Goal: Communication & Community: Connect with others

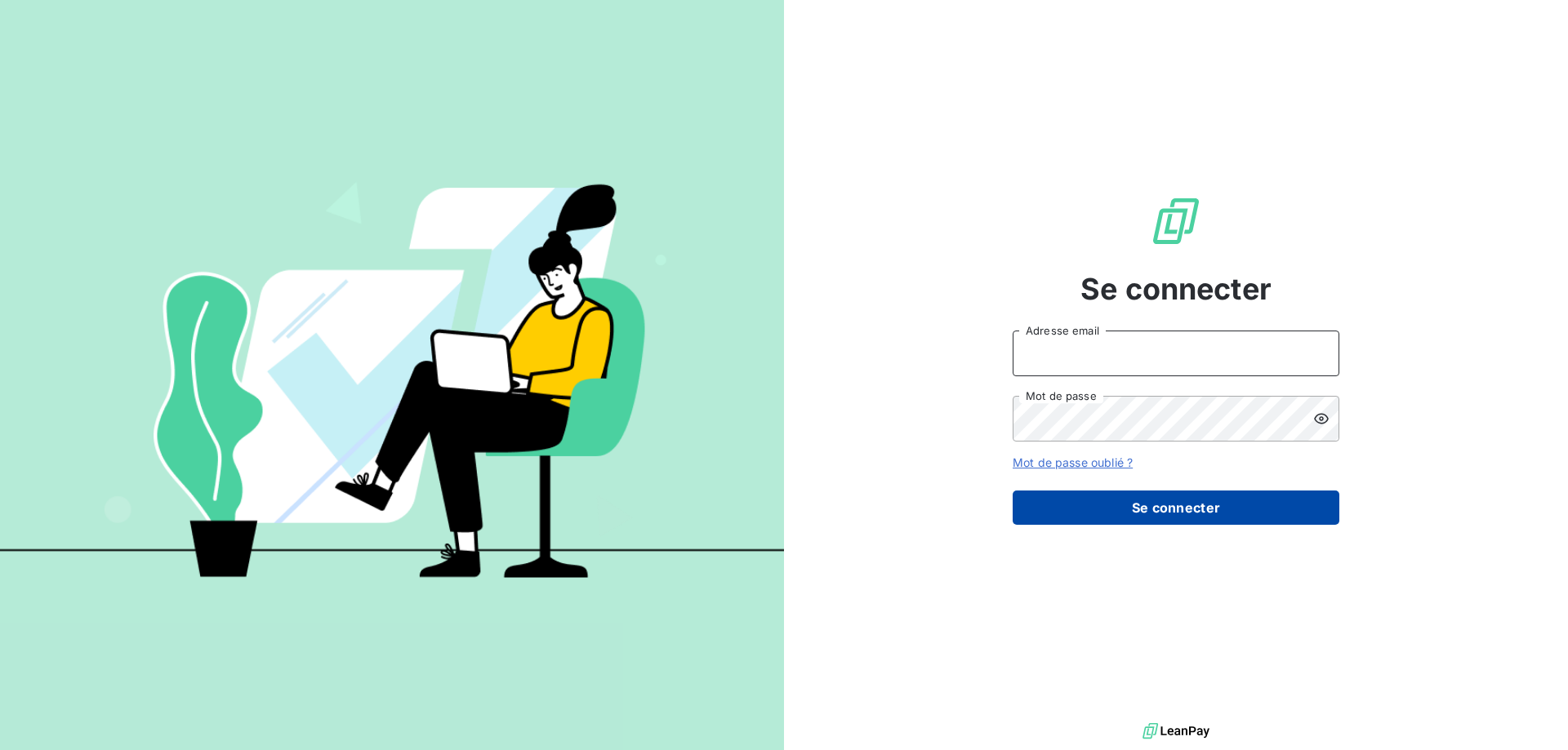
type input "[EMAIL_ADDRESS][DOMAIN_NAME]"
click at [1174, 505] on button "Se connecter" at bounding box center [1176, 507] width 327 height 34
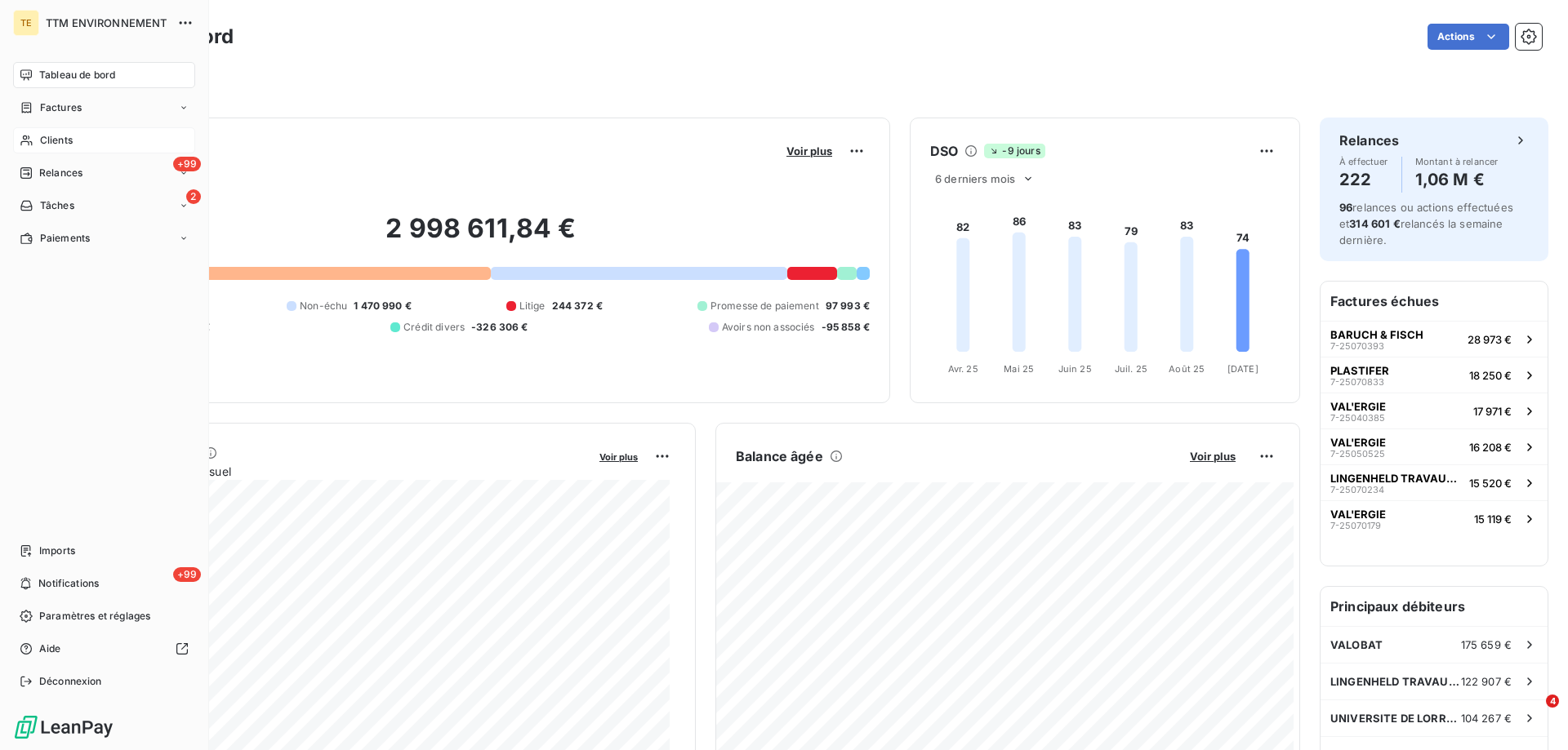
click at [53, 136] on span "Clients" at bounding box center [56, 140] width 32 height 15
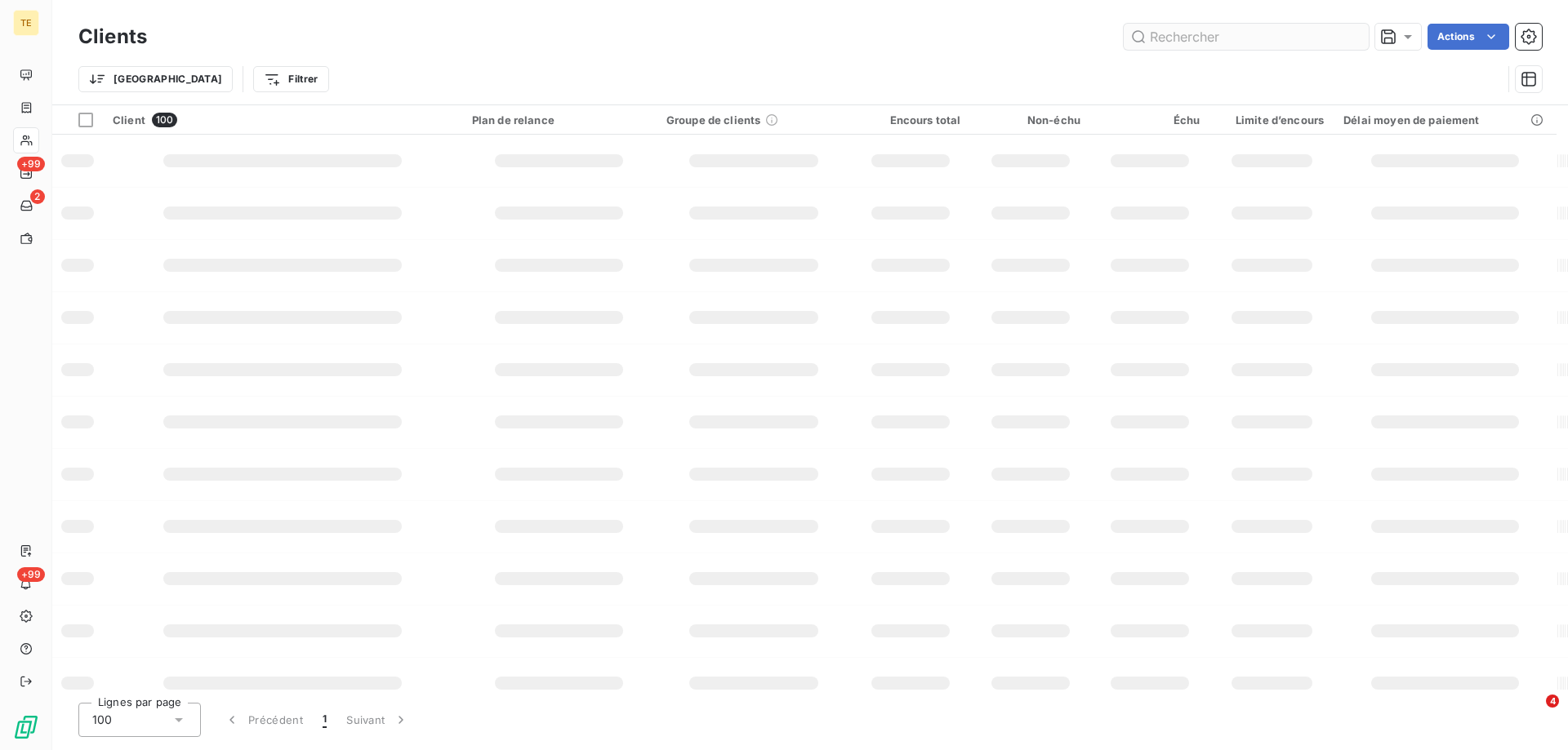
click at [1200, 46] on input "text" at bounding box center [1246, 36] width 245 height 26
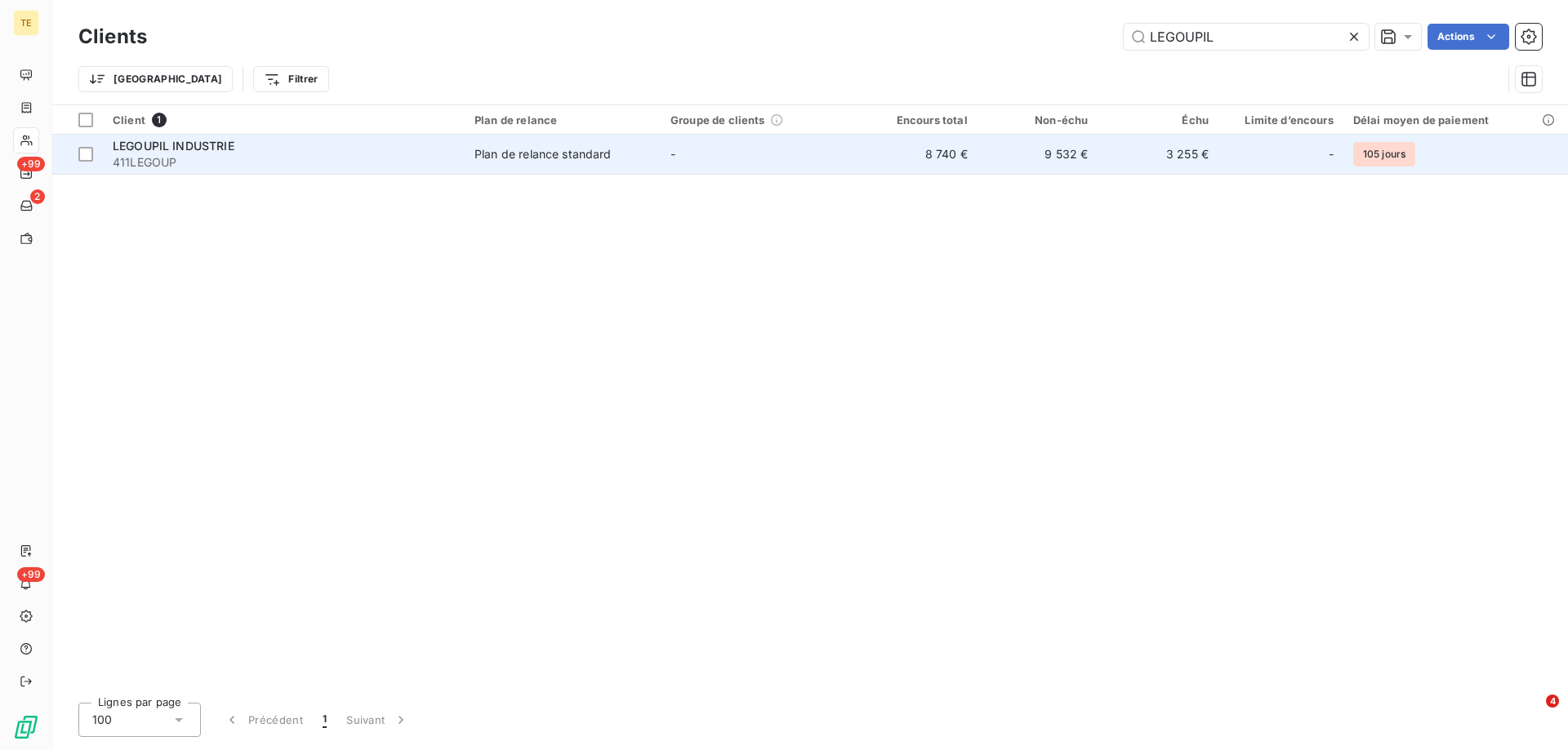
type input "LEGOUPIL"
click at [163, 153] on div "LEGOUPIL INDUSTRIE" at bounding box center [283, 146] width 342 height 17
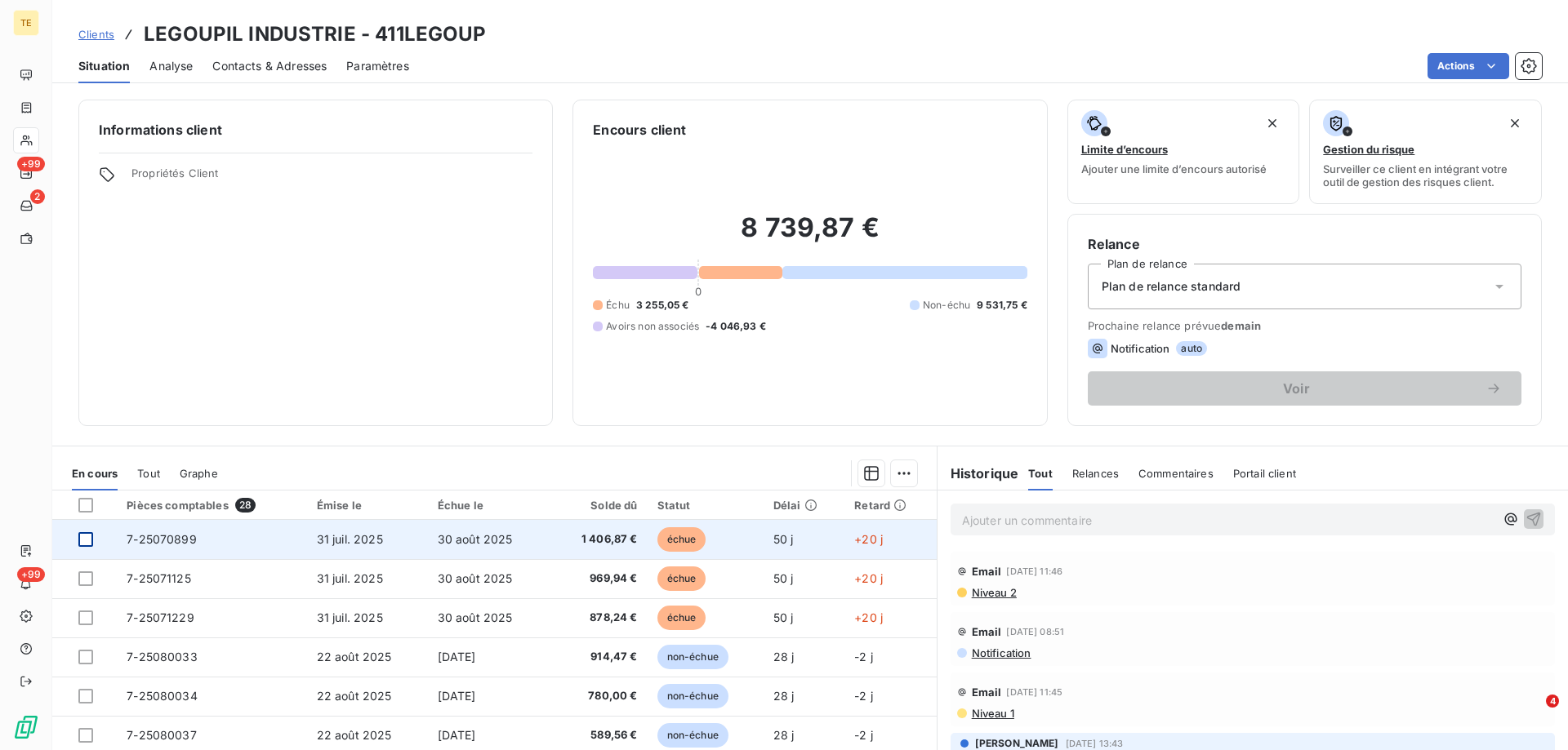
click at [88, 542] on div at bounding box center [85, 539] width 15 height 15
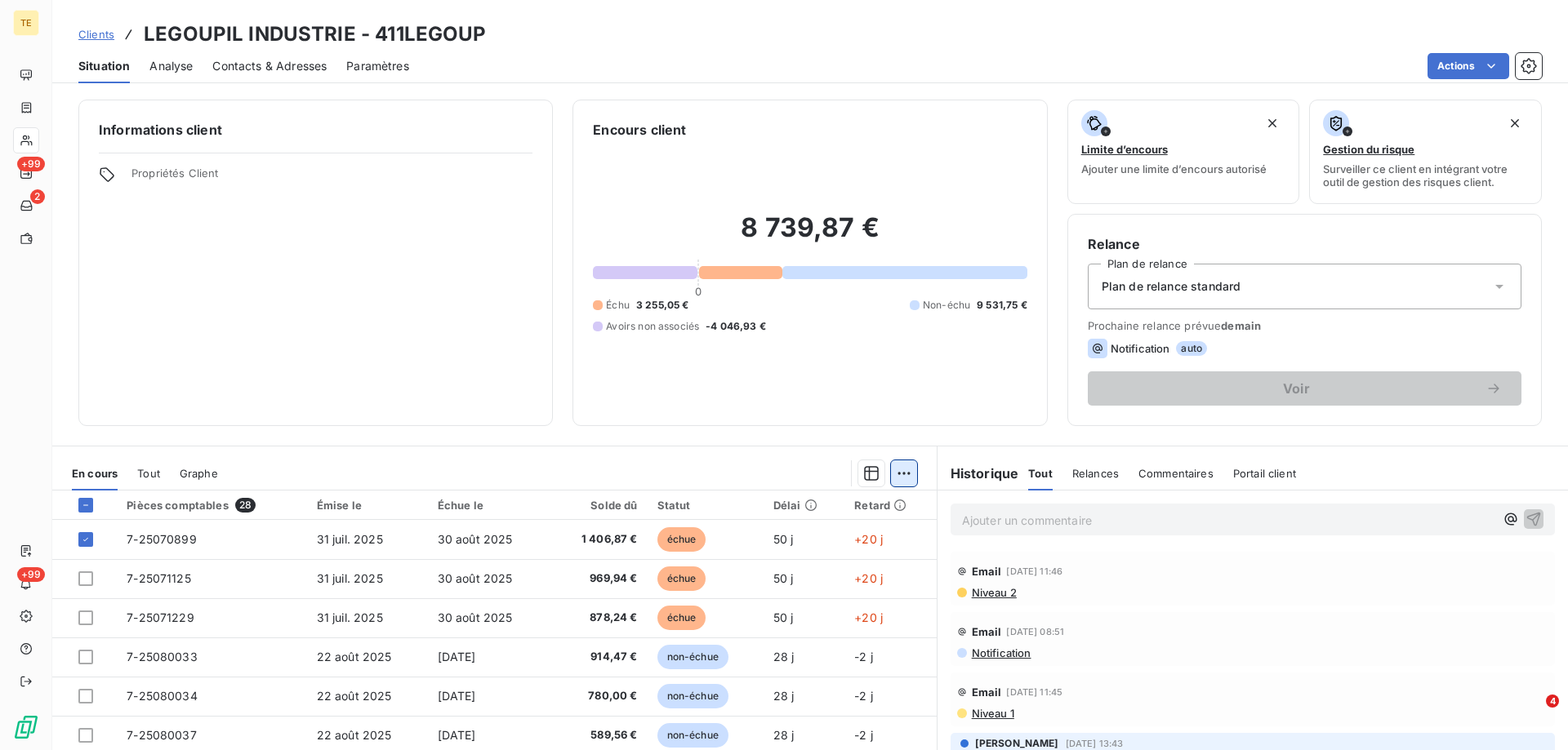
click at [890, 475] on html "TE +99 2 +99 Clients LEGOUPIL INDUSTRIE - 411LEGOUP Situation Analyse Contacts …" at bounding box center [784, 375] width 1568 height 750
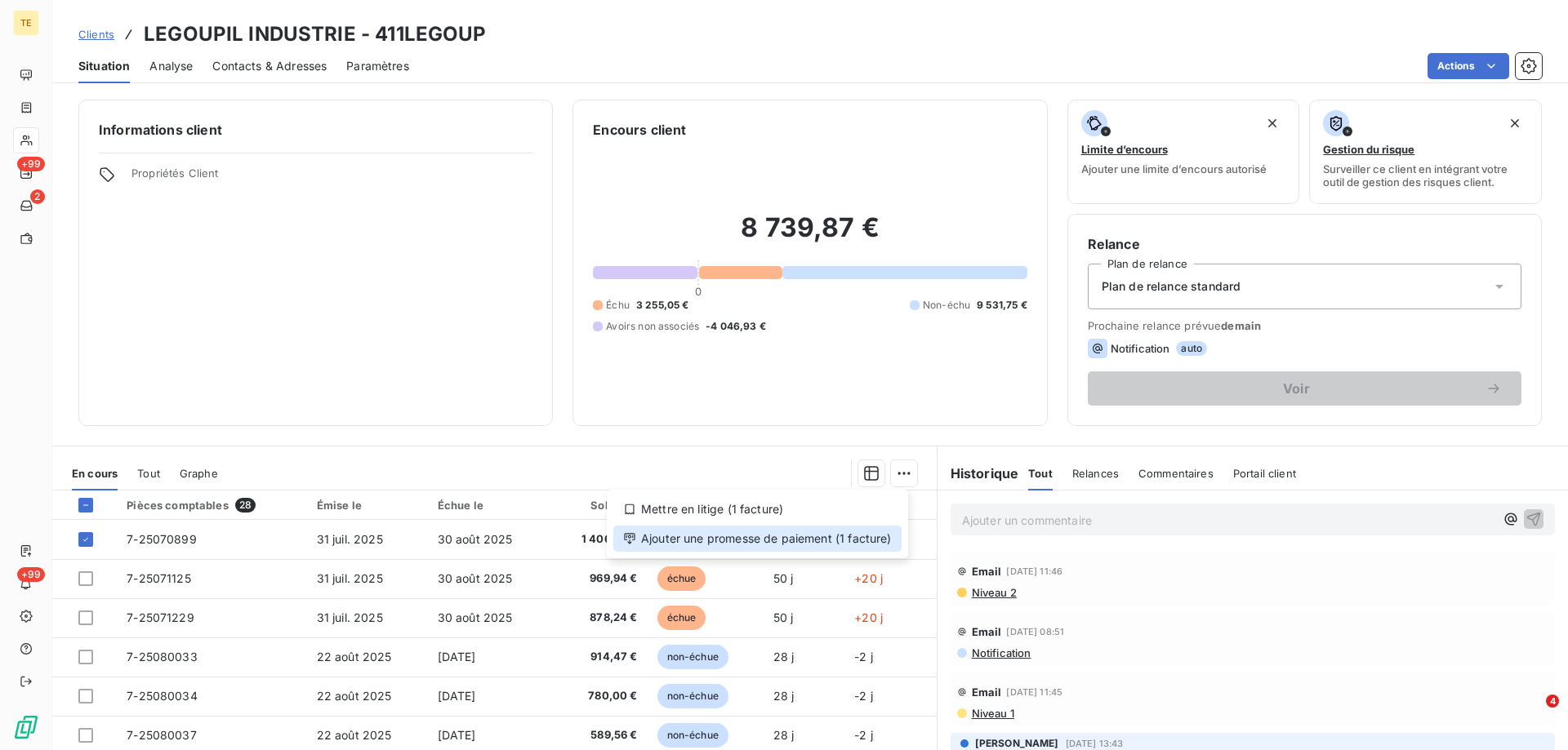
click at [794, 540] on div "Ajouter une promesse de paiement (1 facture)" at bounding box center [757, 538] width 288 height 26
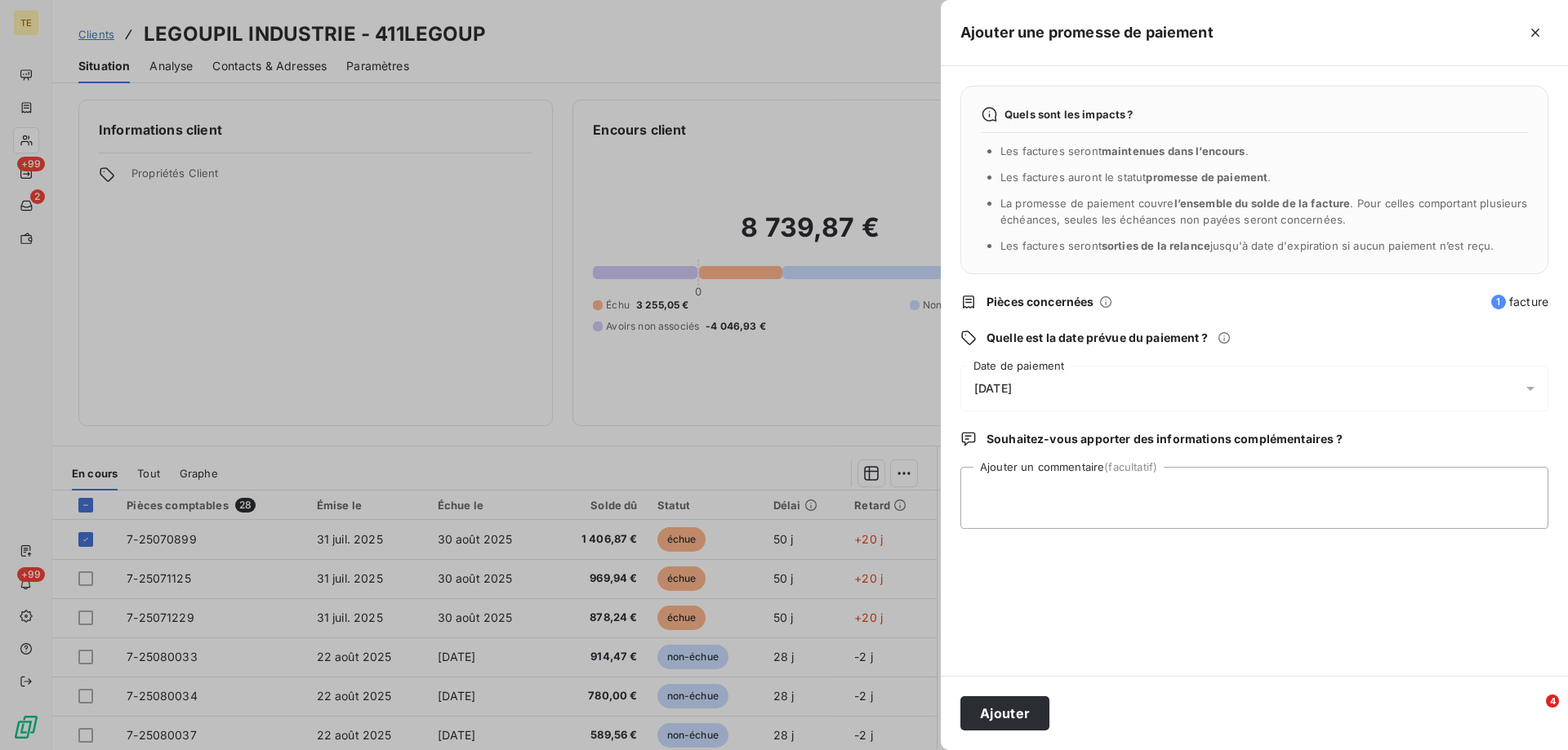
click at [1012, 393] on span "[DATE]" at bounding box center [992, 388] width 37 height 13
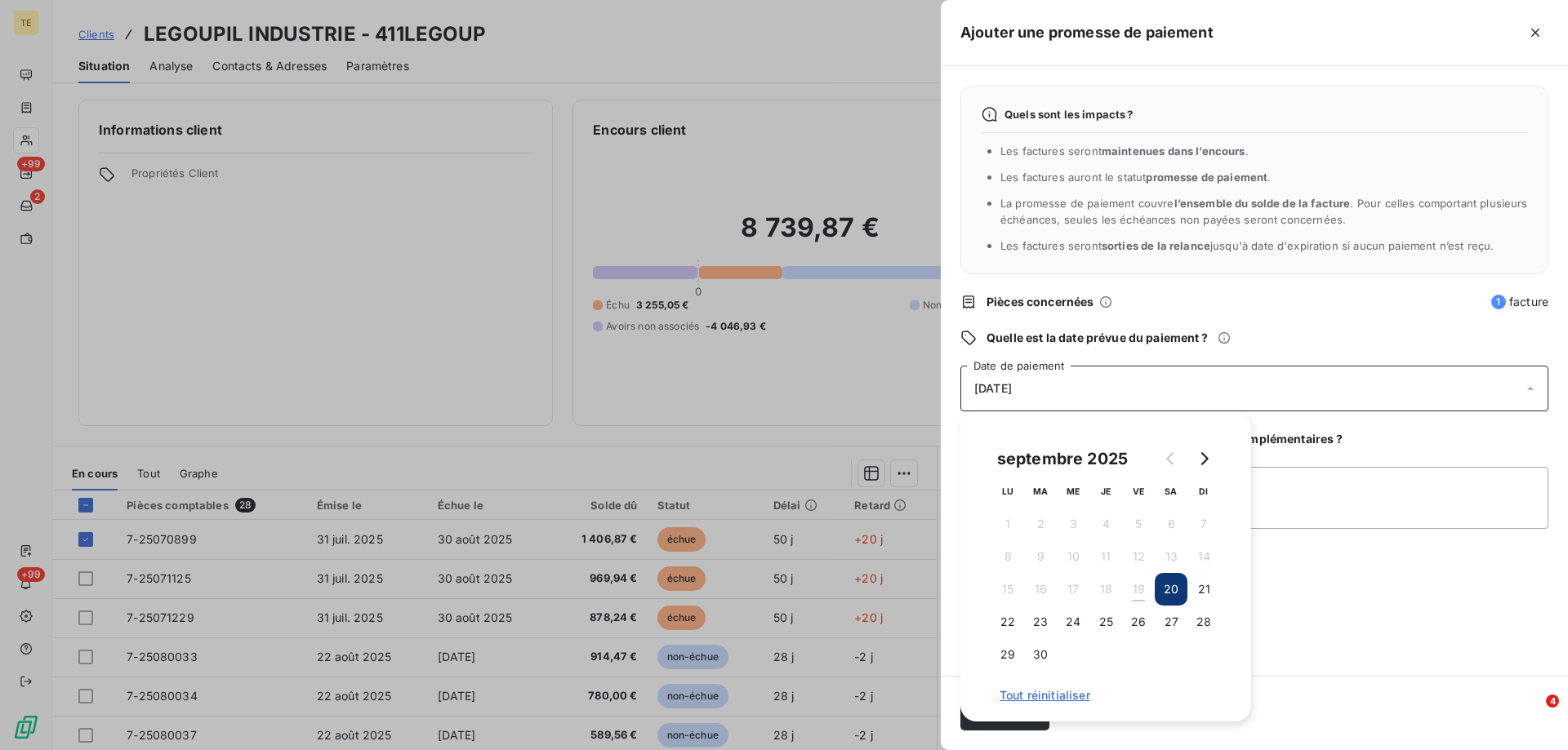
click at [1012, 394] on span "[DATE]" at bounding box center [992, 388] width 37 height 13
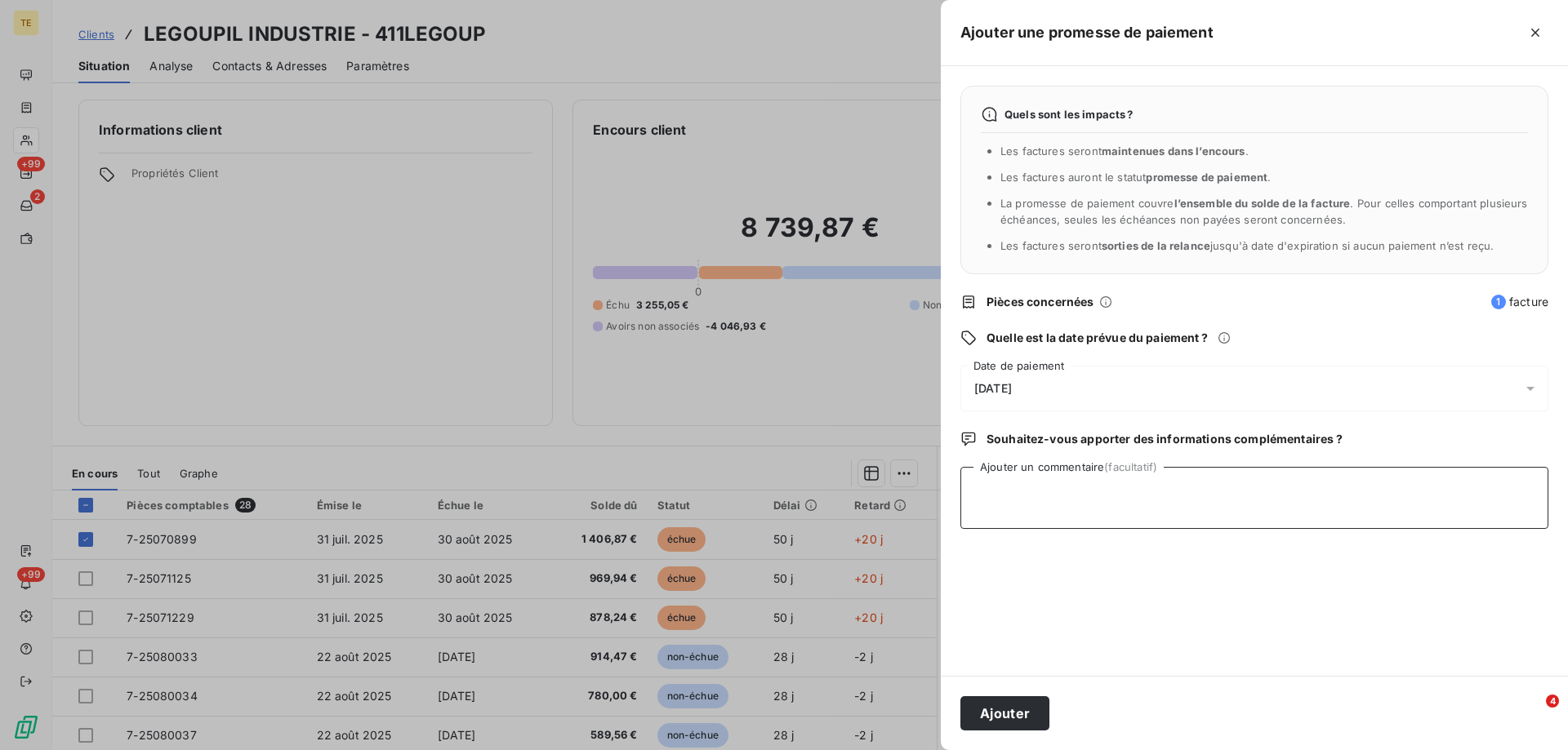
click at [1000, 490] on textarea "Ajouter un commentaire (facultatif)" at bounding box center [1254, 497] width 588 height 62
click at [1008, 382] on span "[DATE]" at bounding box center [992, 388] width 37 height 13
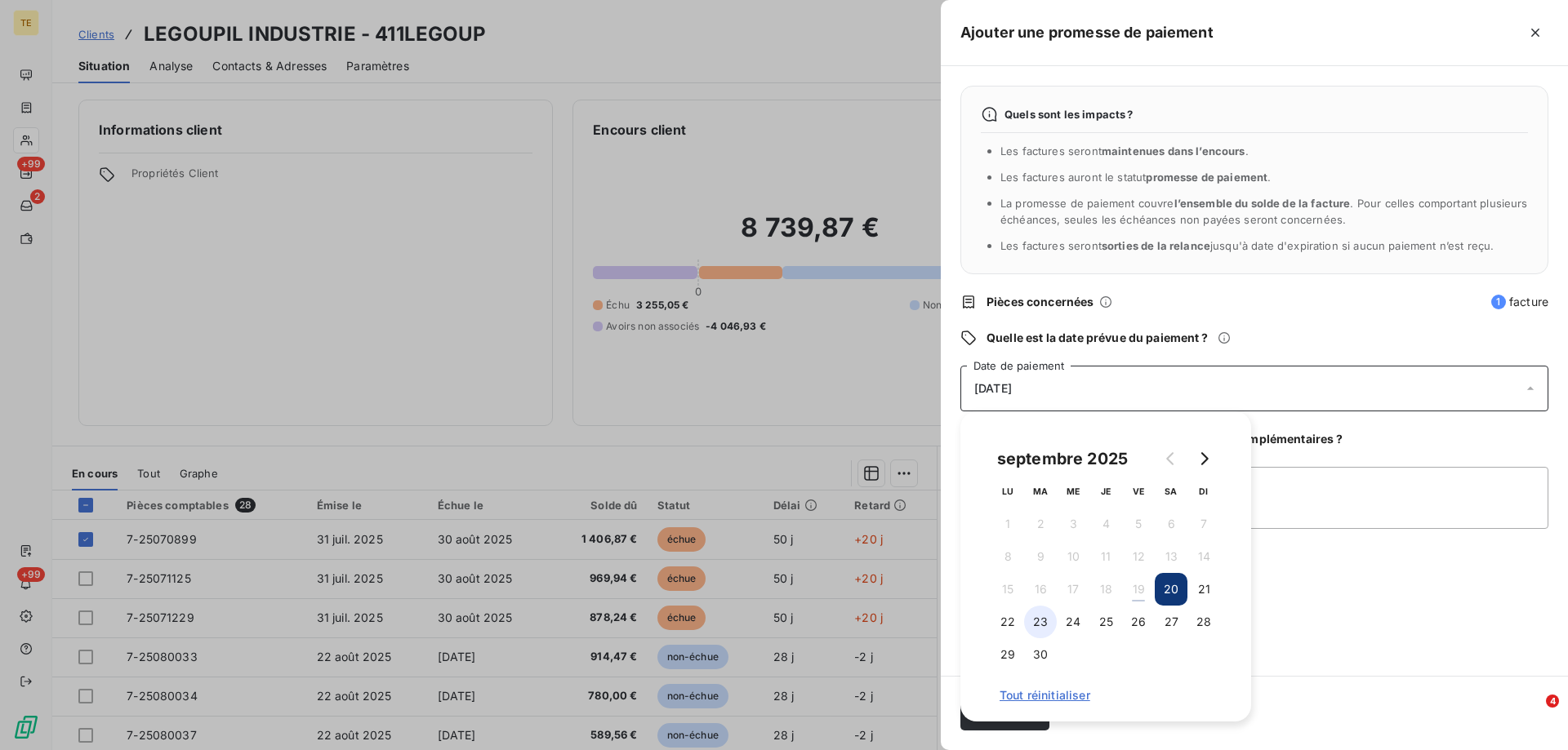
click at [1037, 619] on button "23" at bounding box center [1039, 622] width 32 height 32
drag, startPoint x: 1321, startPoint y: 574, endPoint x: 1261, endPoint y: 544, distance: 67.1
click at [1318, 573] on div "Quels sont les impacts ? Les factures seront maintenues dans l’encours . Les fa…" at bounding box center [1254, 371] width 628 height 610
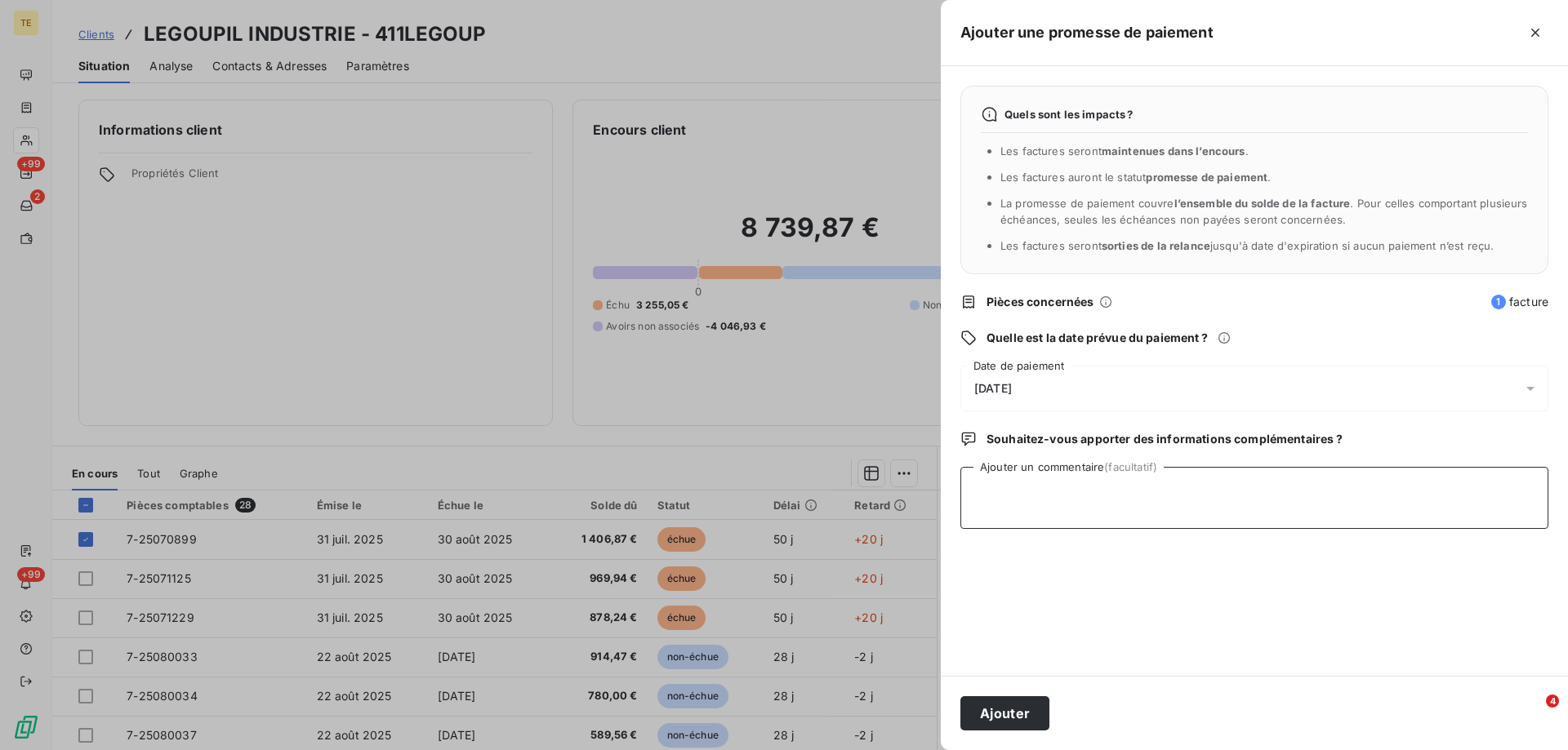
click at [1051, 485] on textarea "Ajouter un commentaire (facultatif)" at bounding box center [1254, 497] width 588 height 62
type textarea "Reçu CHQ N°5420614 BNP PARIBAS : 1406.87€"
click at [1009, 711] on button "Ajouter" at bounding box center [1004, 713] width 89 height 34
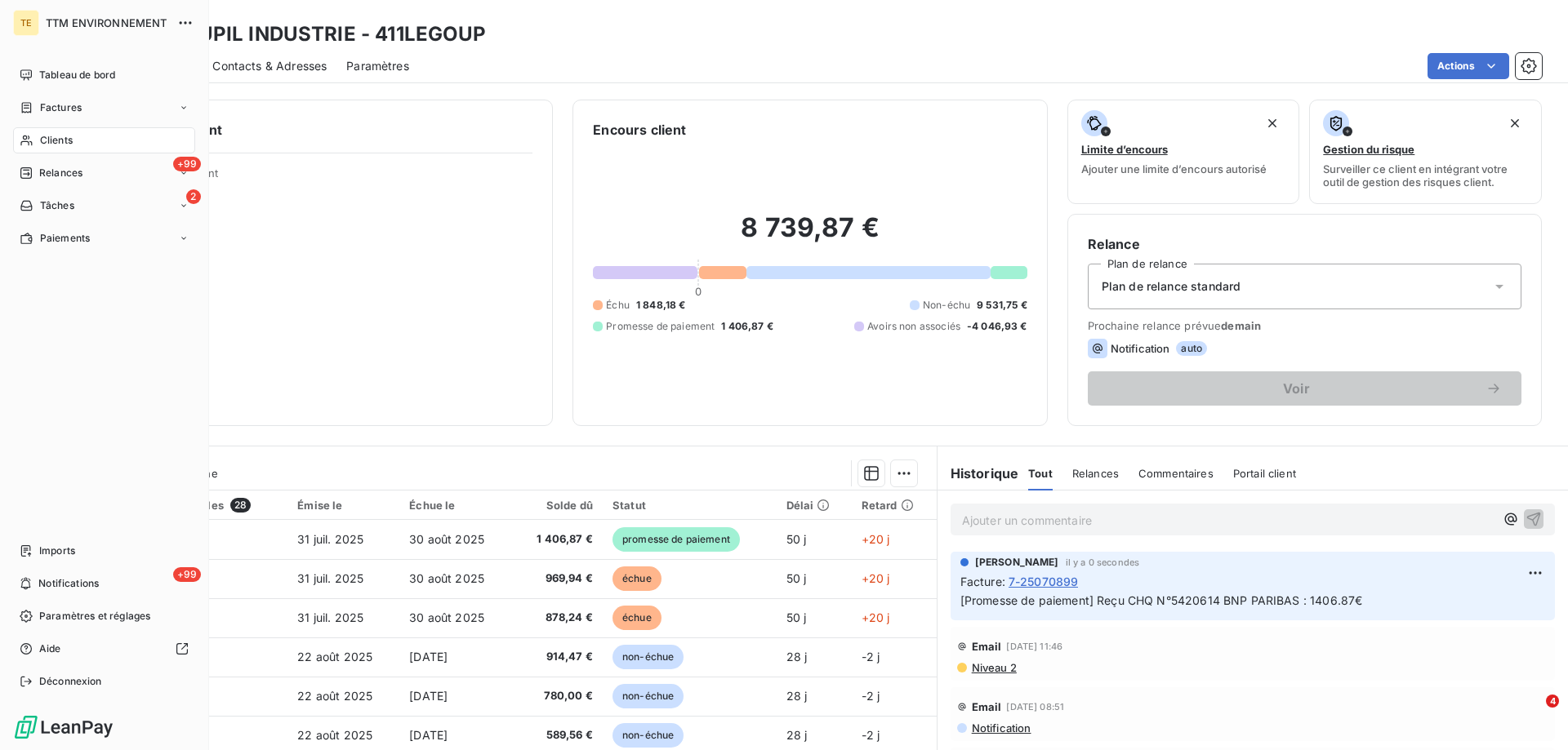
drag, startPoint x: 36, startPoint y: 134, endPoint x: 46, endPoint y: 129, distance: 11.2
click at [37, 134] on div "Clients" at bounding box center [104, 140] width 182 height 26
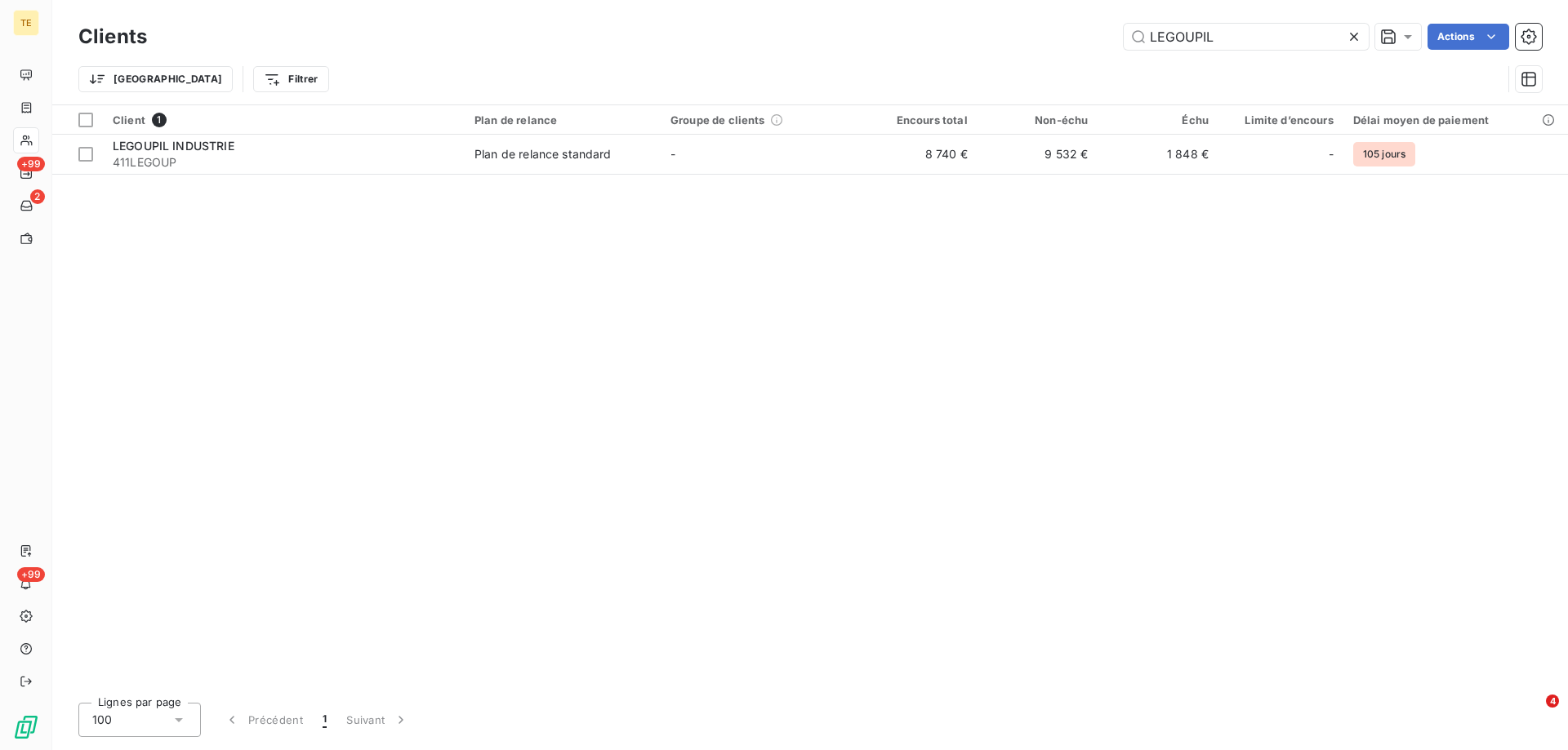
drag, startPoint x: 1236, startPoint y: 25, endPoint x: 1118, endPoint y: 21, distance: 118.1
click at [1118, 21] on div "Clients LEGOUPIL Actions" at bounding box center [810, 36] width 1463 height 34
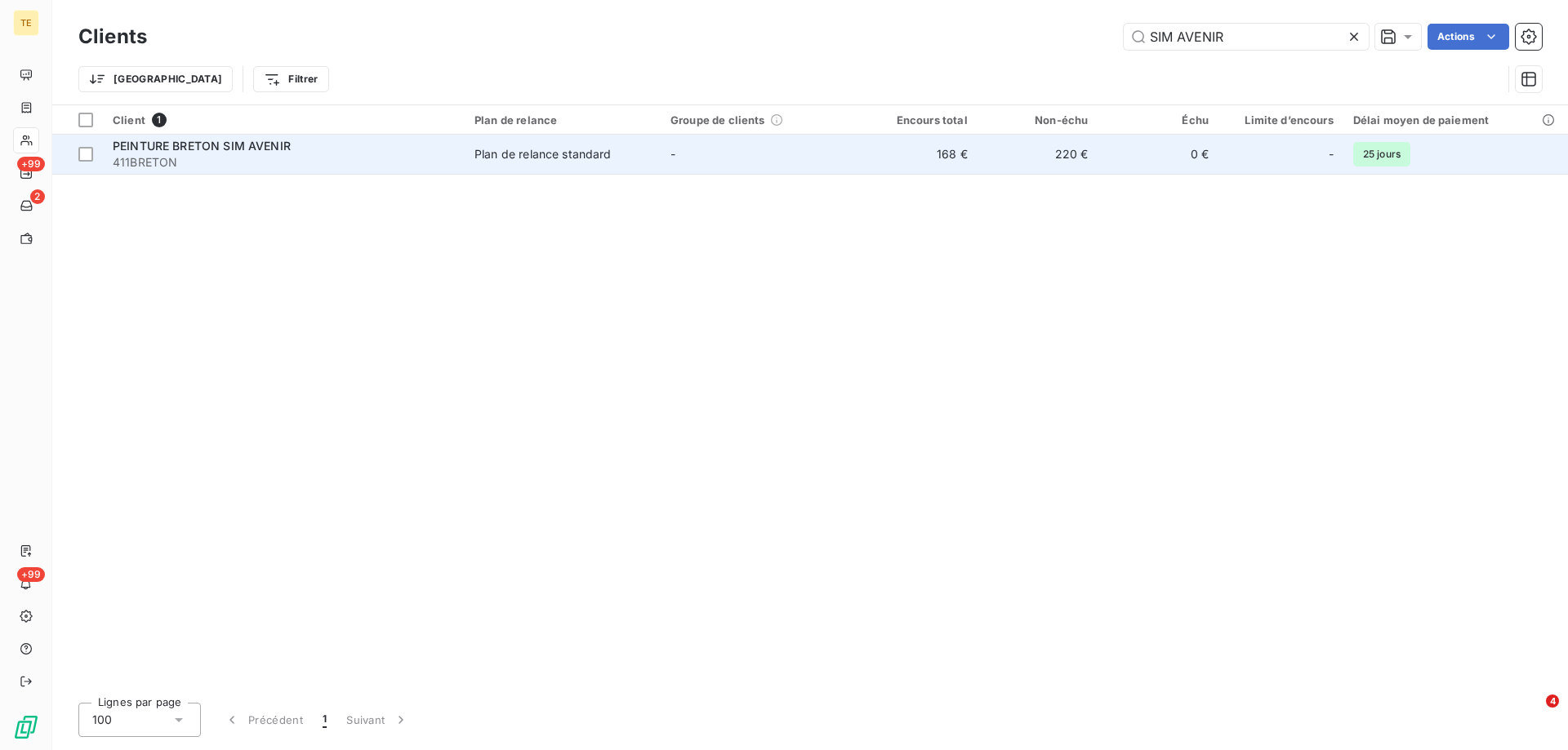
type input "SIM AVENIR"
click at [231, 148] on span "PEINTURE BRETON SIM AVENIR" at bounding box center [202, 146] width 178 height 14
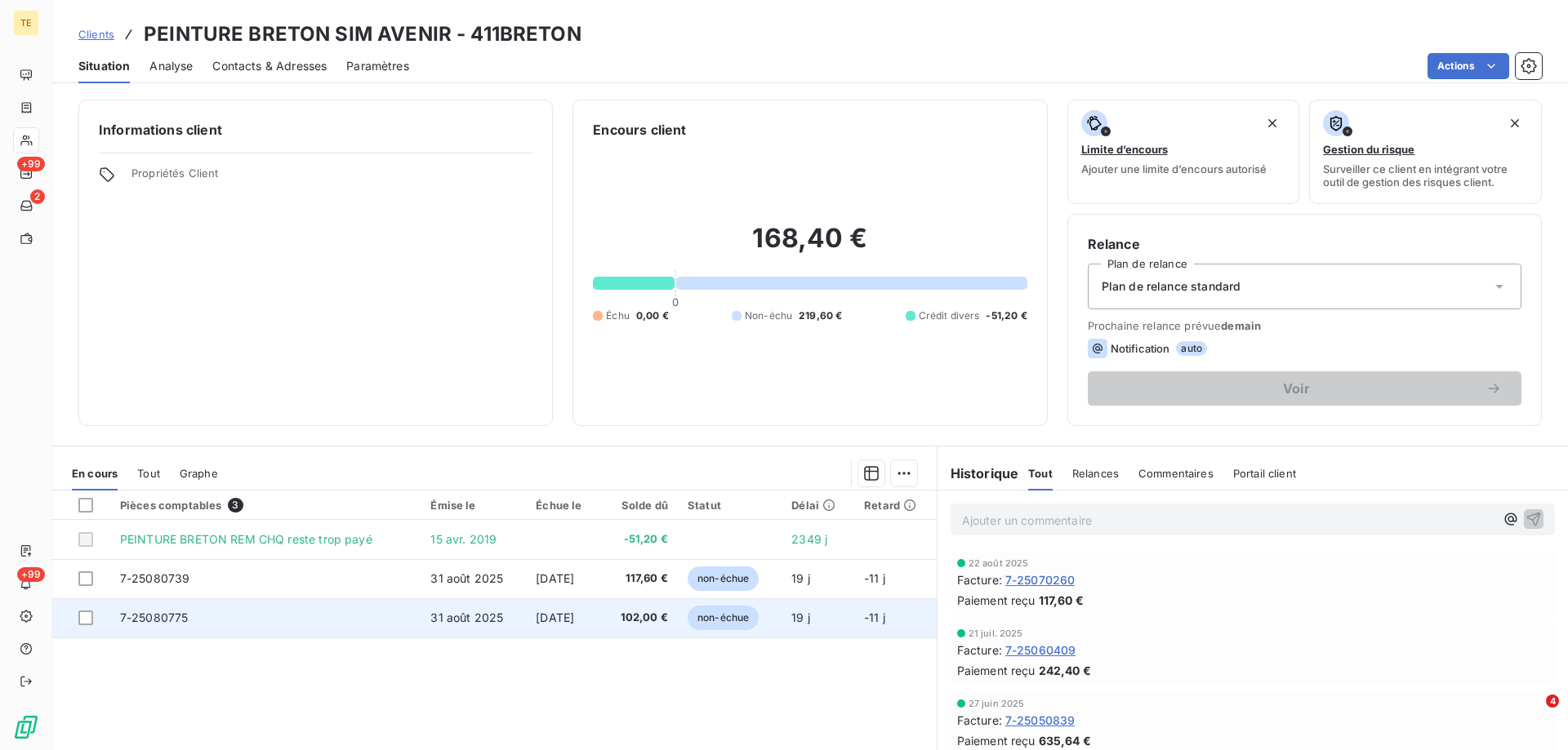
click at [76, 615] on td at bounding box center [80, 618] width 58 height 39
click at [89, 620] on div at bounding box center [85, 618] width 15 height 15
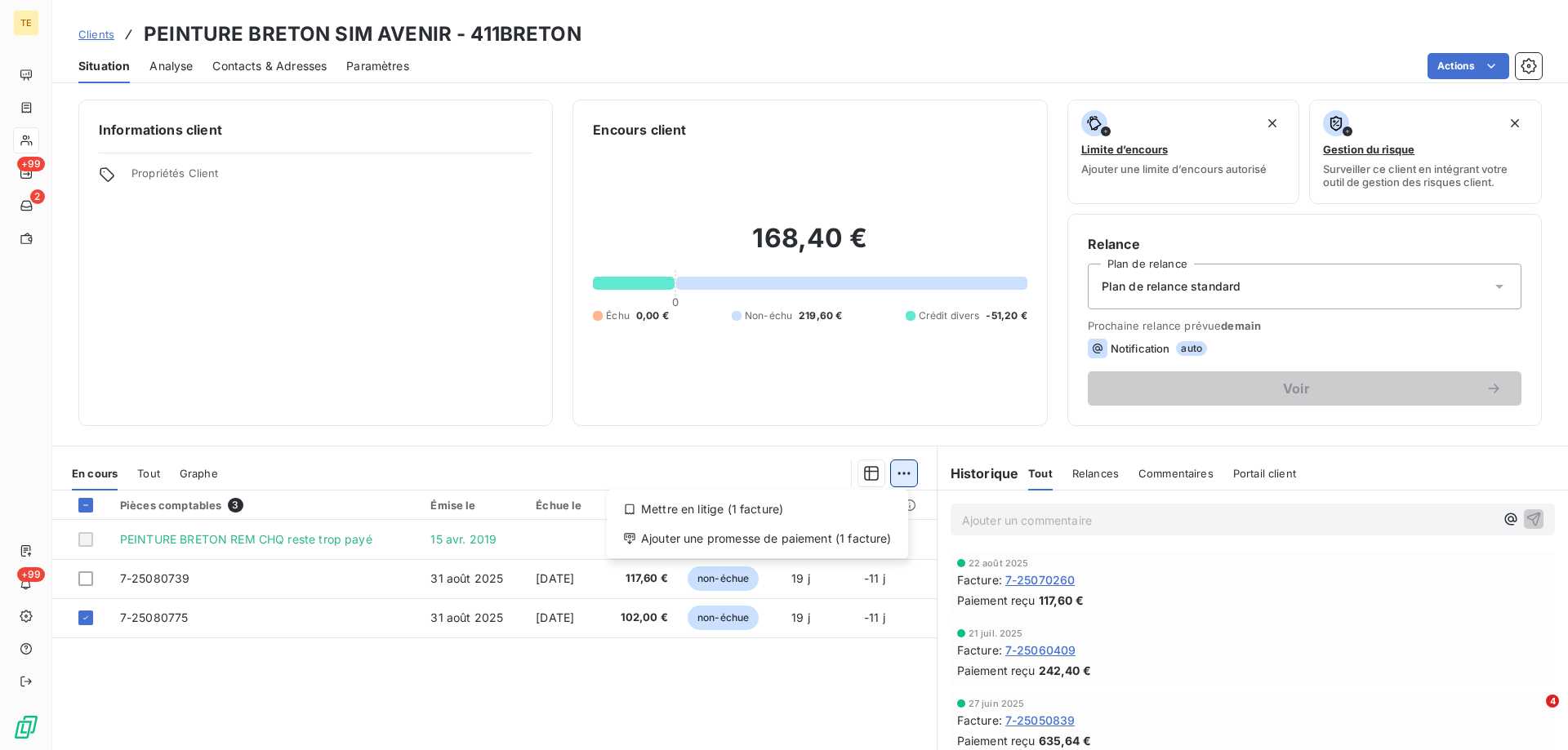
click at [904, 479] on html "TE +99 2 +99 Clients PEINTURE BRETON SIM AVENIR - 411BRETON Situation Analyse C…" at bounding box center [784, 375] width 1568 height 750
click at [740, 542] on div "Ajouter une promesse de paiement (1 facture)" at bounding box center [757, 538] width 288 height 26
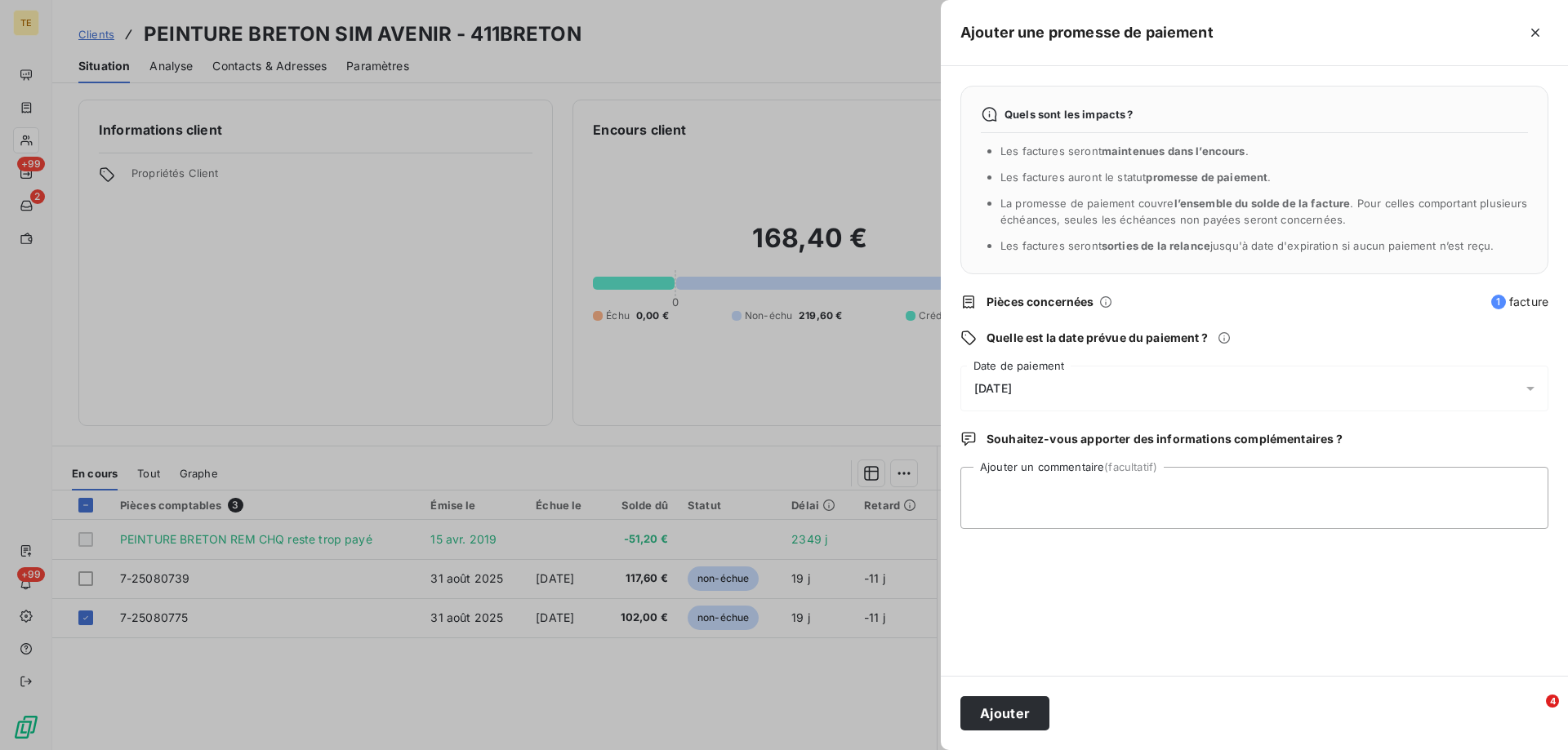
click at [998, 387] on span "[DATE]" at bounding box center [992, 388] width 37 height 13
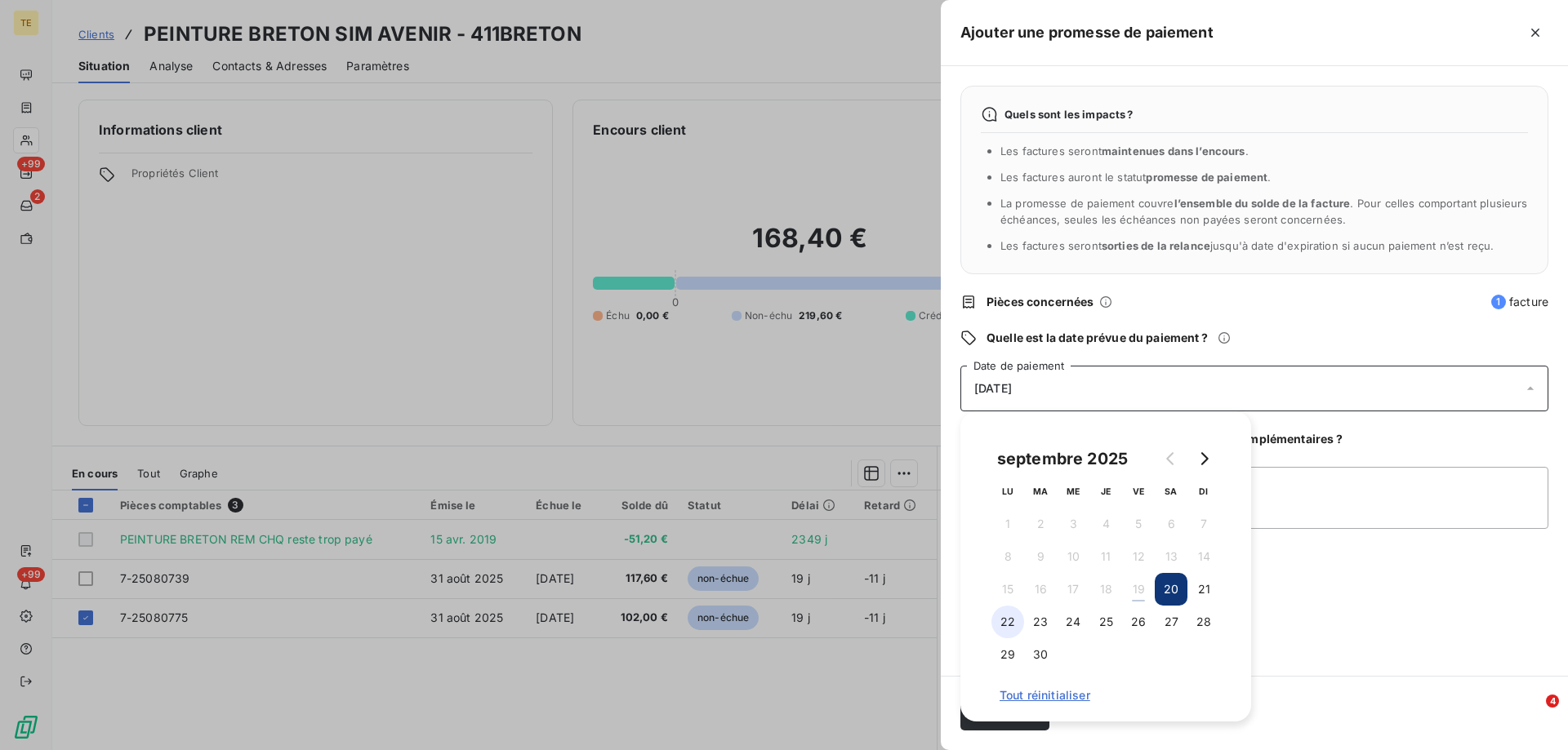
click at [1012, 625] on button "22" at bounding box center [1007, 622] width 32 height 32
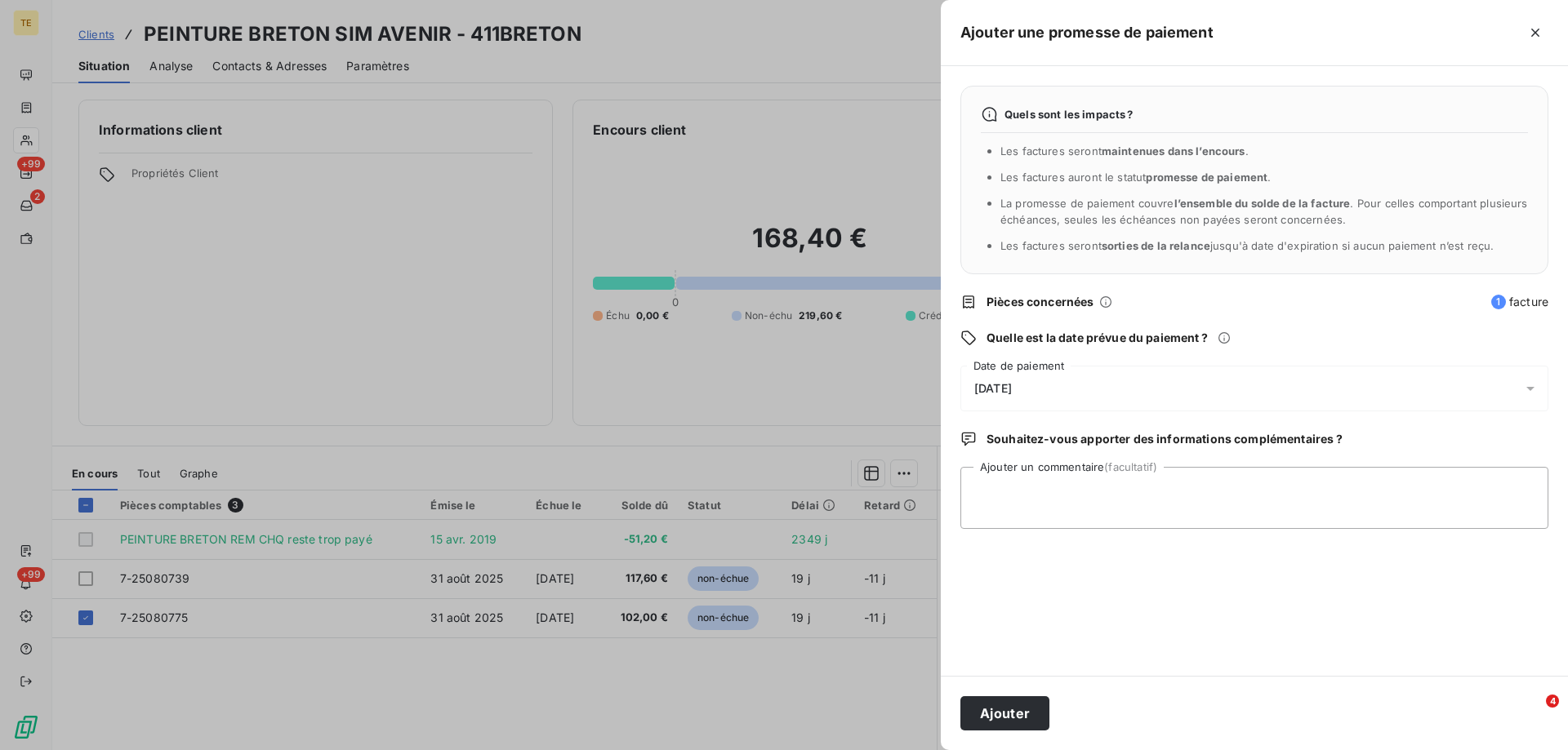
click at [1364, 630] on div "Quels sont les impacts ? Les factures seront maintenues dans l’encours . Les fa…" at bounding box center [1254, 371] width 628 height 610
click at [994, 479] on textarea "Ajouter un commentaire (facultatif)" at bounding box center [1254, 497] width 588 height 62
click at [1089, 495] on textarea "Reçu CHQ N°7191706CREDIT AGRICOLE" at bounding box center [1254, 497] width 588 height 62
click at [1222, 490] on textarea "Reçu CHQ N°7191706 CREDIT AGRICOLE" at bounding box center [1254, 497] width 588 height 62
click at [1001, 497] on textarea "Reçu CHQ N°7191706 CREDIT AGRICOLE : 102.00€" at bounding box center [1254, 497] width 588 height 62
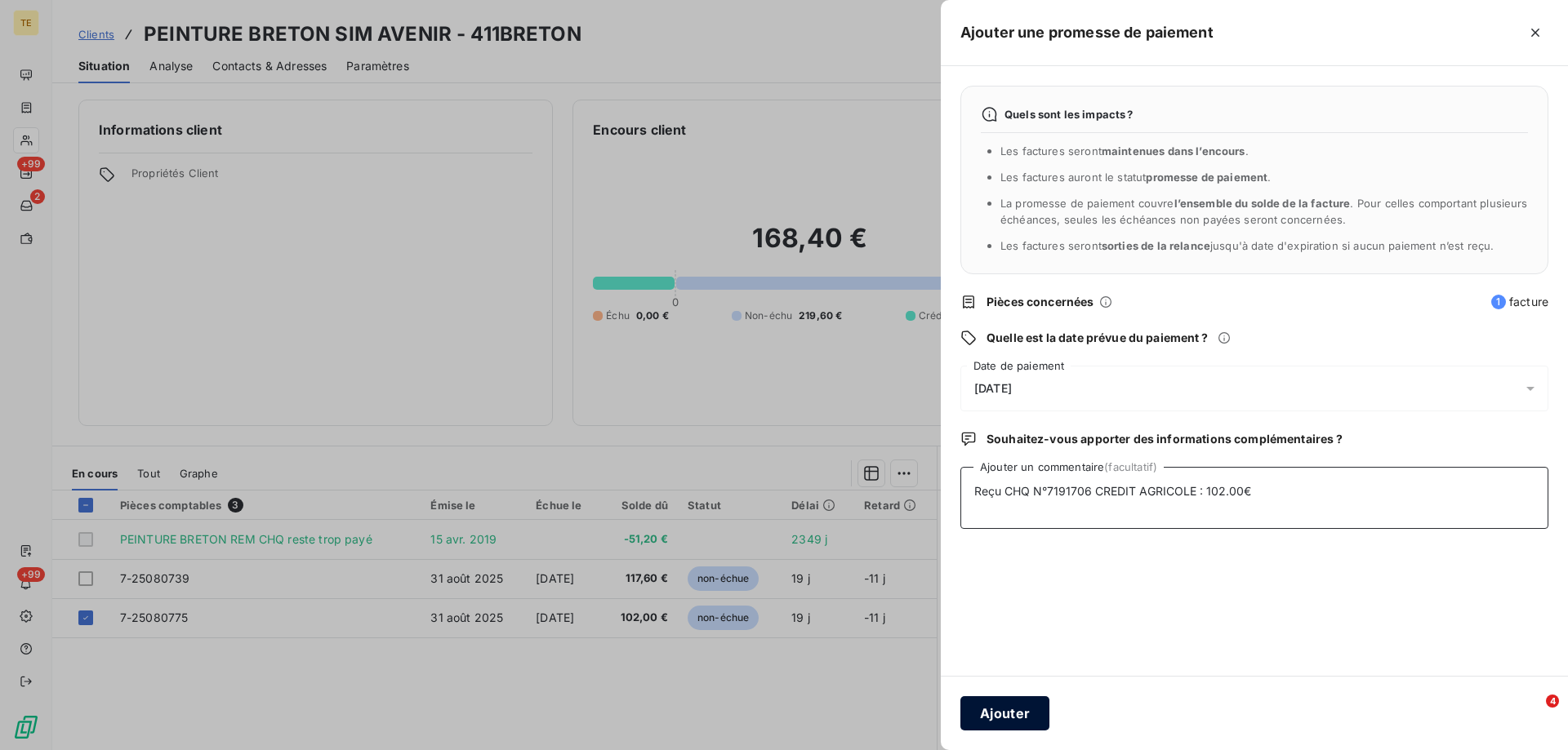
type textarea "Reçu CHQ N°7191706 CREDIT AGRICOLE : 102.00€"
click at [1012, 709] on button "Ajouter" at bounding box center [1004, 713] width 89 height 34
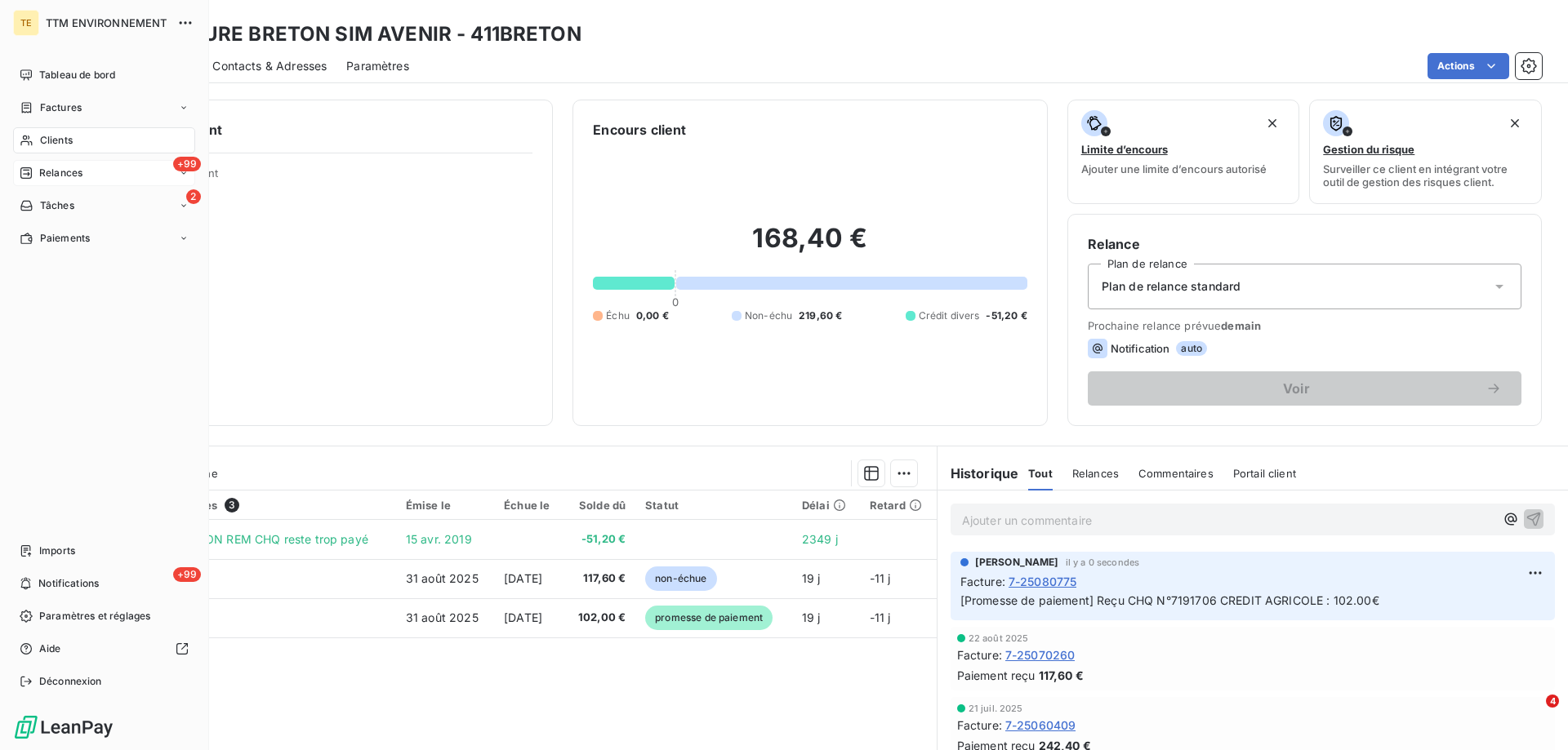
drag, startPoint x: 71, startPoint y: 170, endPoint x: 56, endPoint y: 174, distance: 15.5
click at [56, 174] on span "Relances" at bounding box center [61, 173] width 43 height 15
click at [57, 139] on span "Clients" at bounding box center [56, 140] width 32 height 15
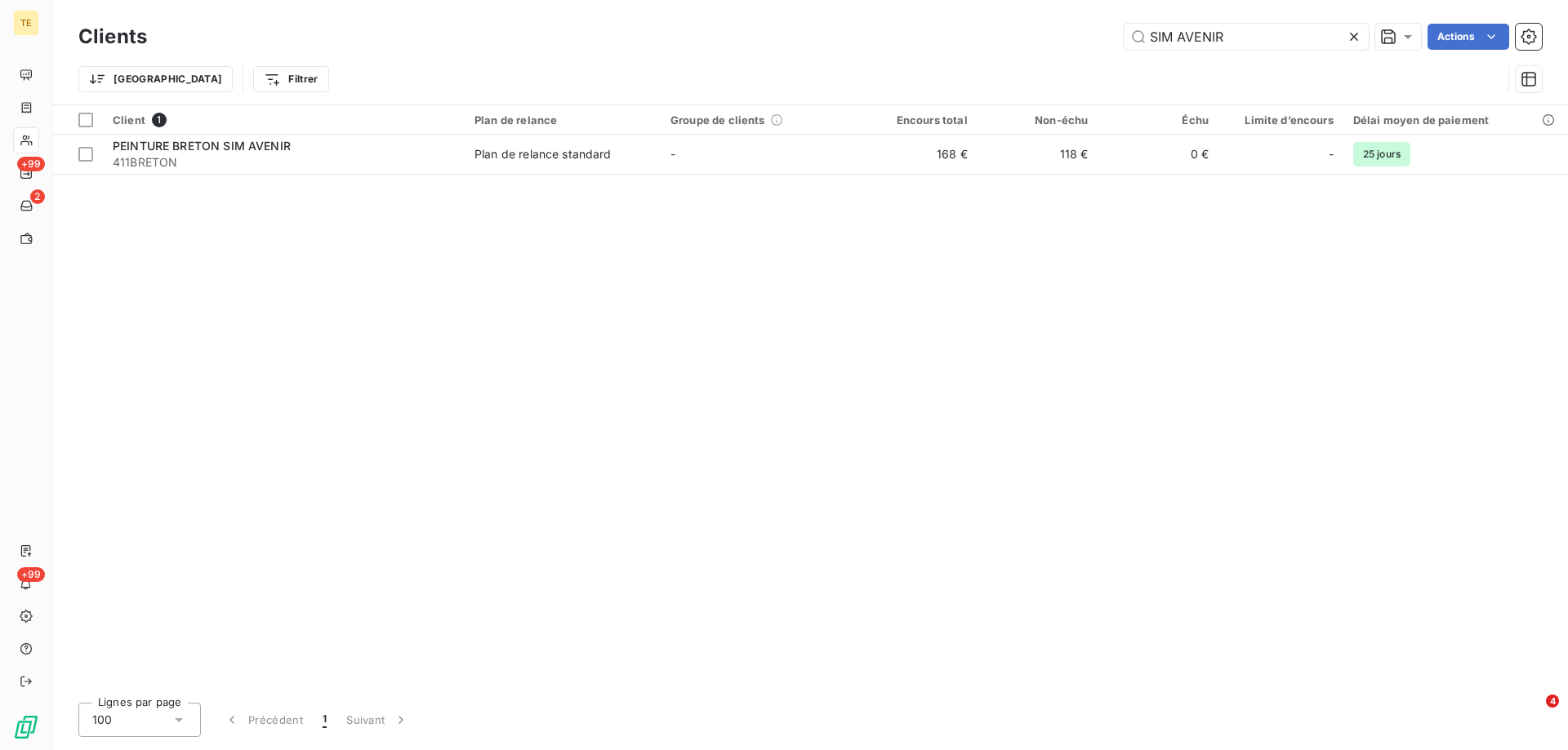
drag, startPoint x: 1228, startPoint y: 37, endPoint x: 1080, endPoint y: 38, distance: 148.0
click at [1080, 38] on div "SIM AVENIR Actions" at bounding box center [854, 36] width 1375 height 26
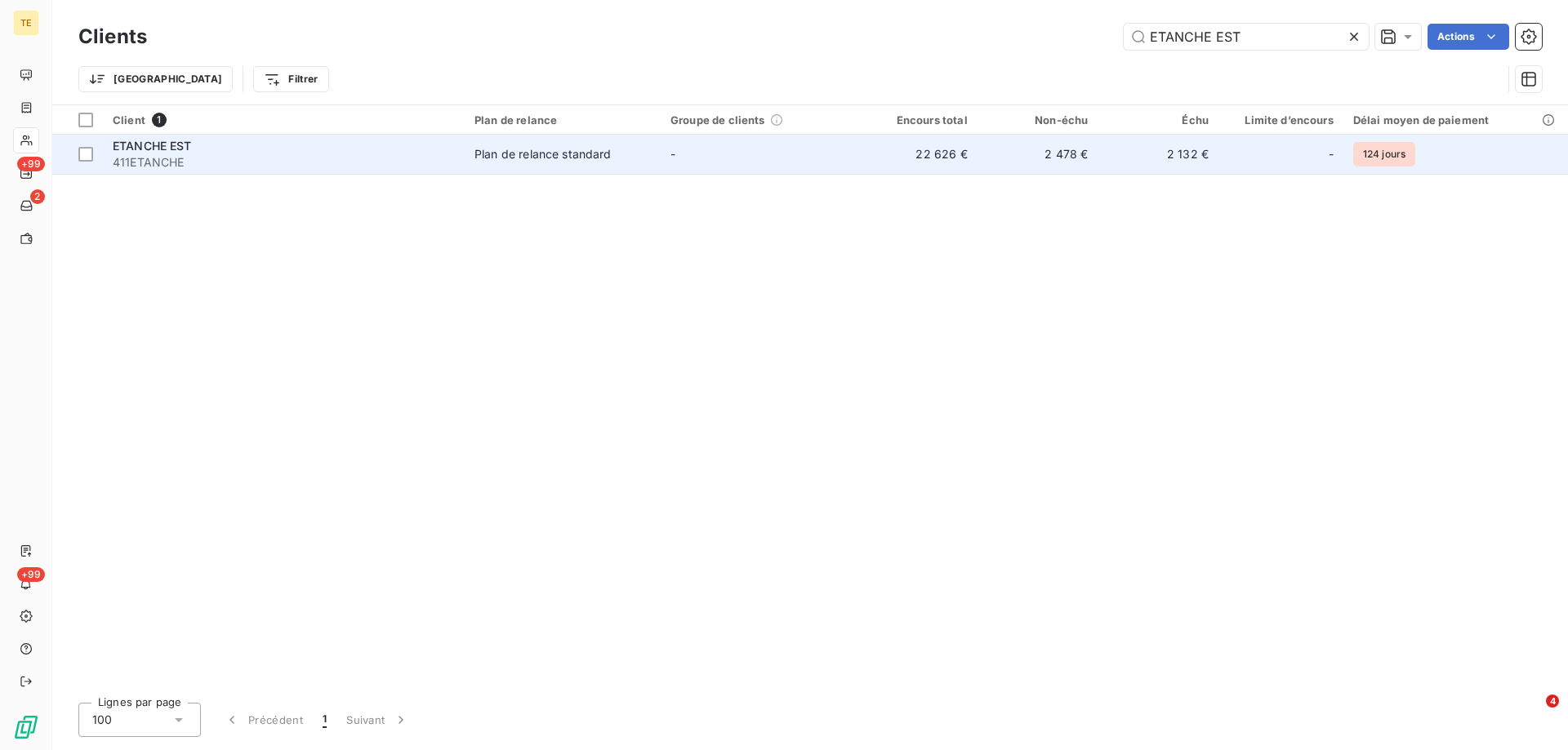
type input "ETANCHE EST"
click at [183, 164] on span "411ETANCHE" at bounding box center [283, 162] width 342 height 17
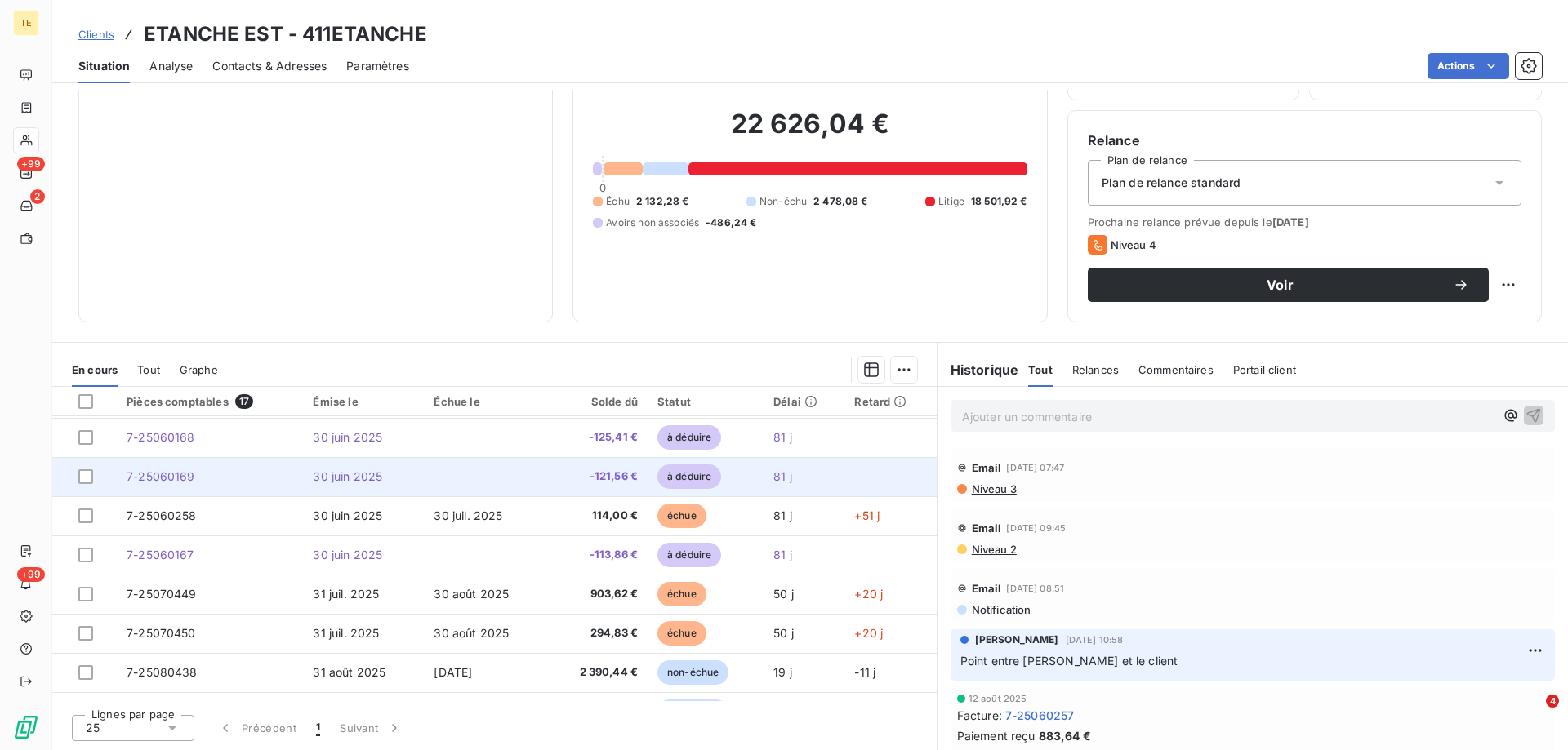
scroll to position [382, 0]
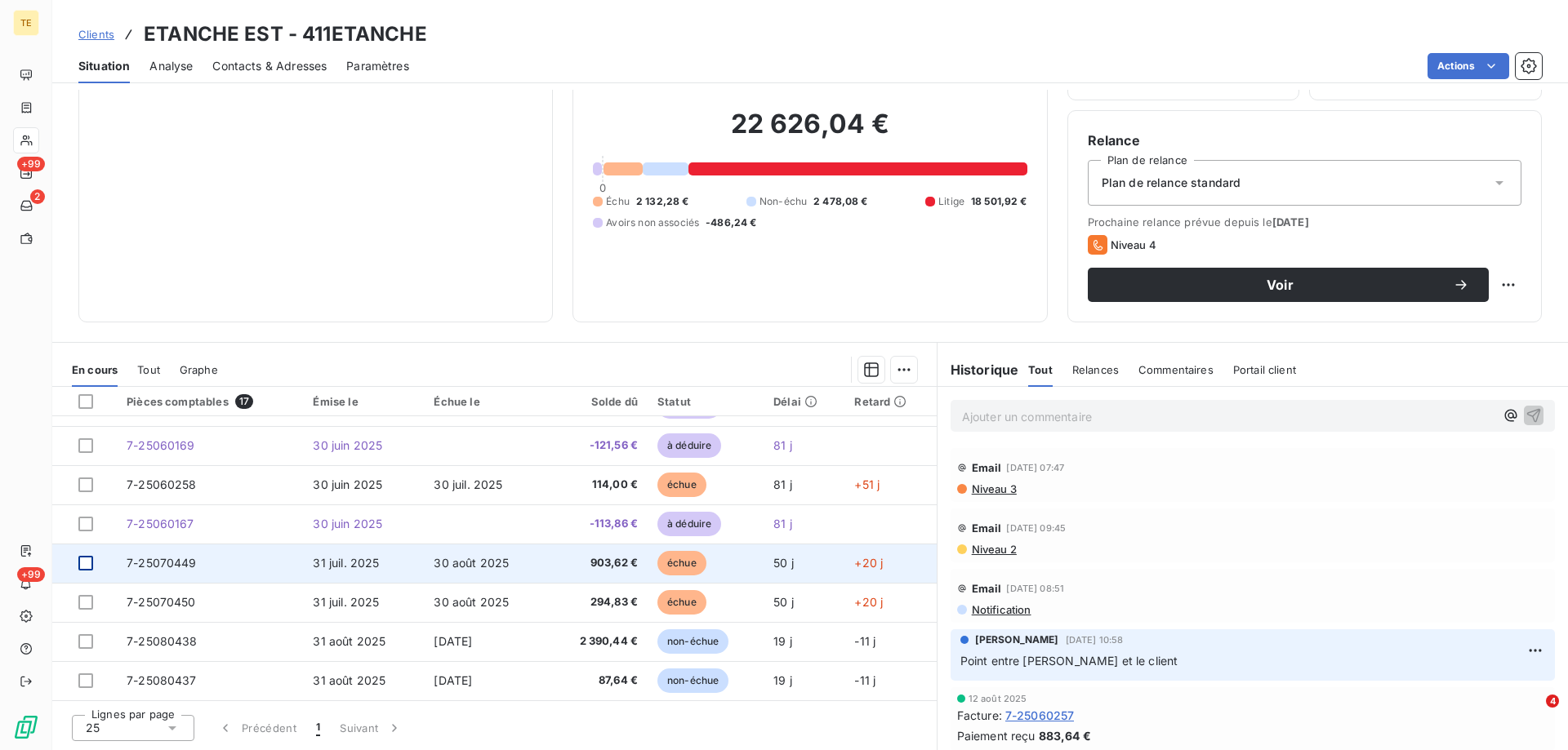
click at [78, 563] on div at bounding box center [85, 563] width 15 height 15
click at [601, 564] on span "903,62 €" at bounding box center [598, 563] width 80 height 17
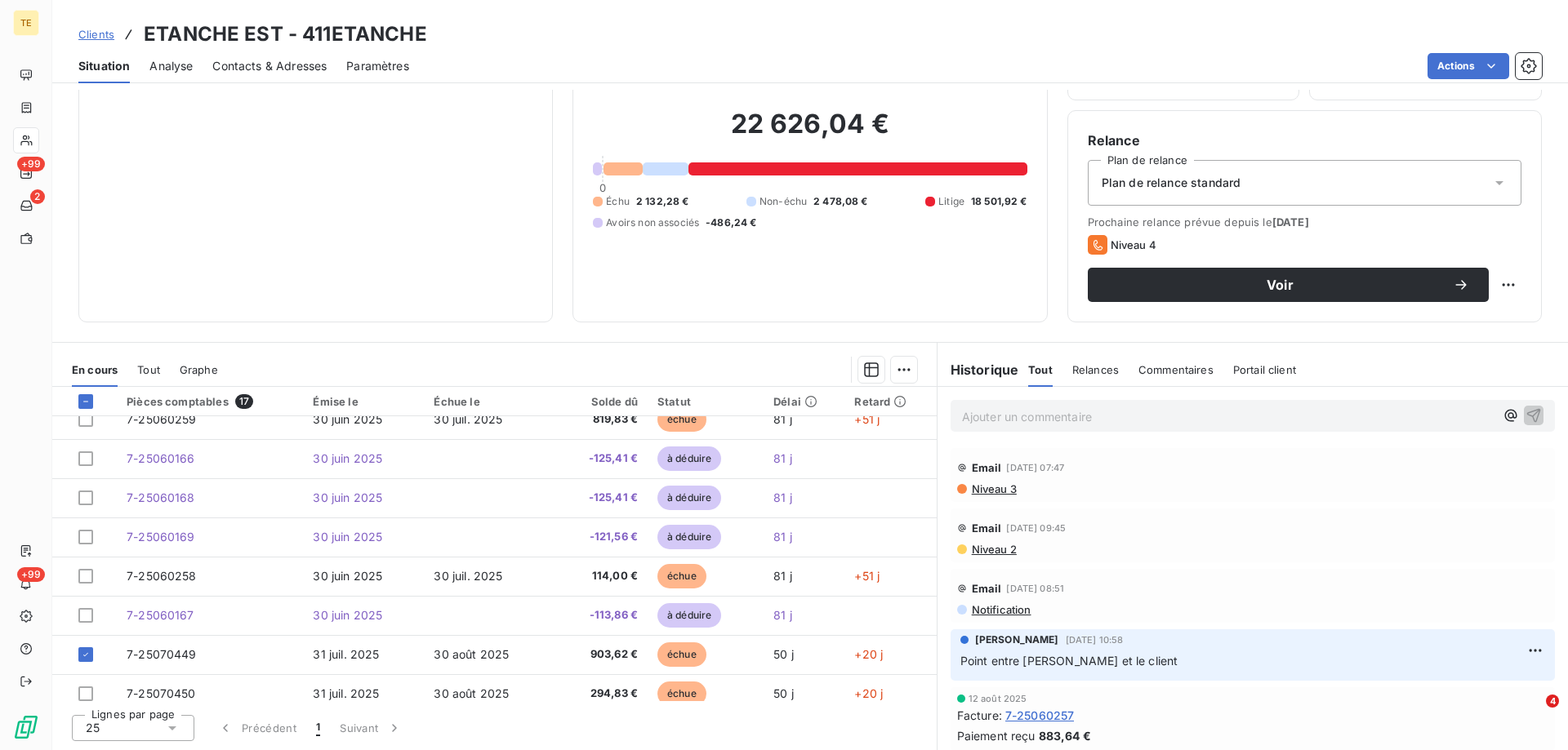
scroll to position [382, 0]
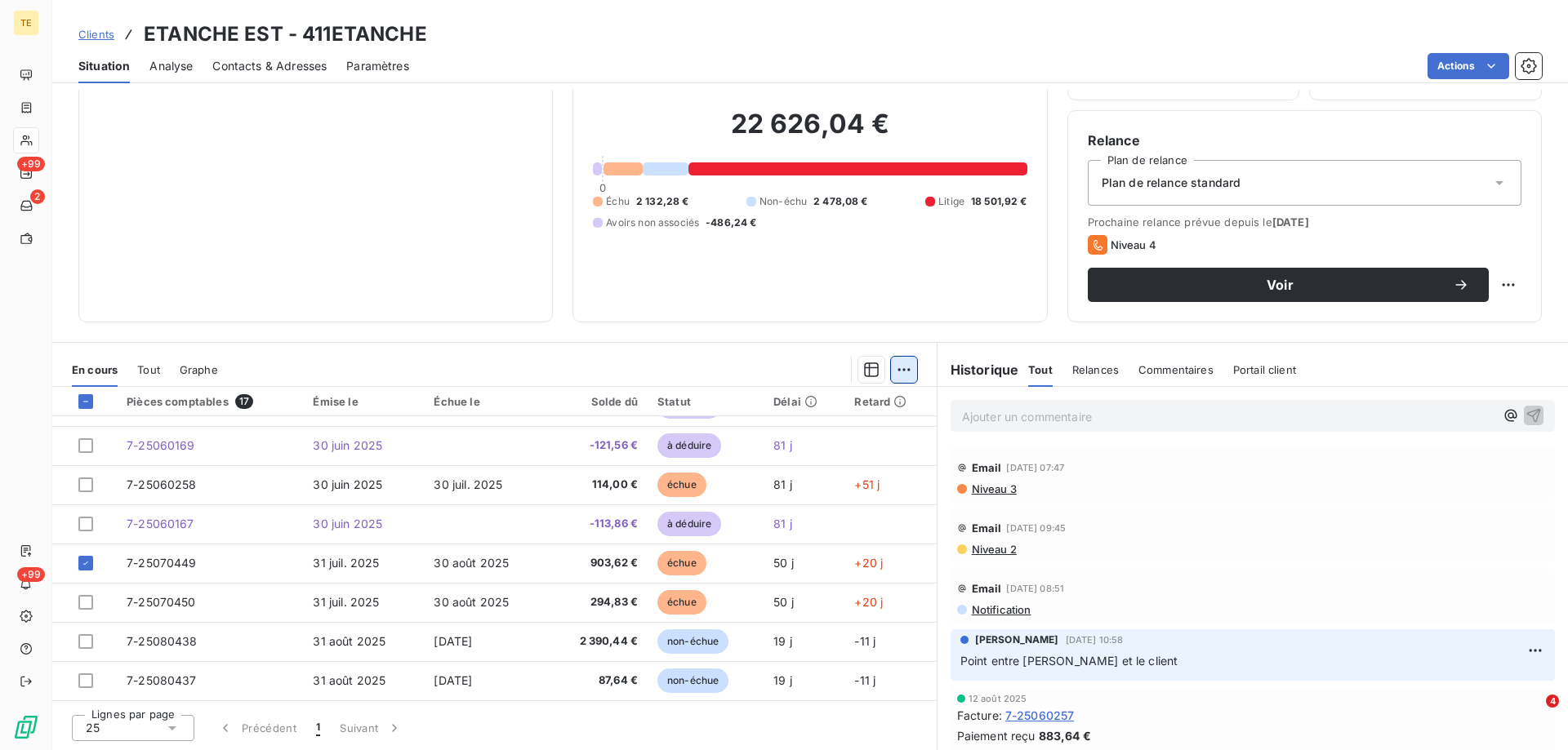
click at [900, 367] on html "TE +99 2 +99 Clients ETANCHE EST - 411ETANCHE Situation Analyse Contacts & Adre…" at bounding box center [784, 375] width 1568 height 750
click at [853, 435] on div "Ajouter une promesse de paiement (1 facture)" at bounding box center [757, 435] width 288 height 26
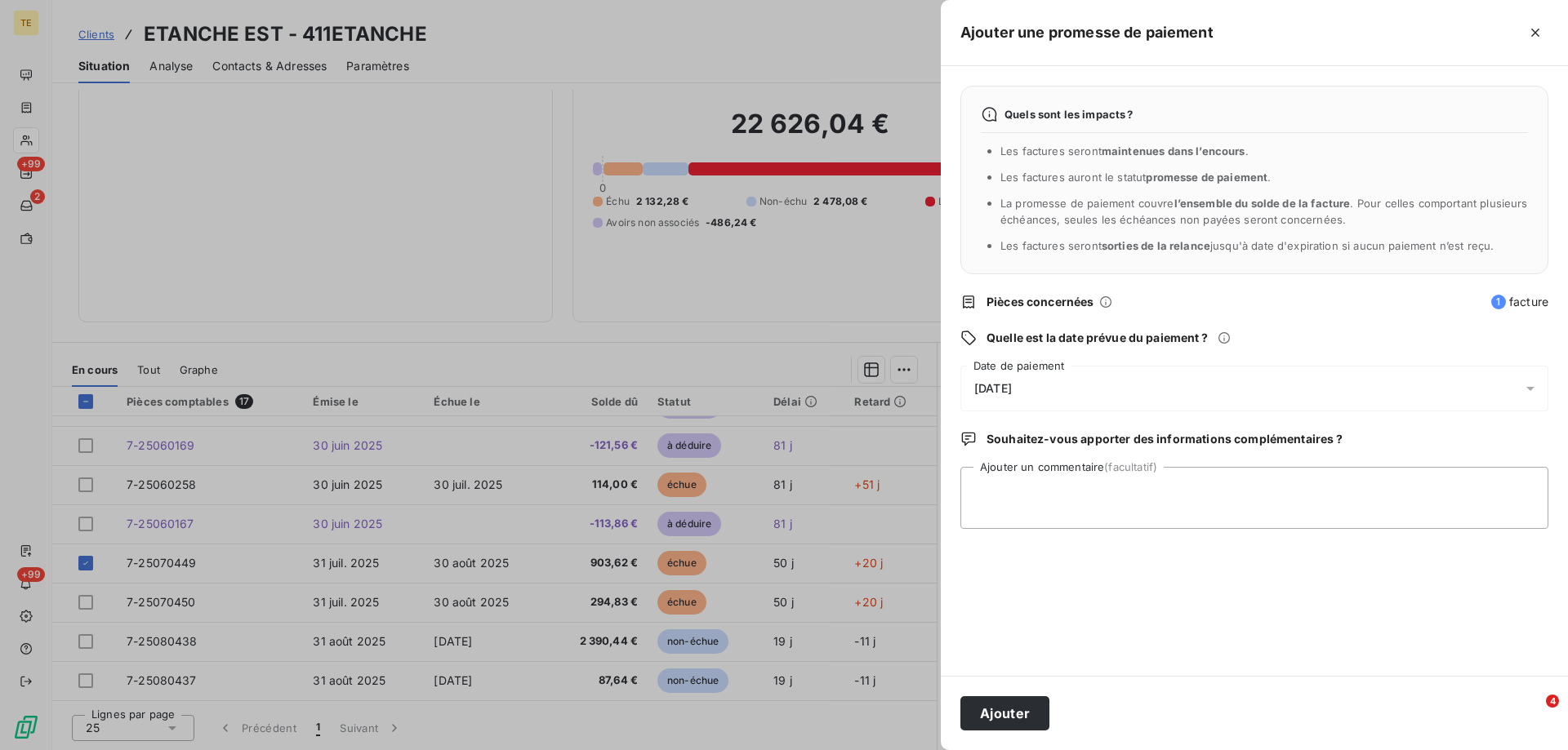
click at [995, 390] on span "[DATE]" at bounding box center [992, 388] width 37 height 13
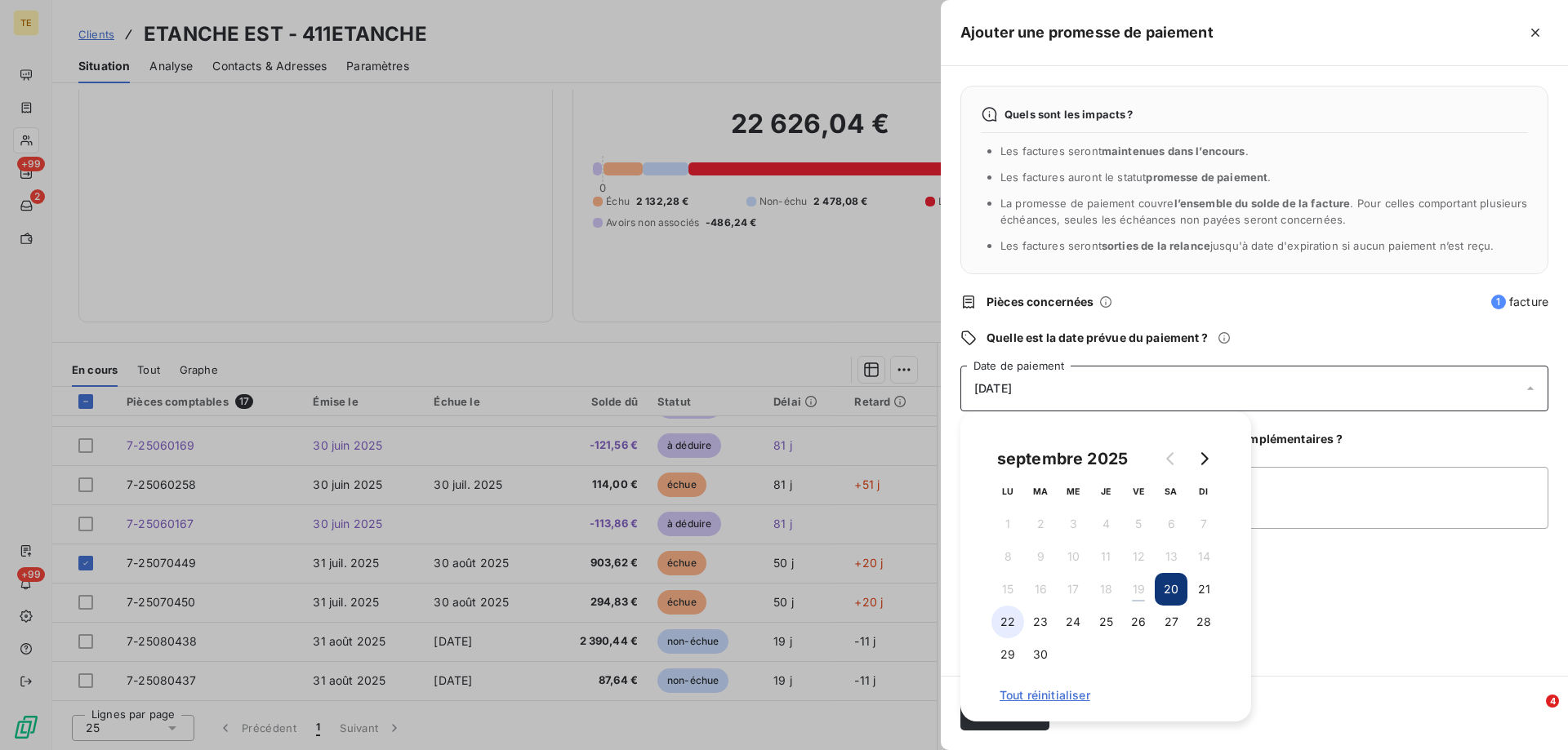
click at [1010, 627] on button "22" at bounding box center [1007, 622] width 32 height 32
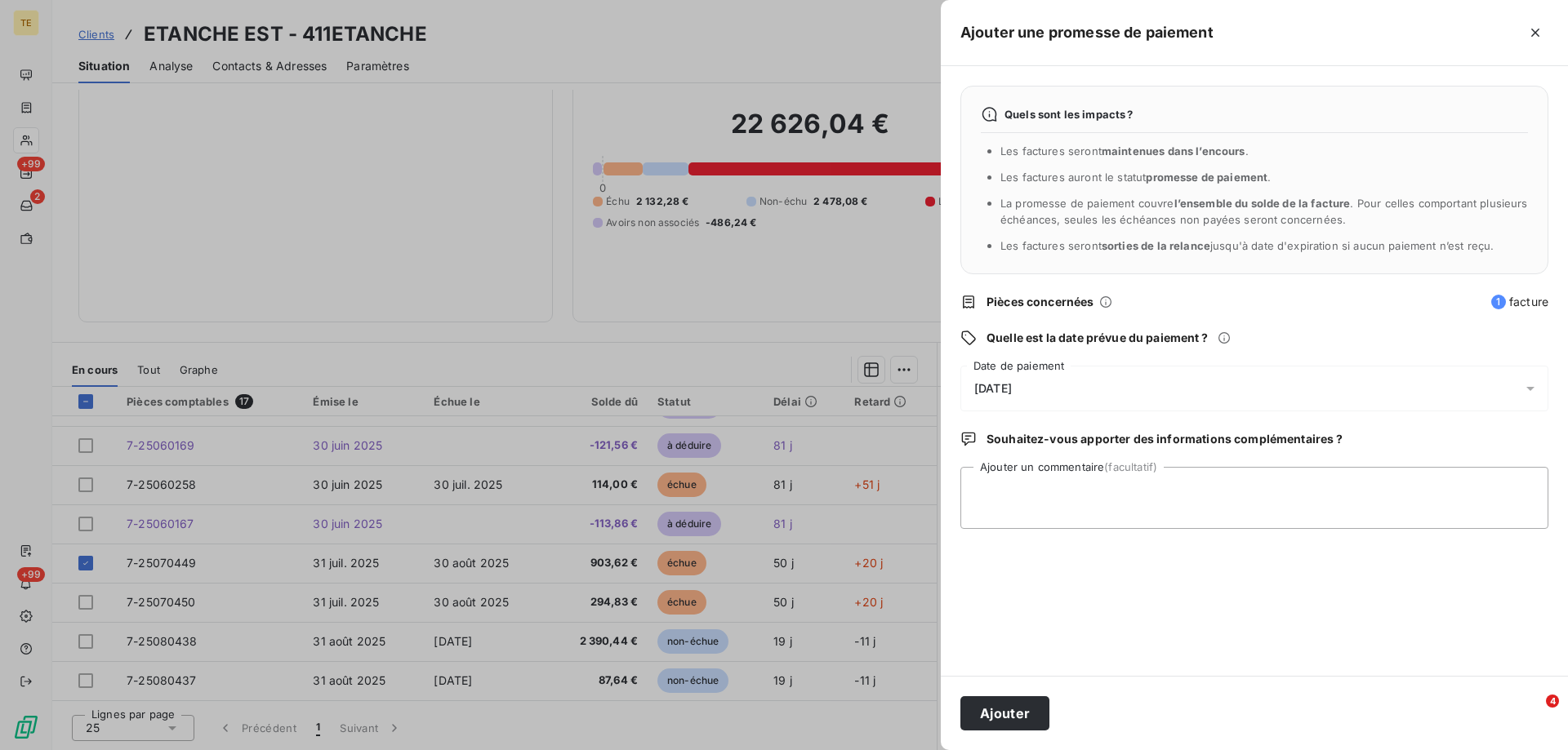
drag, startPoint x: 1387, startPoint y: 632, endPoint x: 1375, endPoint y: 633, distance: 12.0
click at [1384, 632] on div "Quels sont les impacts ? Les factures seront maintenues dans l’encours . Les fa…" at bounding box center [1254, 371] width 628 height 610
click at [992, 479] on textarea "Ajouter un commentaire (facultatif)" at bounding box center [1254, 497] width 588 height 62
type textarea "Reçu CHQ N°5570038 LA BQE POSTALE : 903.62€"
click at [999, 721] on button "Ajouter" at bounding box center [1004, 713] width 89 height 34
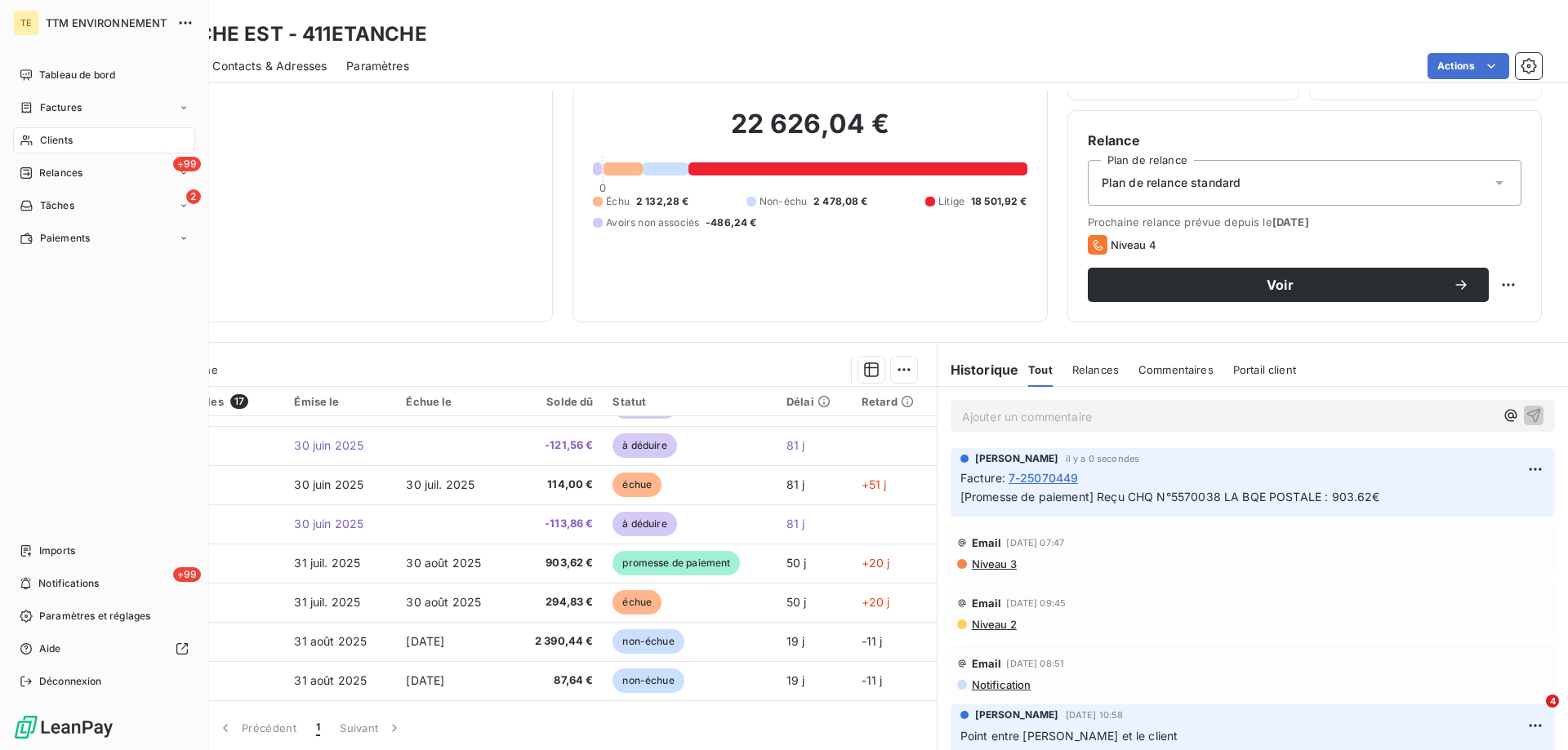
click at [52, 147] on span "Clients" at bounding box center [56, 140] width 32 height 15
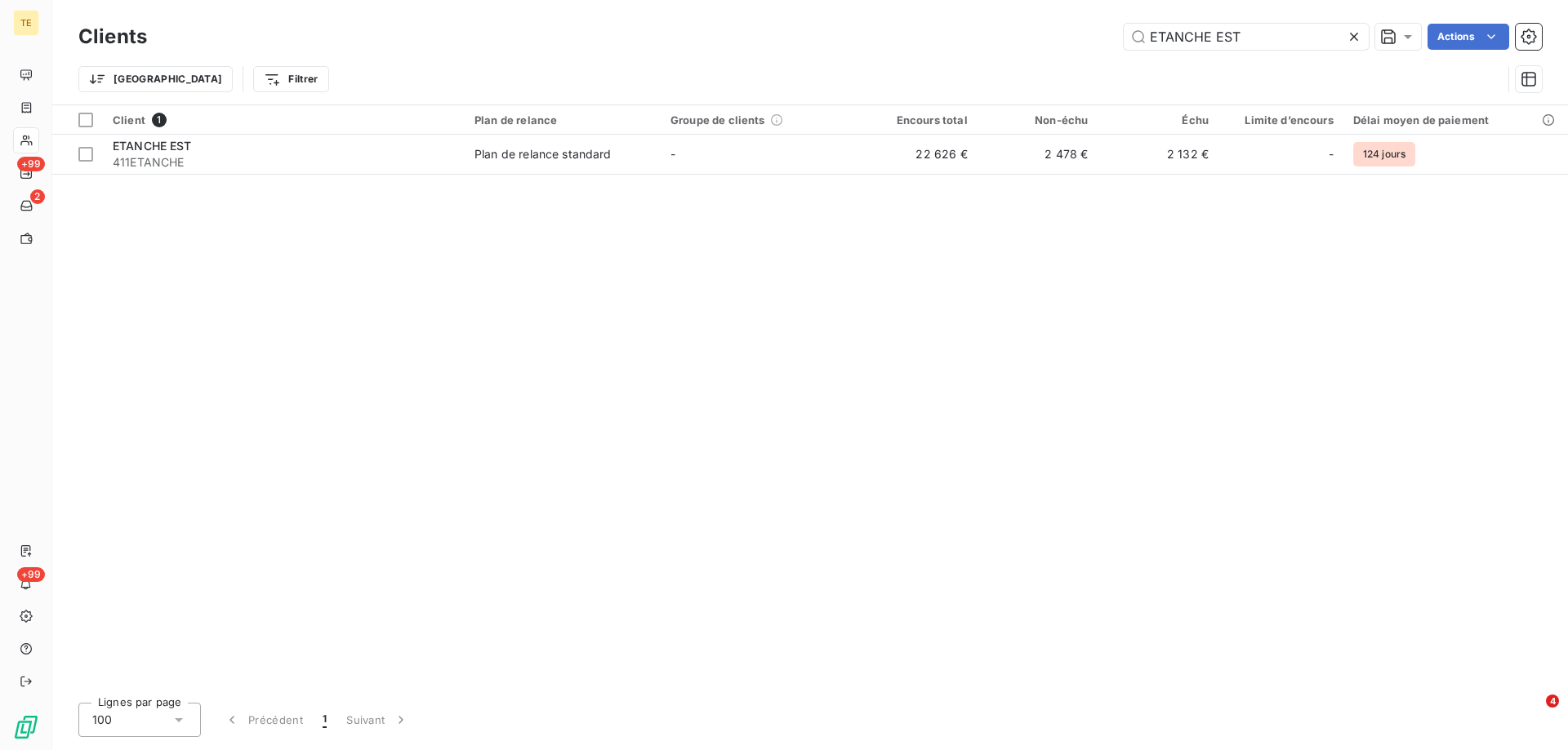
drag, startPoint x: 1239, startPoint y: 34, endPoint x: 1090, endPoint y: 41, distance: 149.2
click at [1090, 41] on div "ETANCHE EST Actions" at bounding box center [854, 36] width 1375 height 26
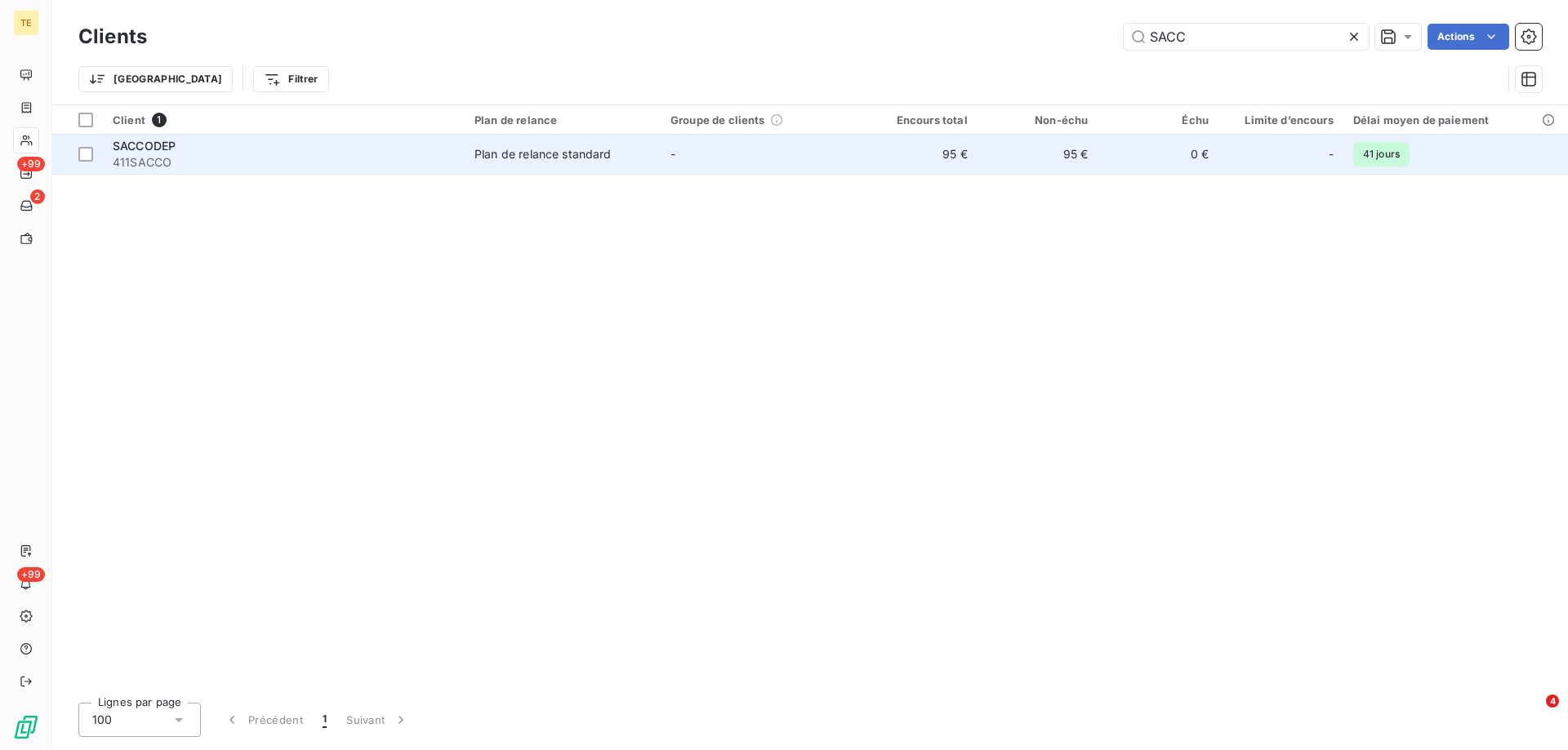
type input "SACC"
click at [140, 147] on span "SACCODEP" at bounding box center [144, 146] width 63 height 14
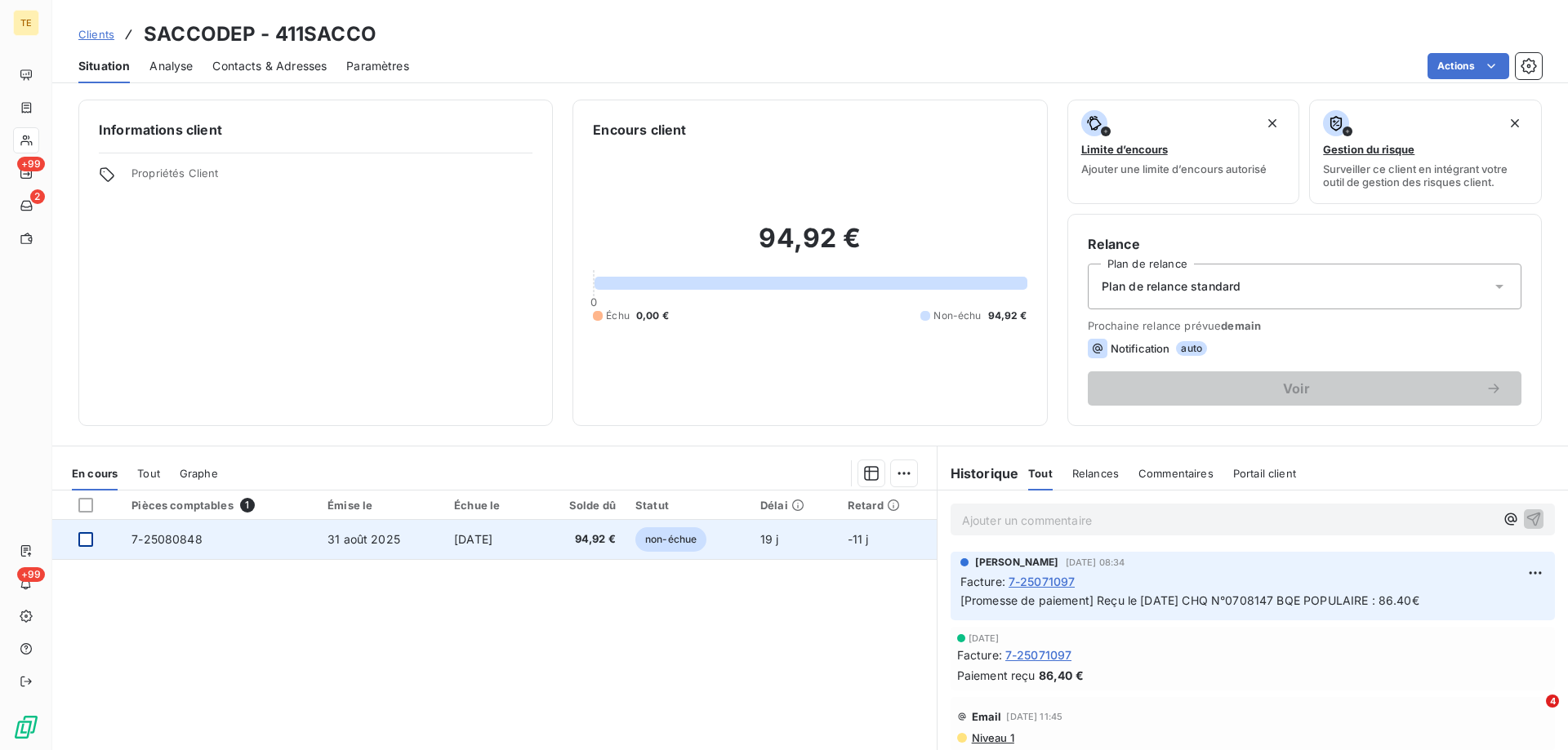
click at [81, 534] on div at bounding box center [85, 539] width 15 height 15
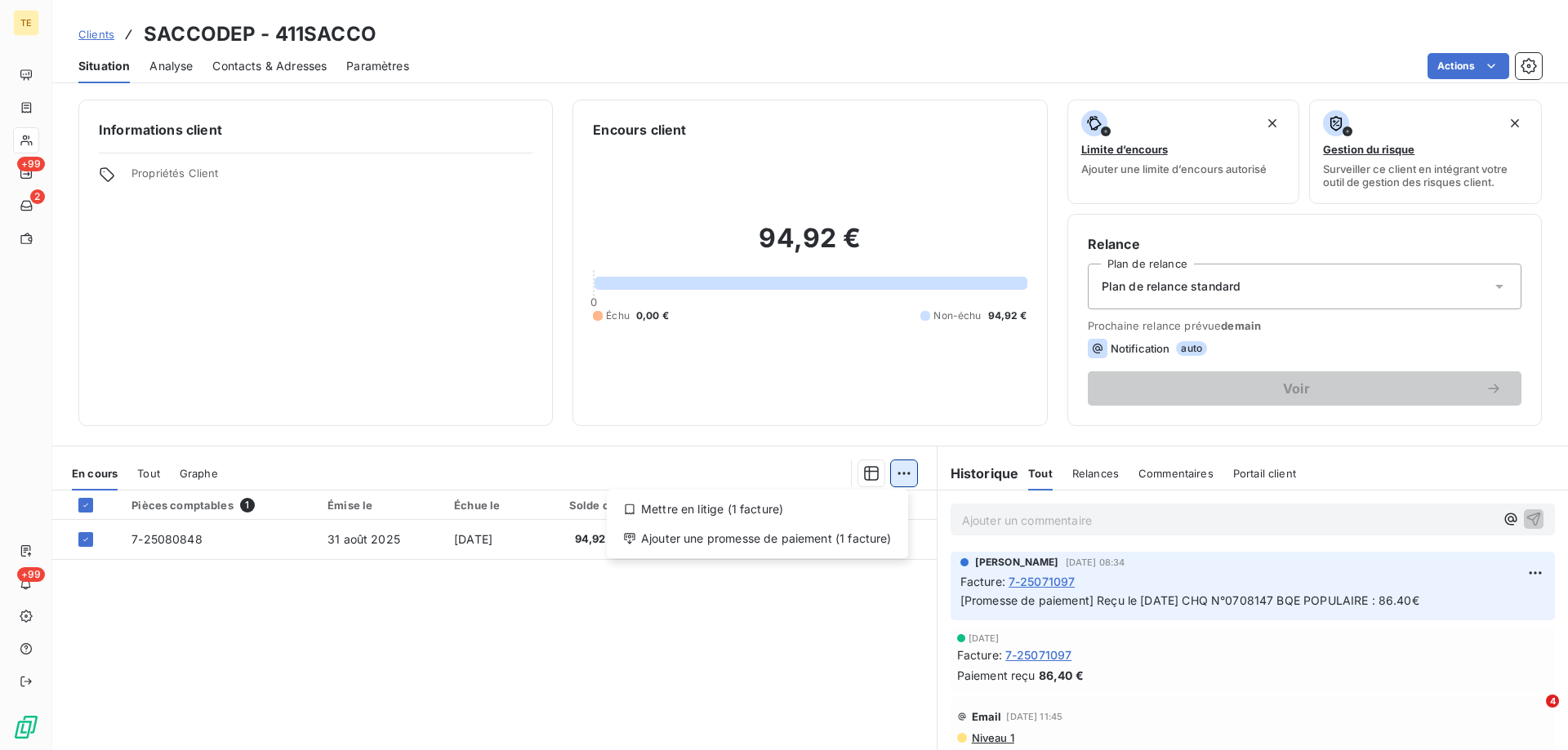
click at [905, 468] on html "TE +99 2 +99 Clients SACCODEP - 411SACCO Situation Analyse Contacts & Adresses …" at bounding box center [784, 375] width 1568 height 750
click at [733, 543] on div "Ajouter une promesse de paiement (1 facture)" at bounding box center [757, 538] width 288 height 26
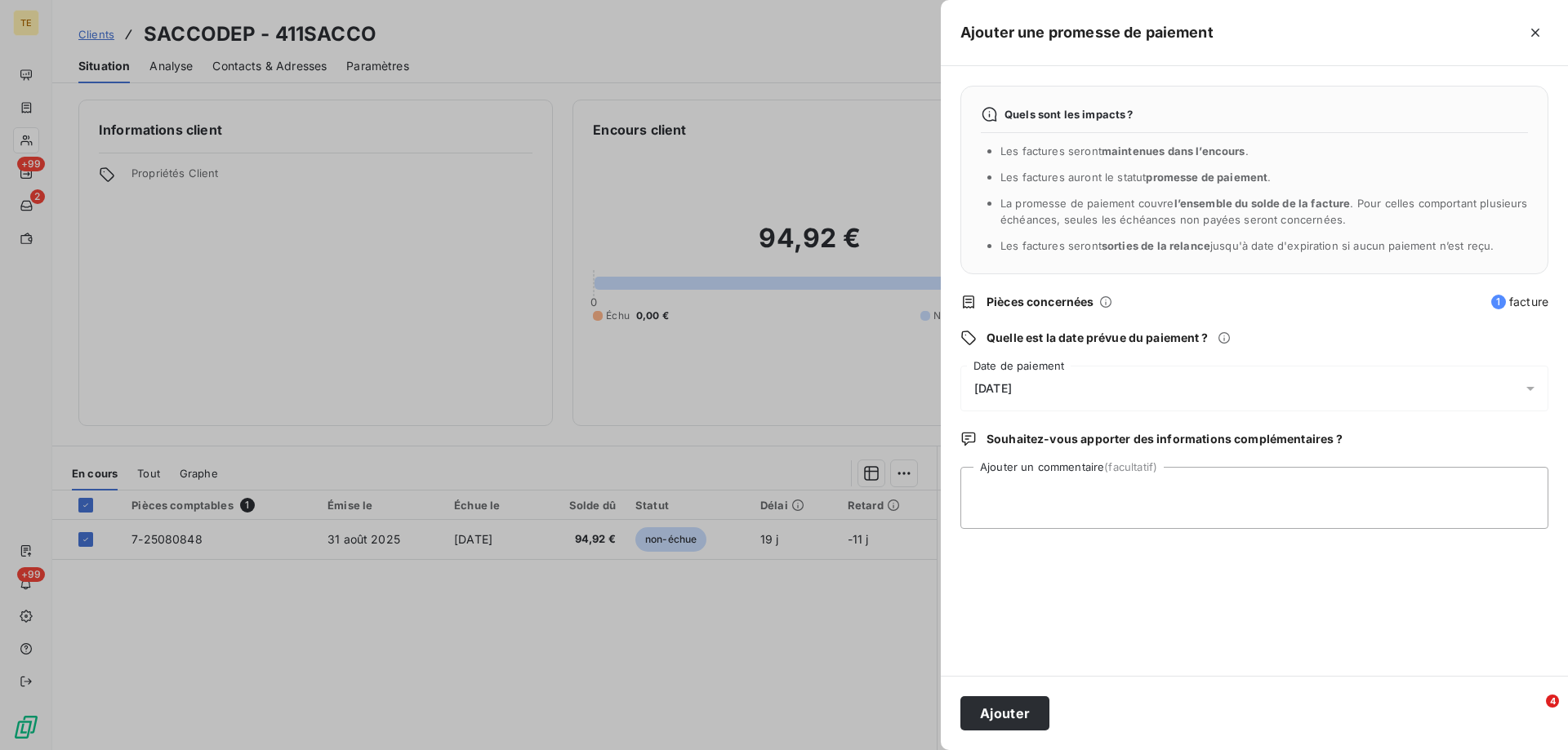
click at [1012, 382] on span "[DATE]" at bounding box center [992, 388] width 37 height 13
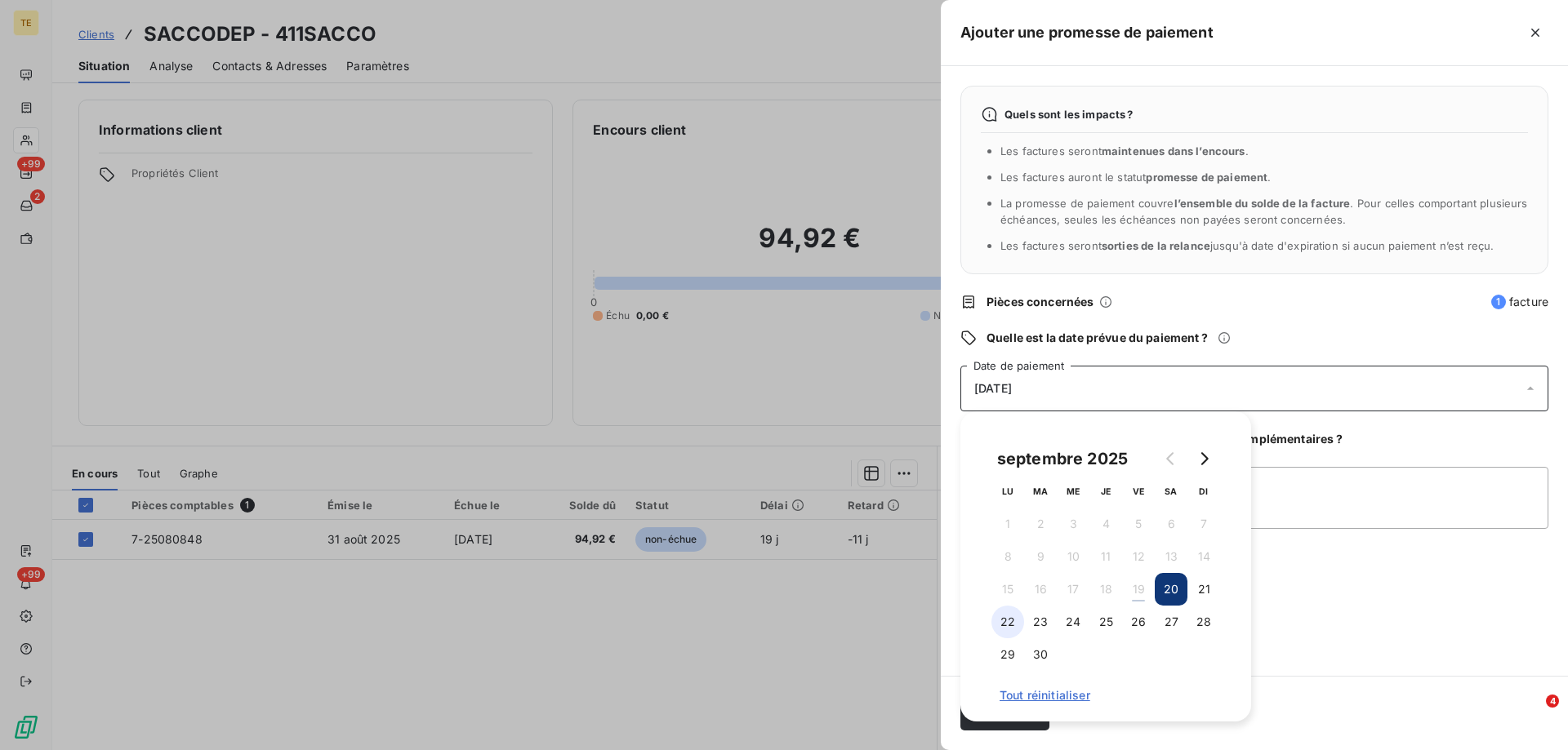
click at [1007, 624] on button "22" at bounding box center [1007, 622] width 32 height 32
click at [1291, 558] on div "Quels sont les impacts ? Les factures seront maintenues dans l’encours . Les fa…" at bounding box center [1254, 371] width 628 height 610
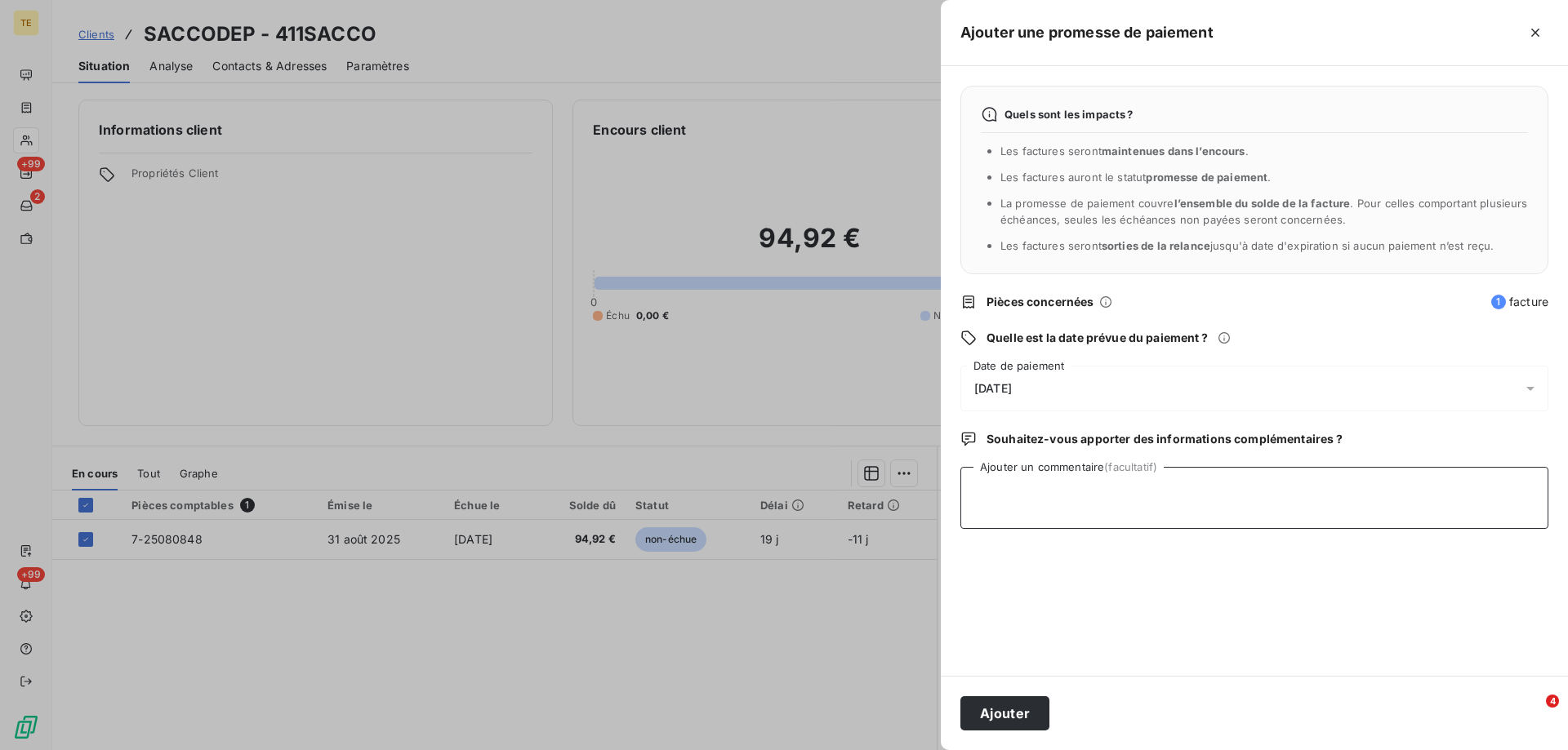
click at [1004, 478] on textarea "Ajouter un commentaire (facultatif)" at bounding box center [1254, 497] width 588 height 62
type textarea "Reçu CHQ N°0708149 BQE POPULAIRE [GEOGRAPHIC_DATA] : 94.92€"
click at [1000, 721] on button "Ajouter" at bounding box center [1004, 713] width 89 height 34
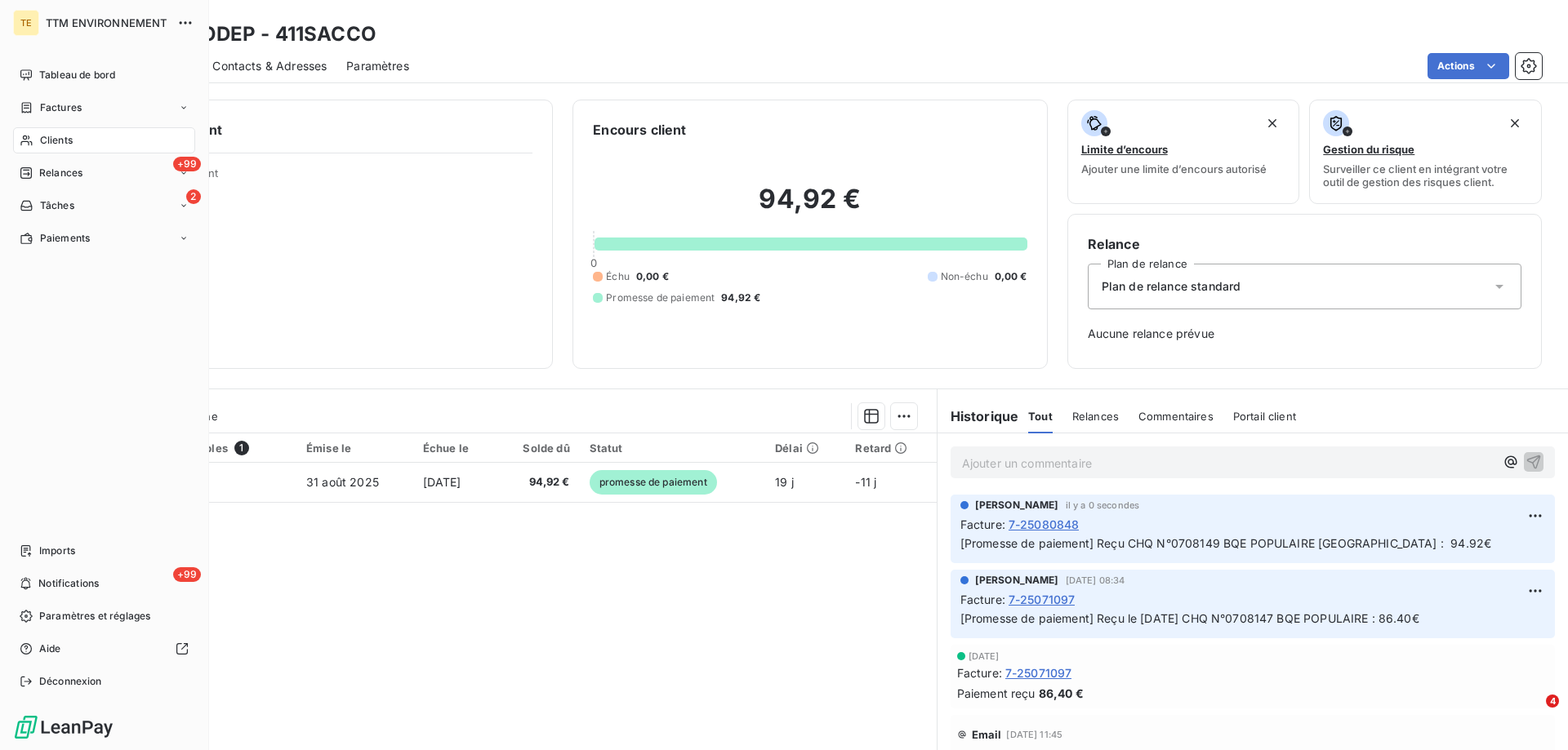
click at [61, 140] on span "Clients" at bounding box center [56, 140] width 32 height 15
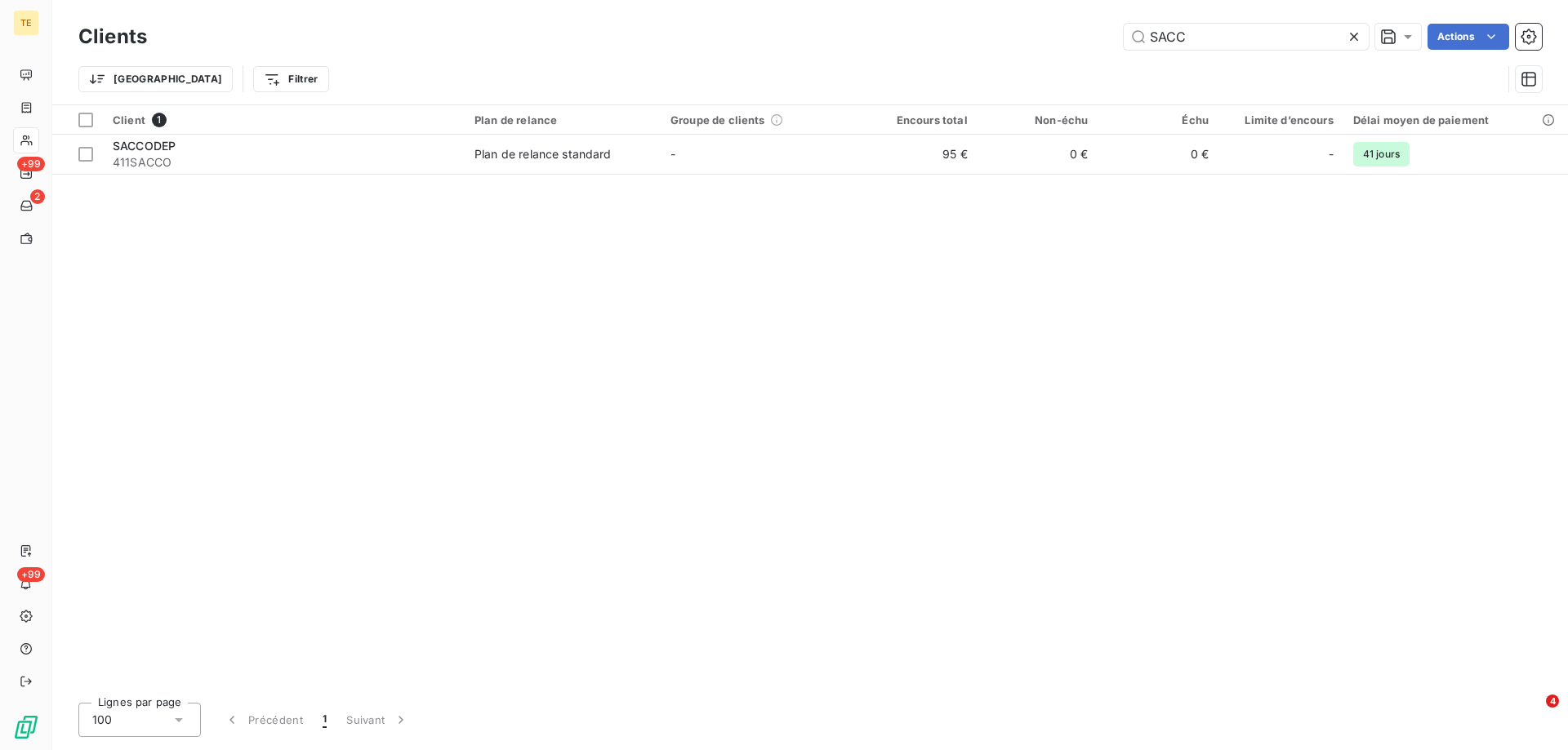
drag, startPoint x: 1198, startPoint y: 37, endPoint x: 1010, endPoint y: 37, distance: 188.0
click at [1010, 37] on div "SACC Actions" at bounding box center [854, 36] width 1375 height 26
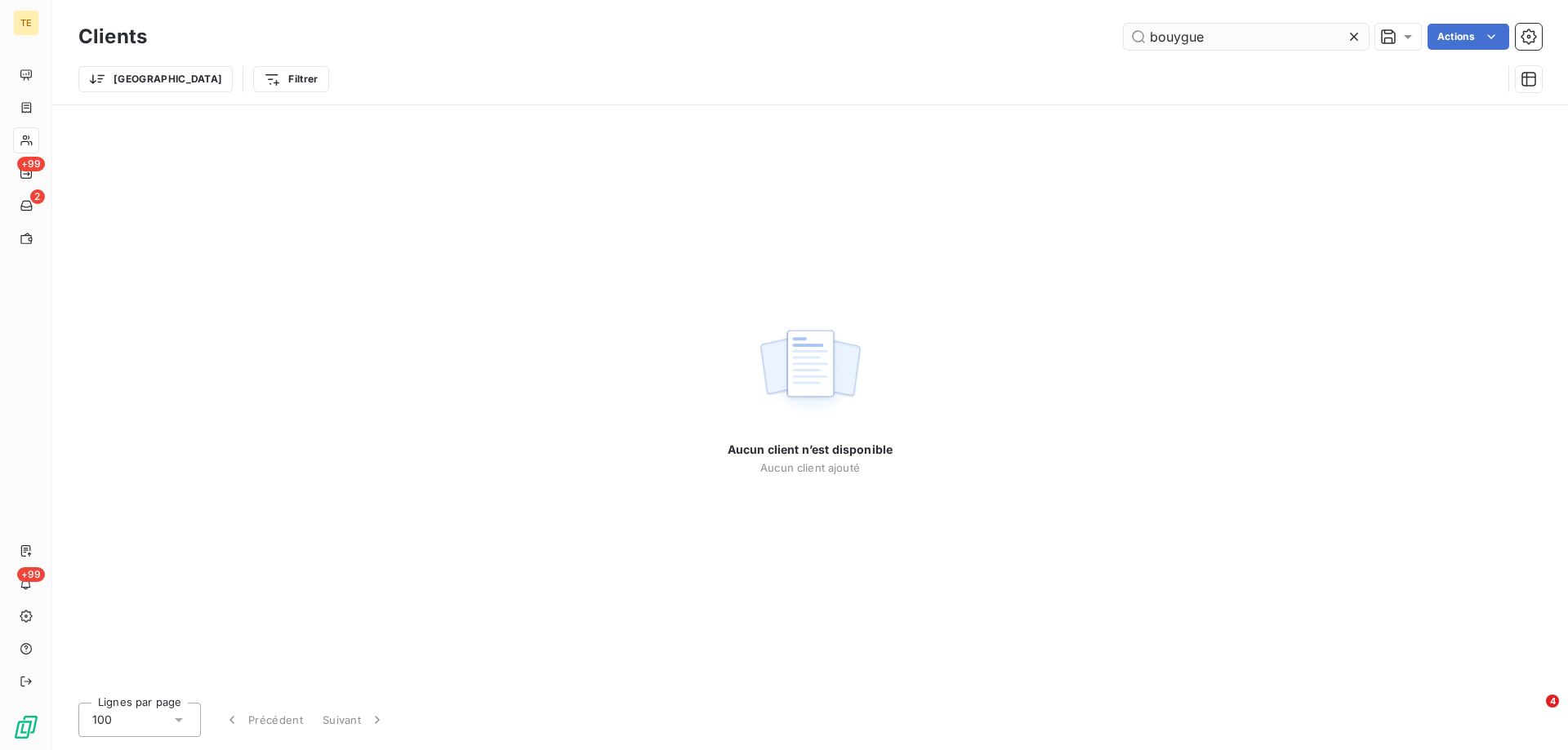
drag, startPoint x: 1178, startPoint y: 46, endPoint x: 1125, endPoint y: 49, distance: 53.1
click at [1125, 49] on input "bouygue" at bounding box center [1246, 36] width 245 height 26
type input "BOUYGE"
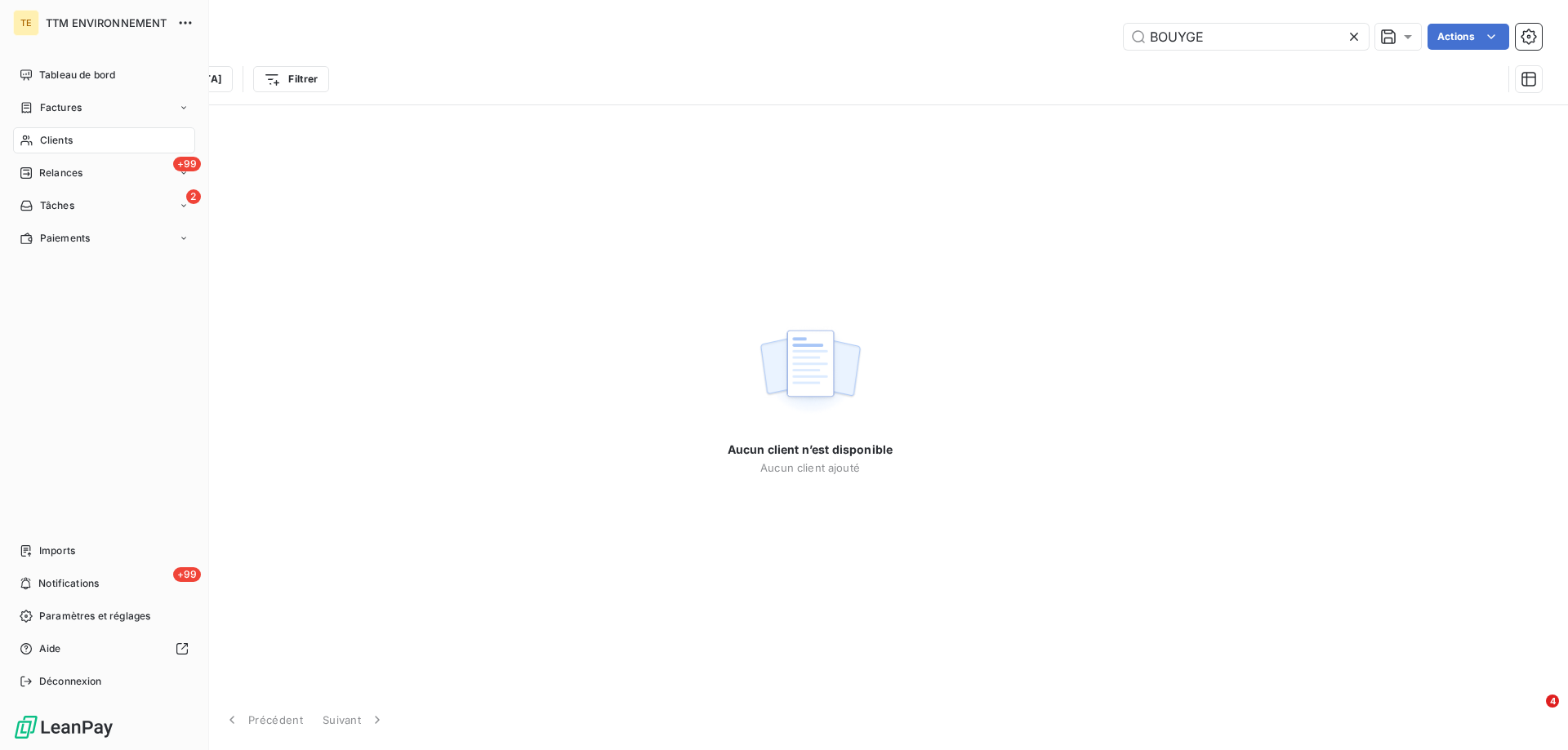
click at [54, 131] on div "Clients" at bounding box center [104, 140] width 182 height 26
click at [67, 108] on span "Factures" at bounding box center [61, 107] width 41 height 15
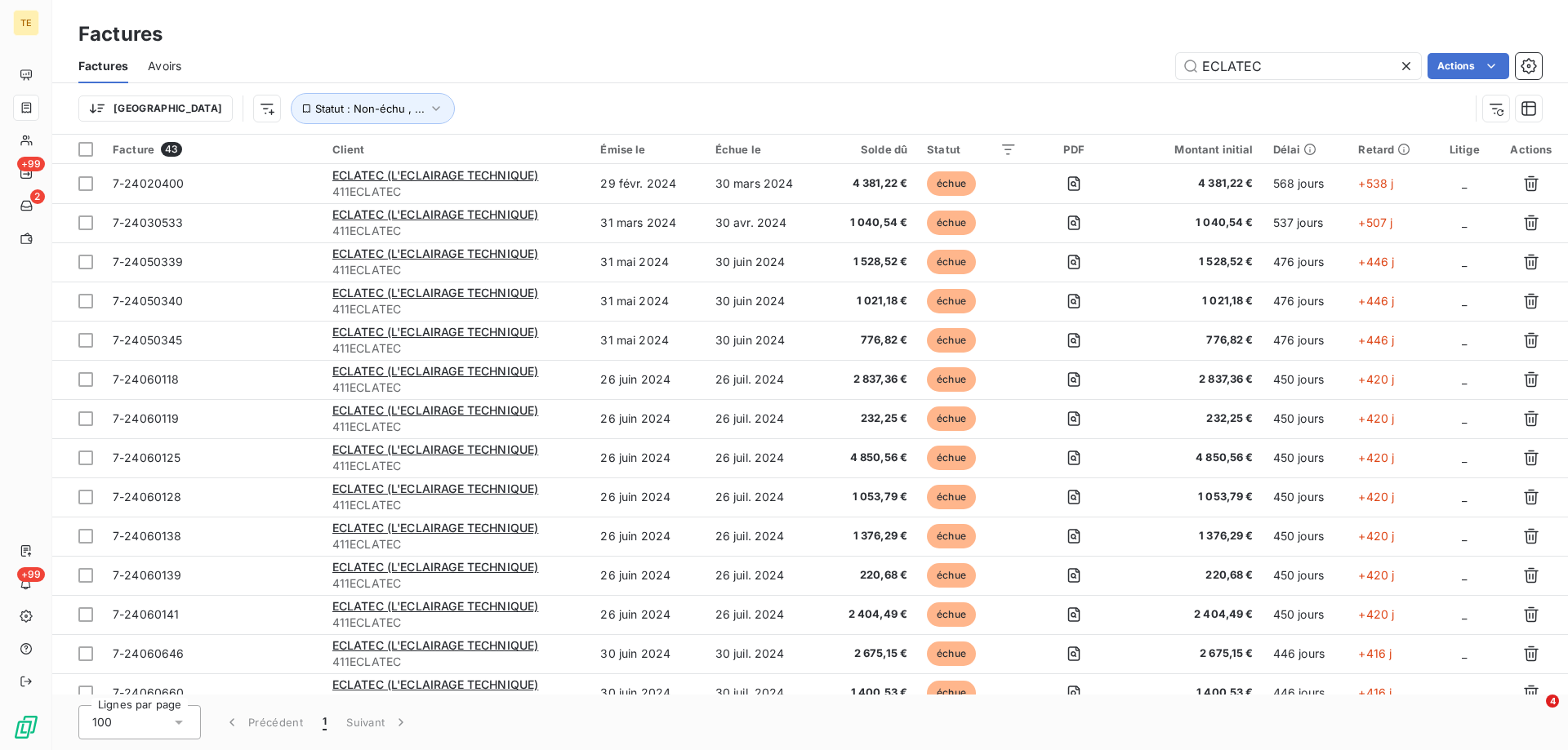
drag, startPoint x: 1271, startPoint y: 67, endPoint x: 1139, endPoint y: 70, distance: 132.0
click at [1139, 70] on div "ECLATEC Actions" at bounding box center [871, 66] width 1340 height 26
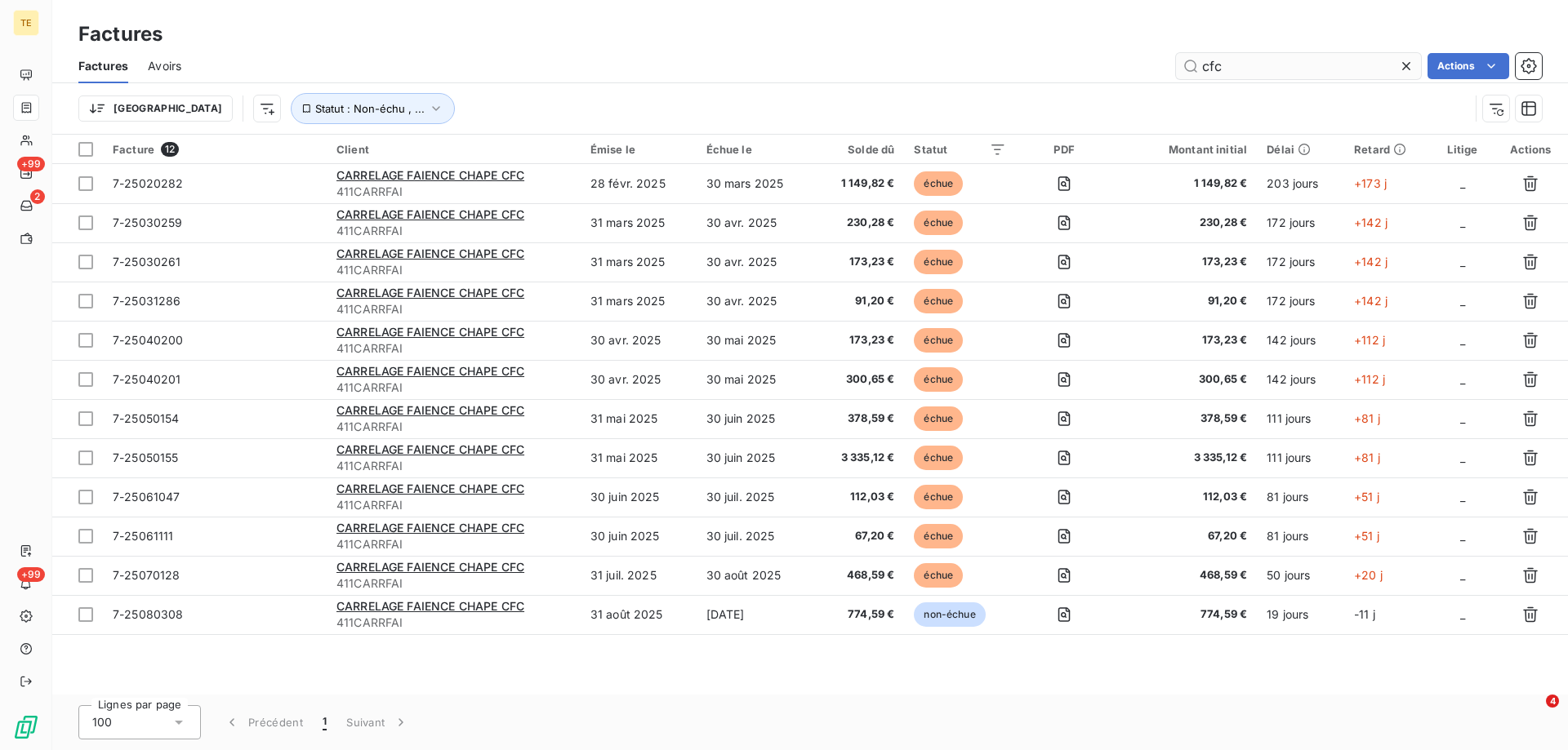
drag, startPoint x: 1233, startPoint y: 65, endPoint x: 1195, endPoint y: 68, distance: 38.1
click at [1195, 68] on input "cfc" at bounding box center [1298, 66] width 245 height 26
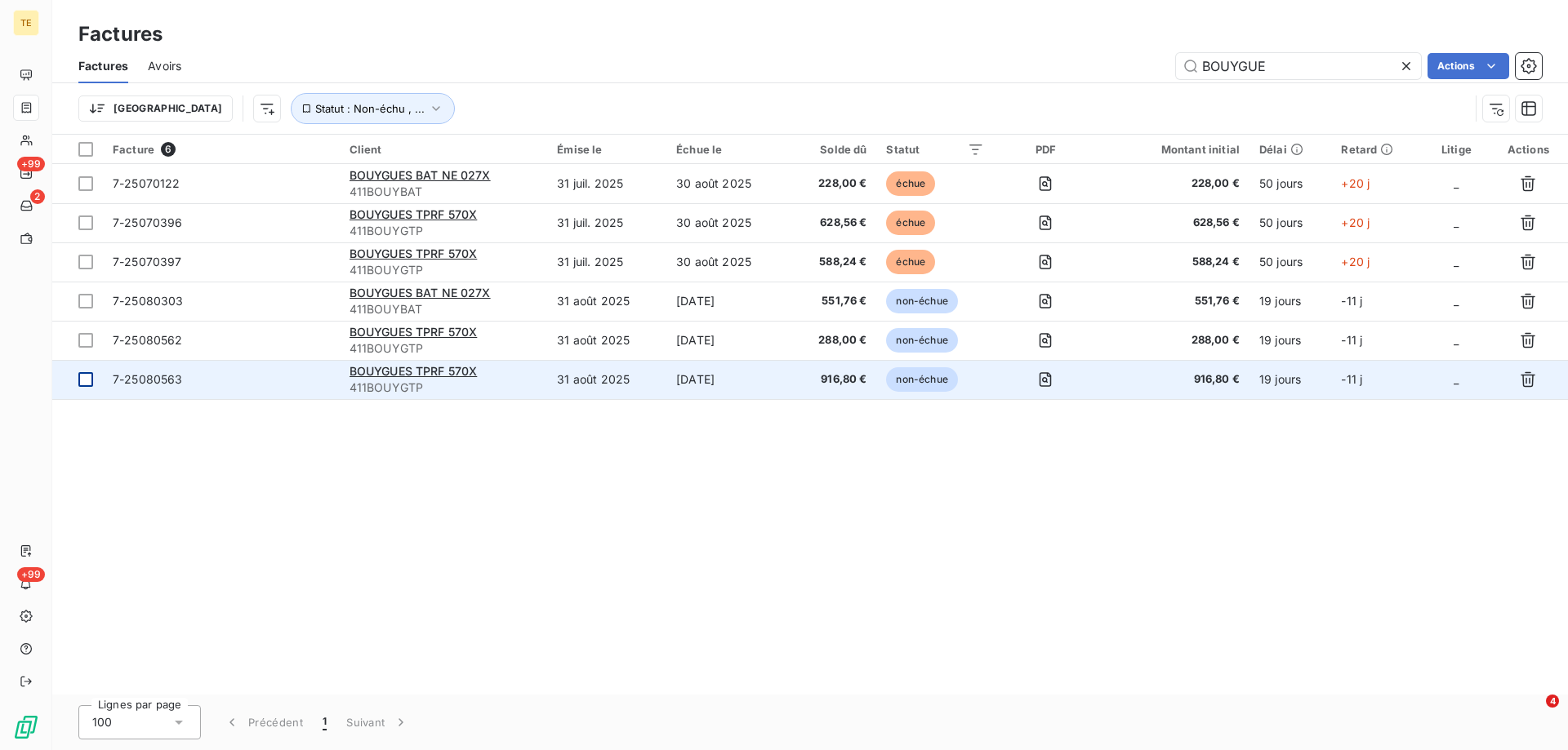
type input "BOUYGUE"
click at [87, 378] on div at bounding box center [85, 379] width 15 height 15
click at [413, 367] on span "BOUYGUES TPRF 570X" at bounding box center [413, 371] width 128 height 14
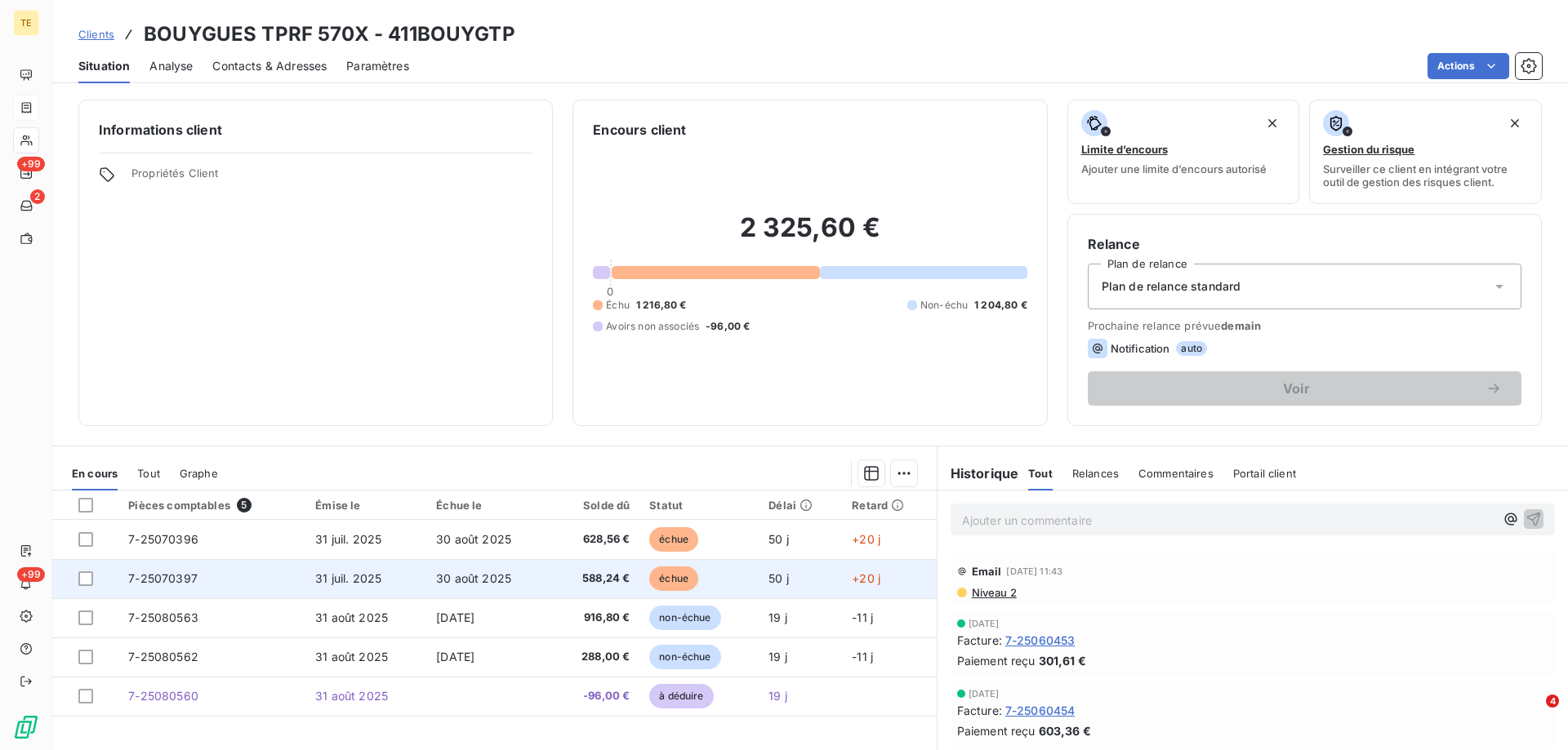
scroll to position [81, 0]
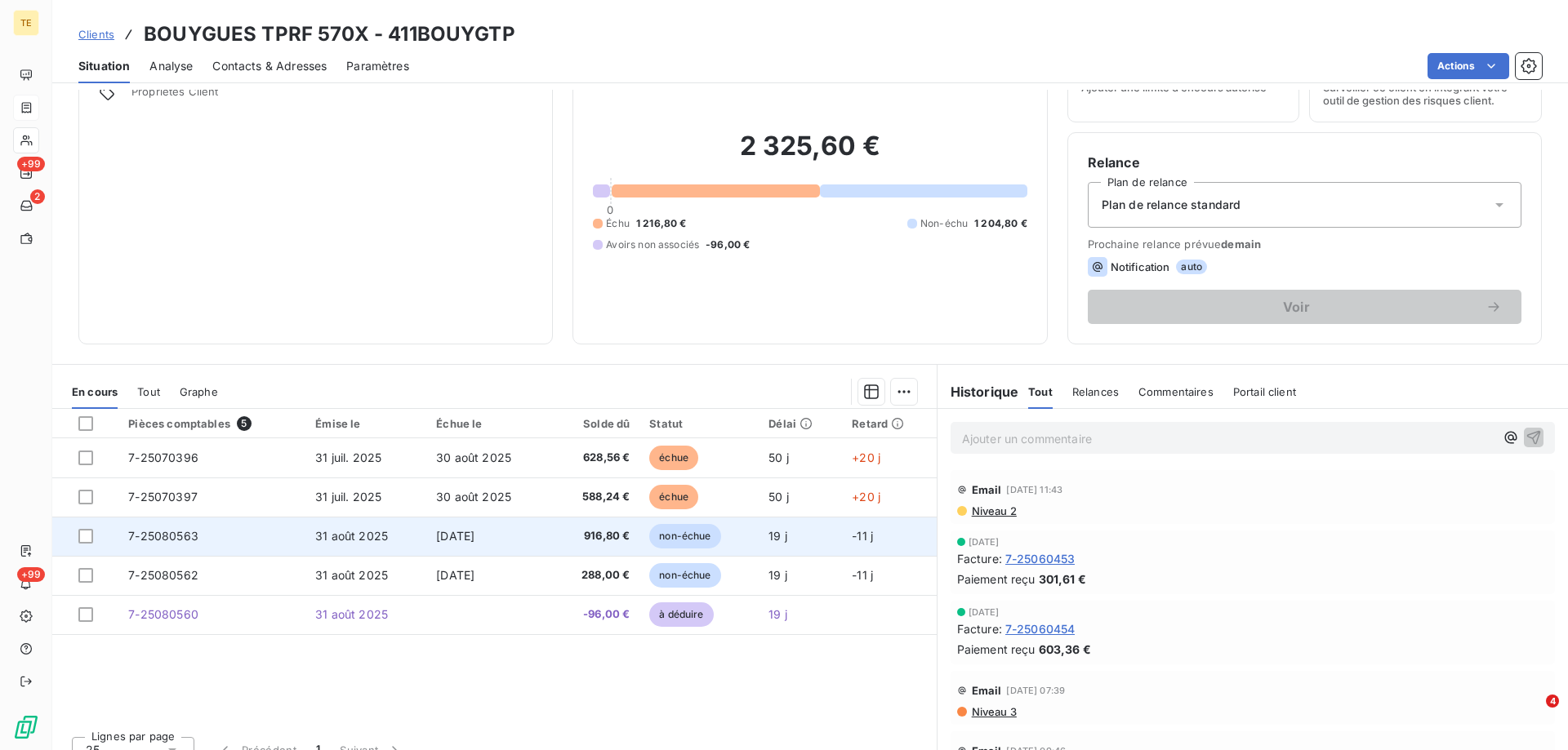
click at [93, 536] on div at bounding box center [93, 536] width 30 height 15
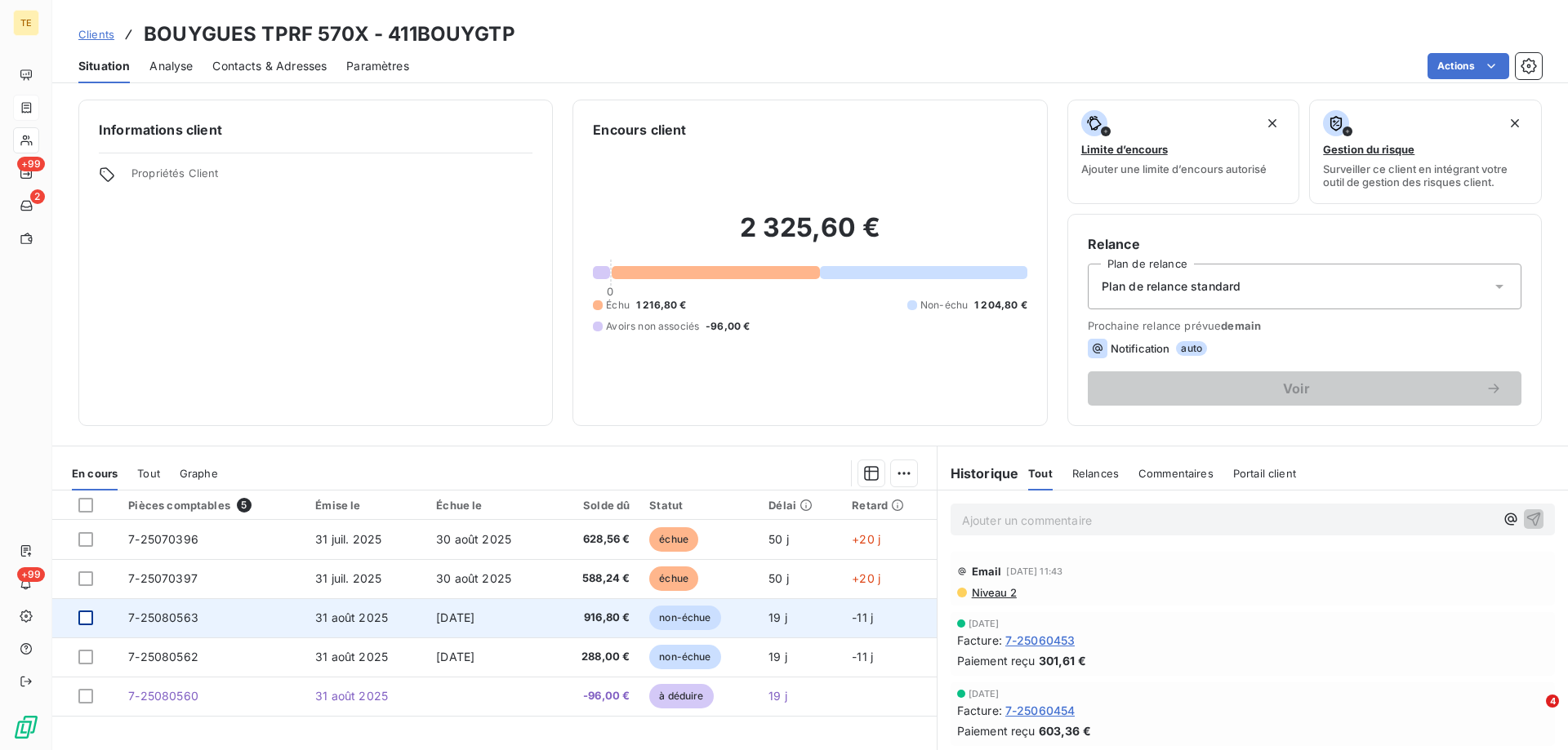
click at [90, 618] on div at bounding box center [85, 618] width 15 height 15
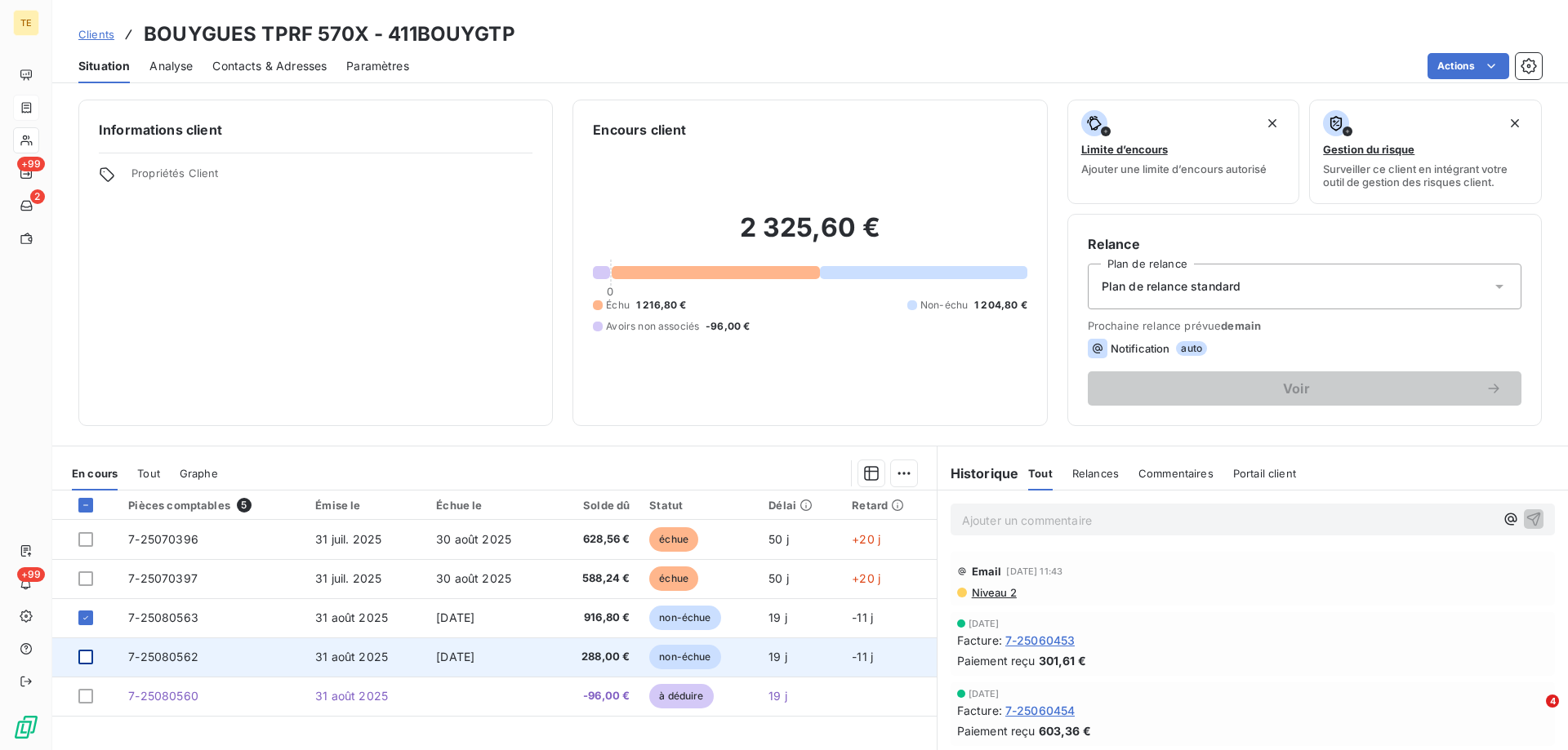
click at [89, 661] on div at bounding box center [85, 657] width 15 height 15
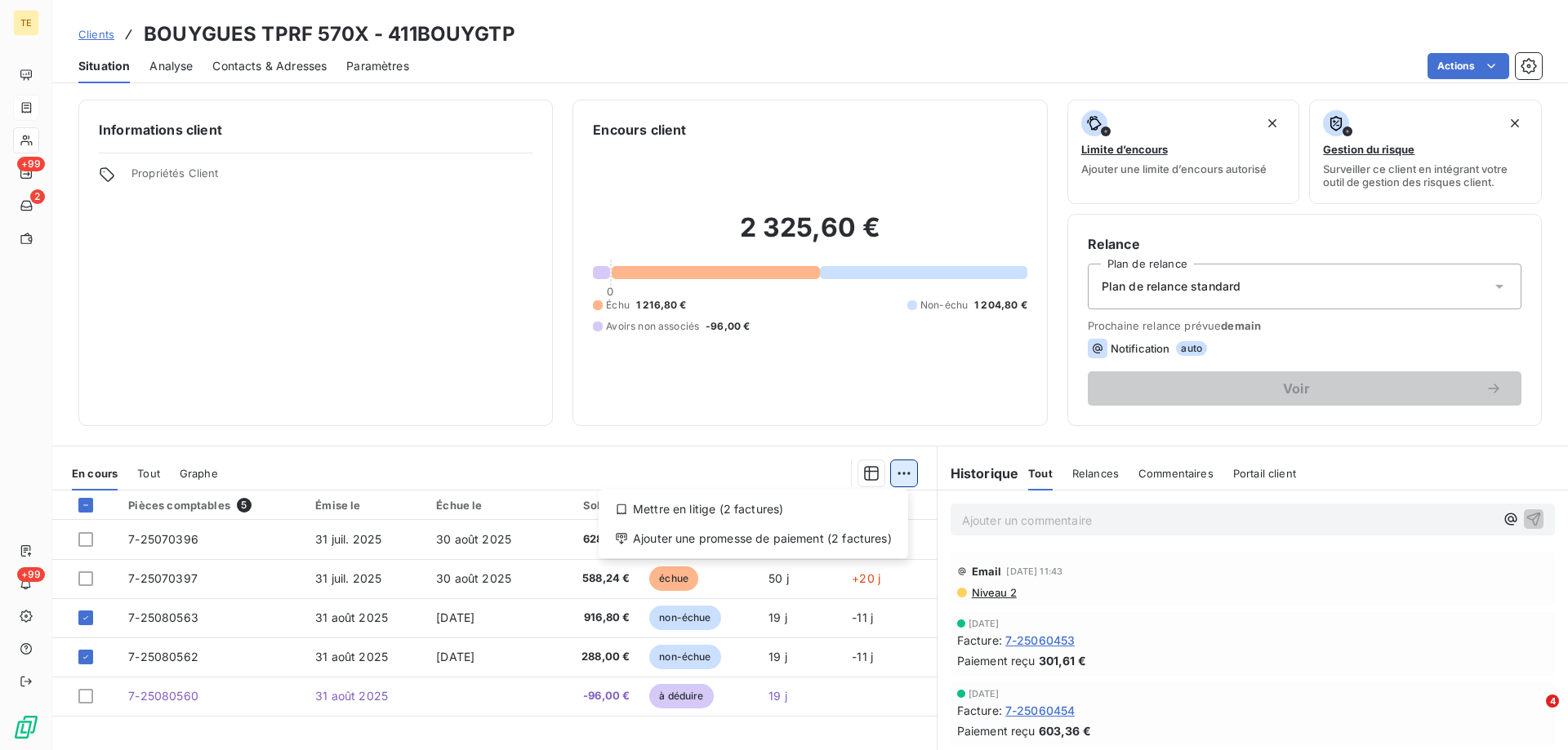
click at [893, 470] on html "TE +99 2 +99 Clients BOUYGUES TPRF 570X - 411BOUYGTP Situation Analyse Contacts…" at bounding box center [784, 375] width 1568 height 750
click at [739, 539] on div "Ajouter une promesse de paiement (2 factures)" at bounding box center [753, 538] width 296 height 26
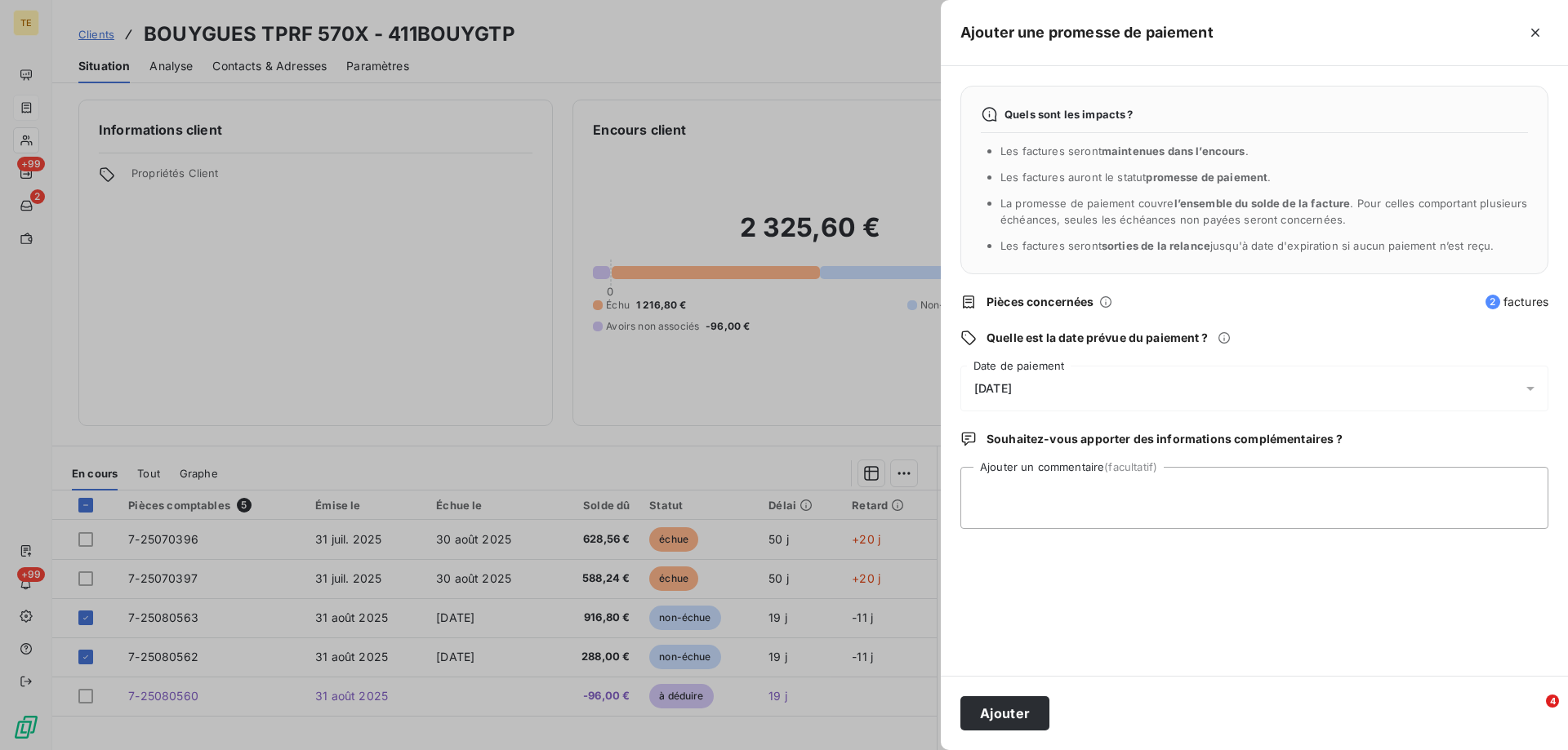
click at [999, 394] on span "[DATE]" at bounding box center [992, 388] width 37 height 13
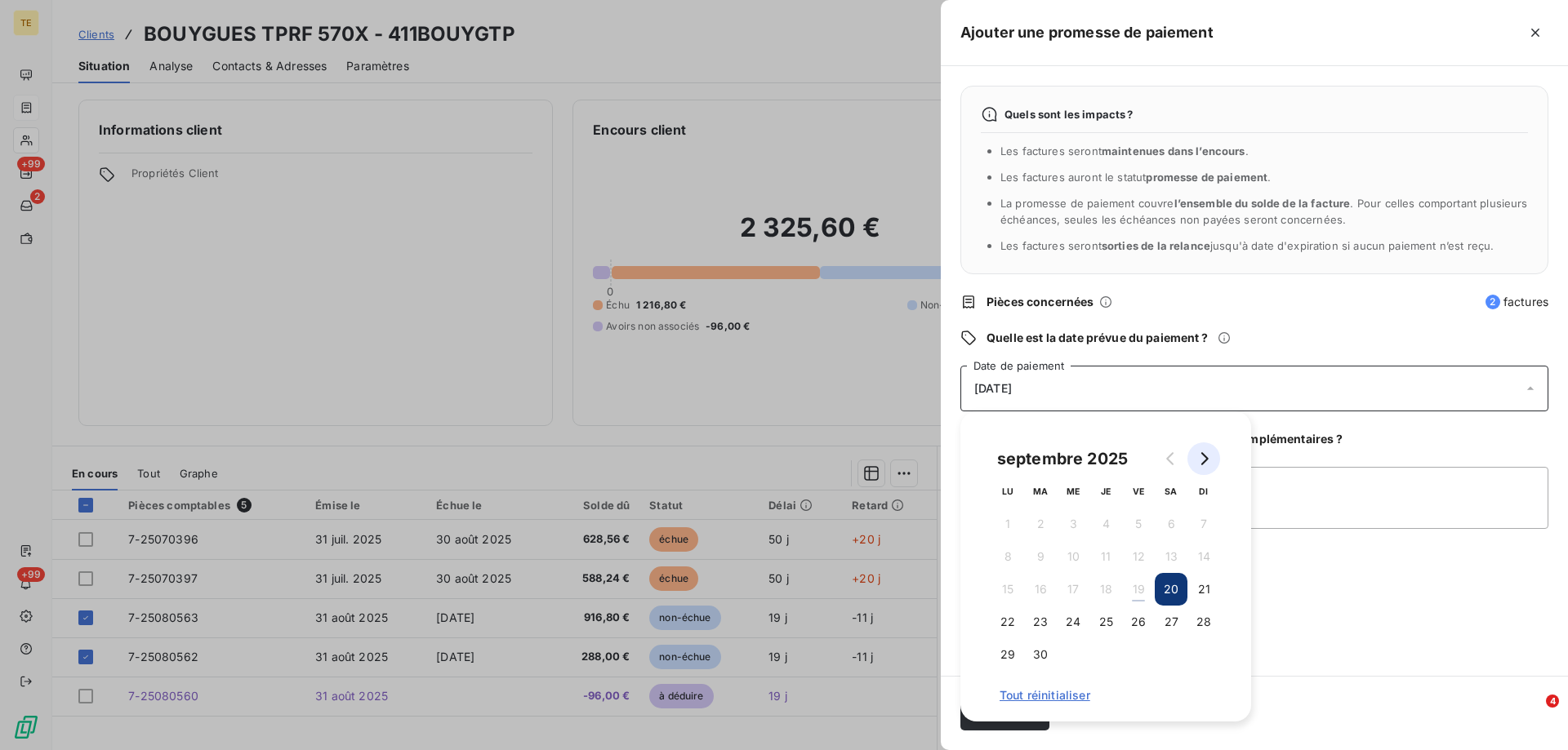
click at [1204, 458] on icon "Go to next month" at bounding box center [1203, 458] width 13 height 13
click at [1139, 656] on button "31" at bounding box center [1138, 654] width 32 height 32
click at [1274, 604] on div "Quels sont les impacts ? Les factures seront maintenues dans l’encours . Les fa…" at bounding box center [1254, 371] width 628 height 610
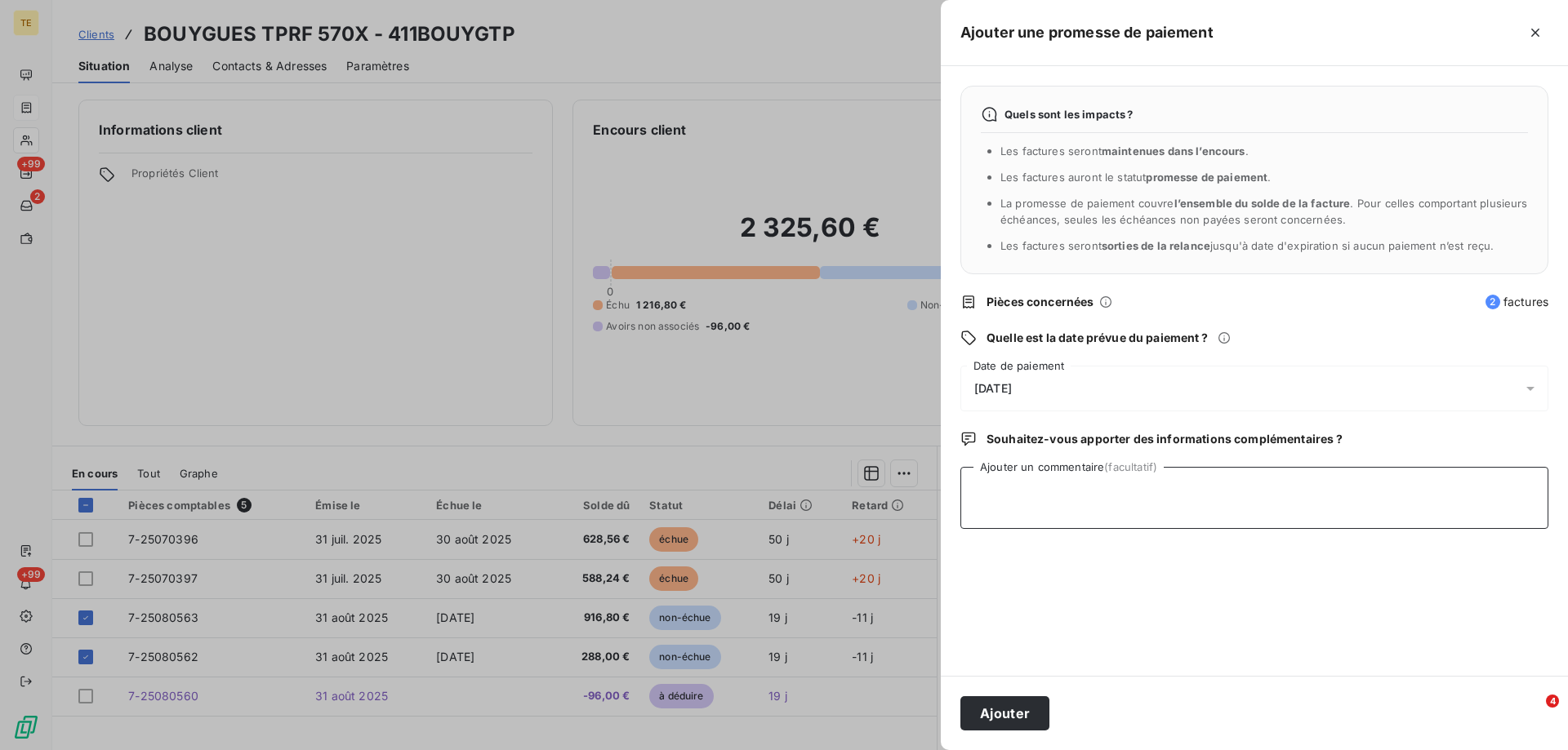
click at [1019, 485] on textarea "Ajouter un commentaire (facultatif)" at bounding box center [1254, 497] width 588 height 62
click at [1024, 471] on textarea "Ajouter un commentaire (facultatif)" at bounding box center [1254, 497] width 588 height 62
click at [1005, 490] on textarea "Reçu BAO 1204.80€" at bounding box center [1254, 497] width 588 height 62
click at [1125, 490] on textarea "Reçu le [DATE] - BAO 1204.80€" at bounding box center [1254, 497] width 588 height 62
click at [1211, 487] on textarea "Reçu le [DATE] - BAO 1 204.80€" at bounding box center [1254, 497] width 588 height 62
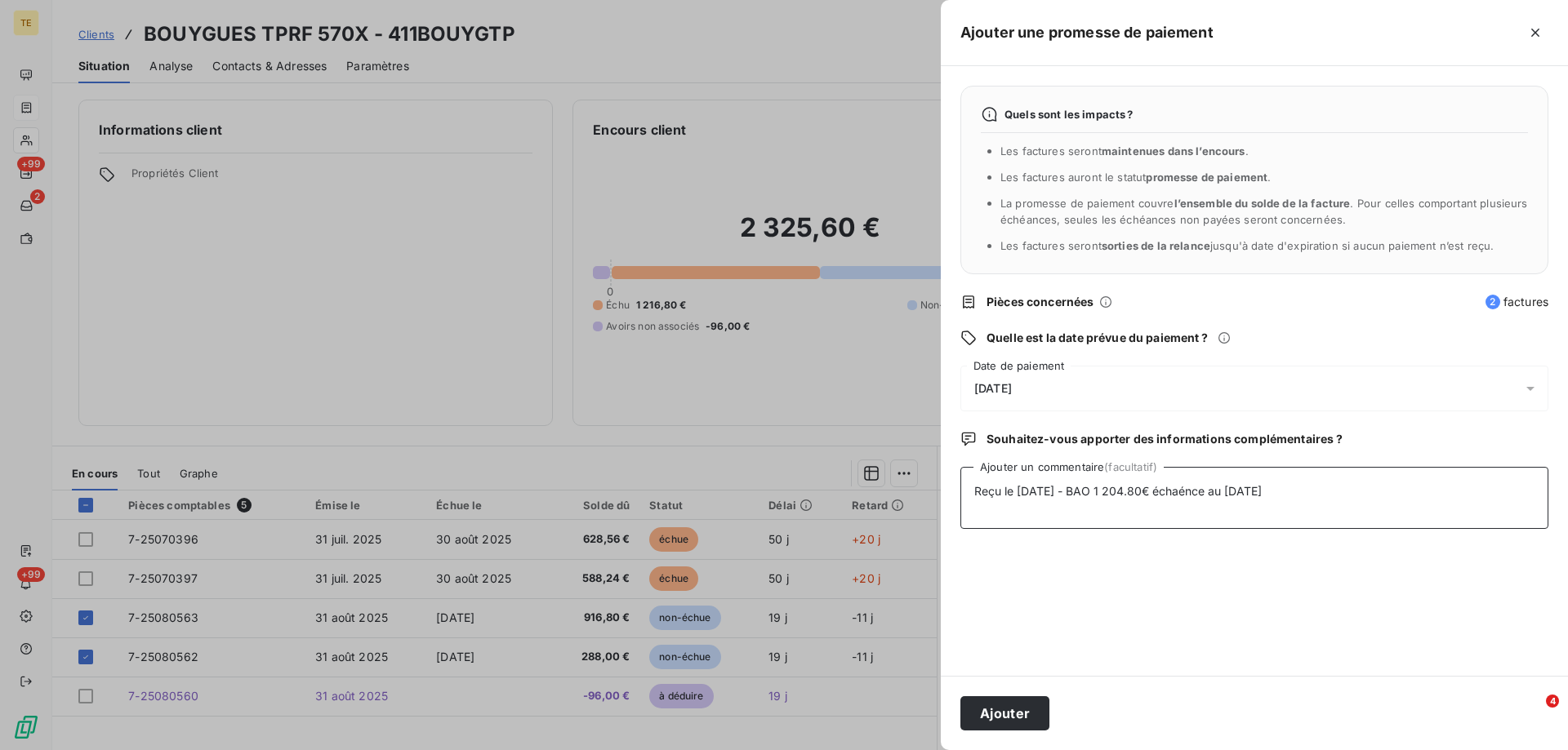
click at [1200, 492] on textarea "Reçu le [DATE] - BAO 1 204.80€ échaénce au [DATE]" at bounding box center [1254, 497] width 588 height 62
type textarea "Reçu le [DATE] - BAO 1 204.80€ échéance au [DATE]"
click at [1010, 710] on button "Ajouter" at bounding box center [1004, 713] width 89 height 34
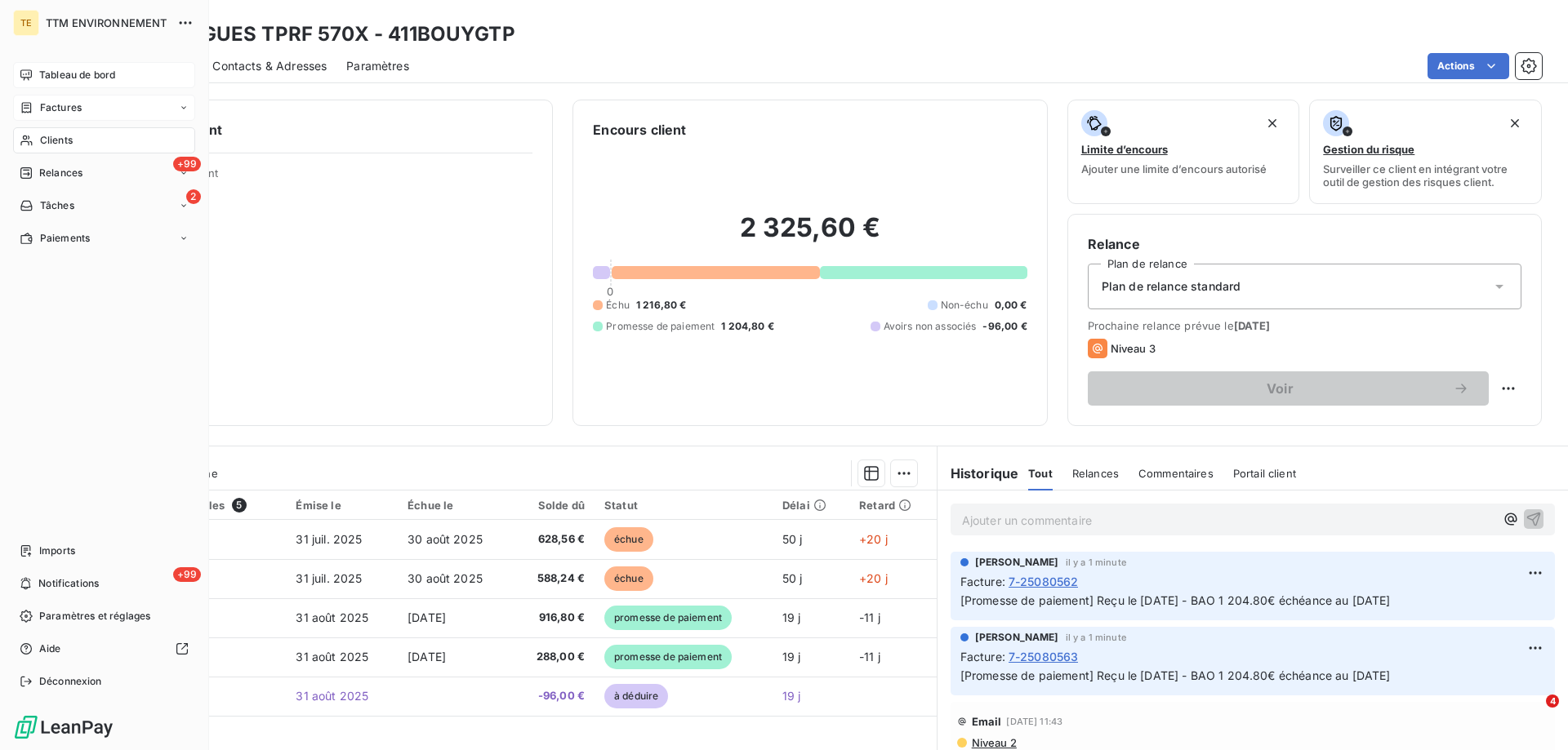
drag, startPoint x: 66, startPoint y: 134, endPoint x: 137, endPoint y: 85, distance: 86.3
click at [66, 134] on span "Clients" at bounding box center [56, 140] width 32 height 15
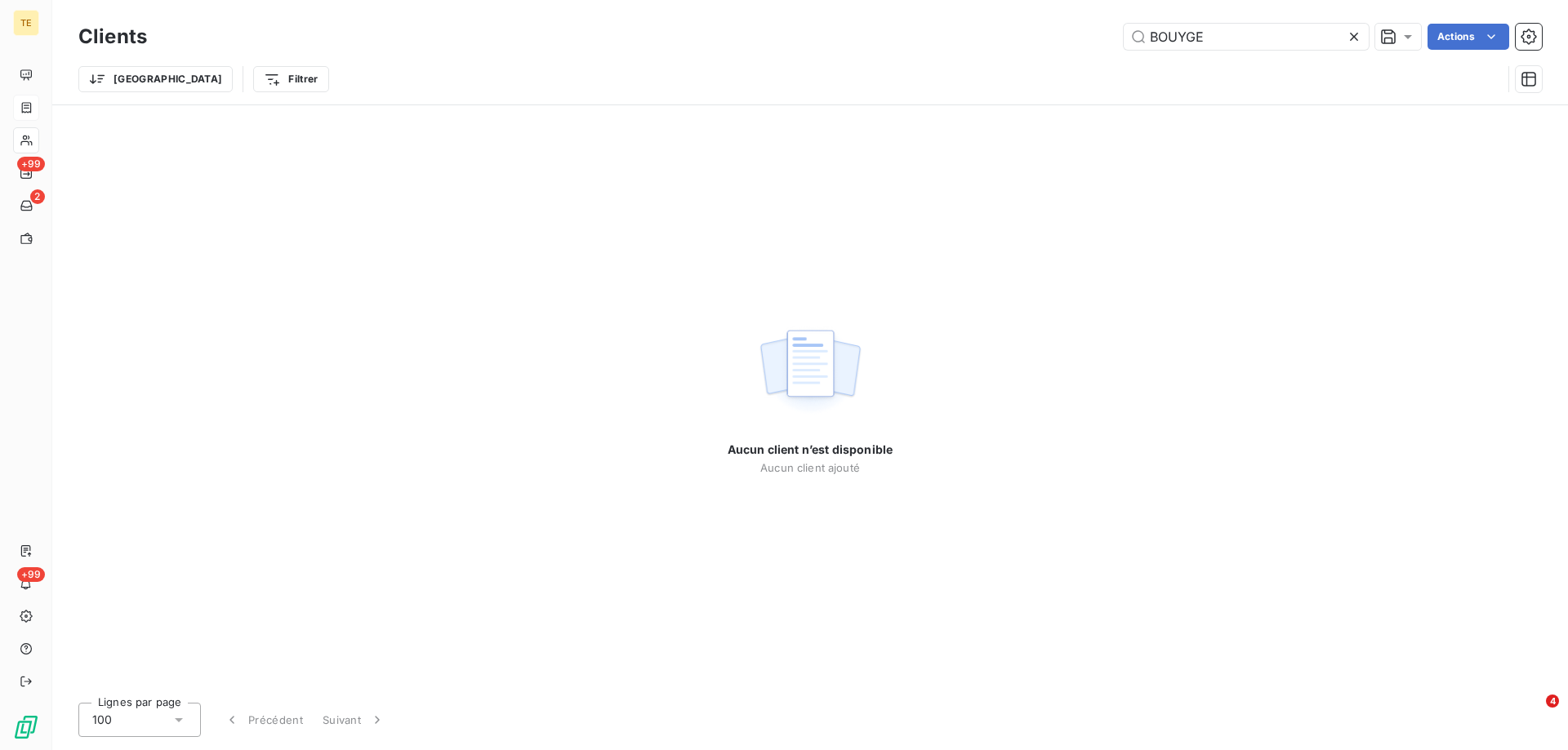
drag, startPoint x: 1120, startPoint y: 32, endPoint x: 979, endPoint y: 26, distance: 141.1
click at [993, 30] on div "BOUYGE Actions" at bounding box center [854, 36] width 1375 height 26
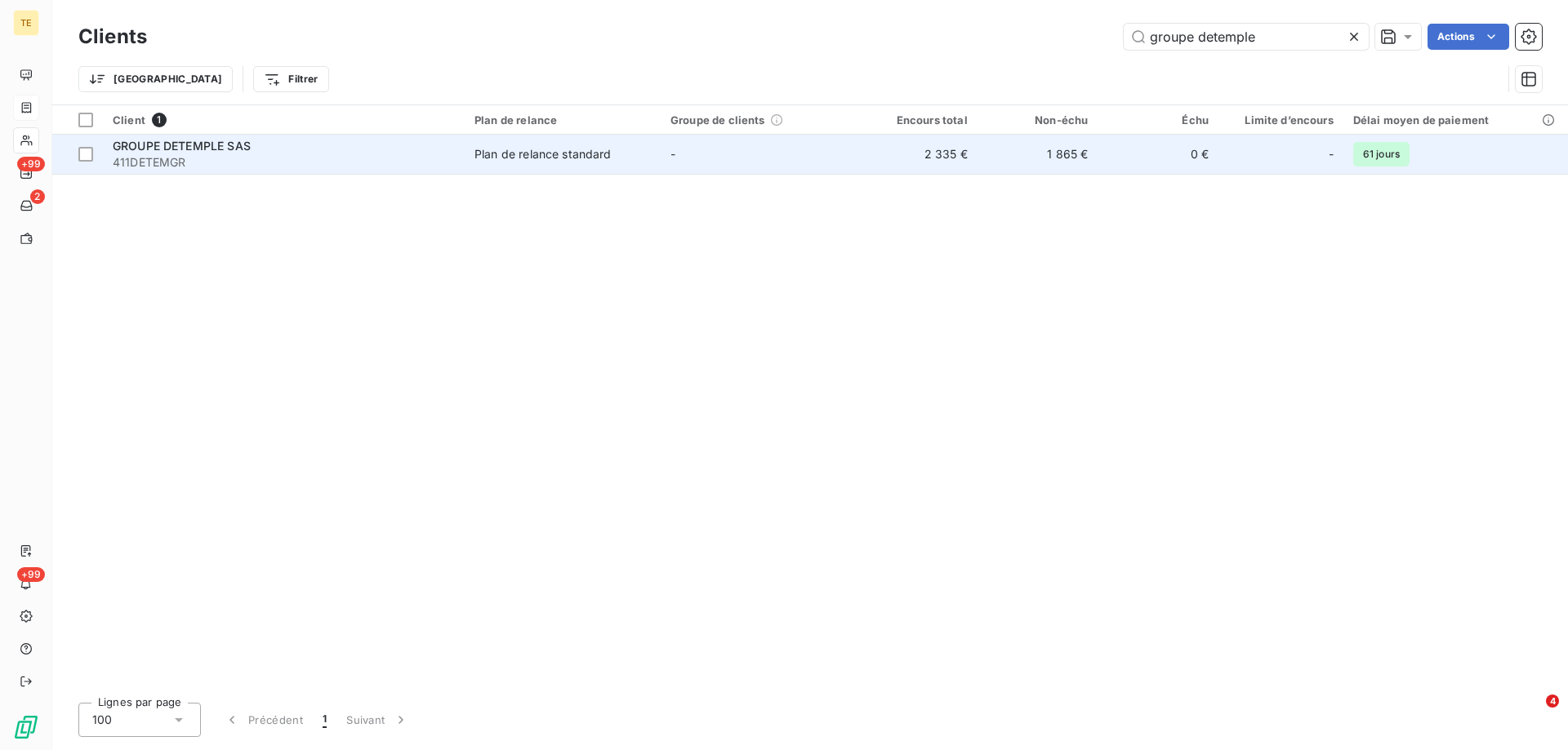
type input "groupe detemple"
click at [206, 147] on span "GROUPE DETEMPLE SAS" at bounding box center [181, 146] width 138 height 14
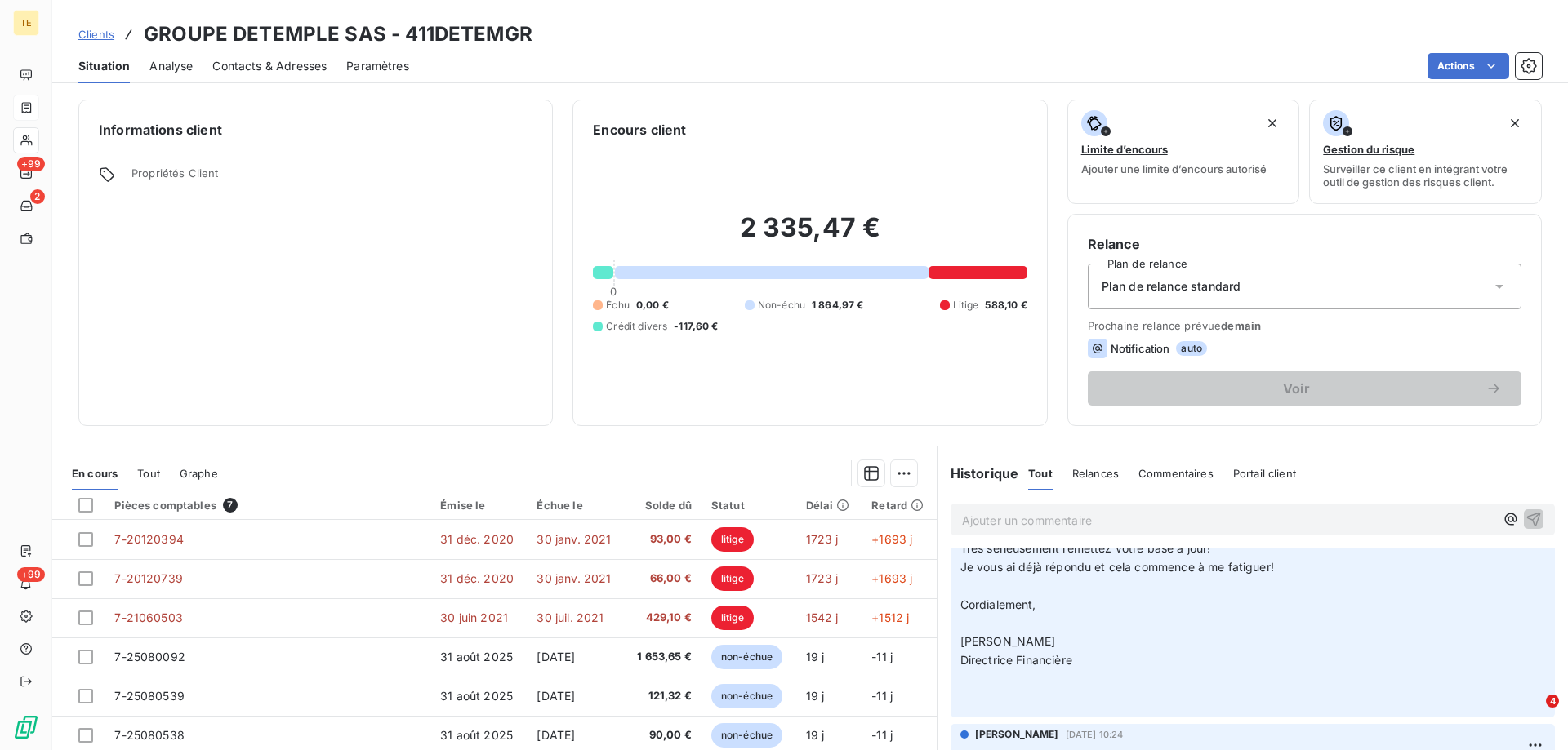
scroll to position [1470, 0]
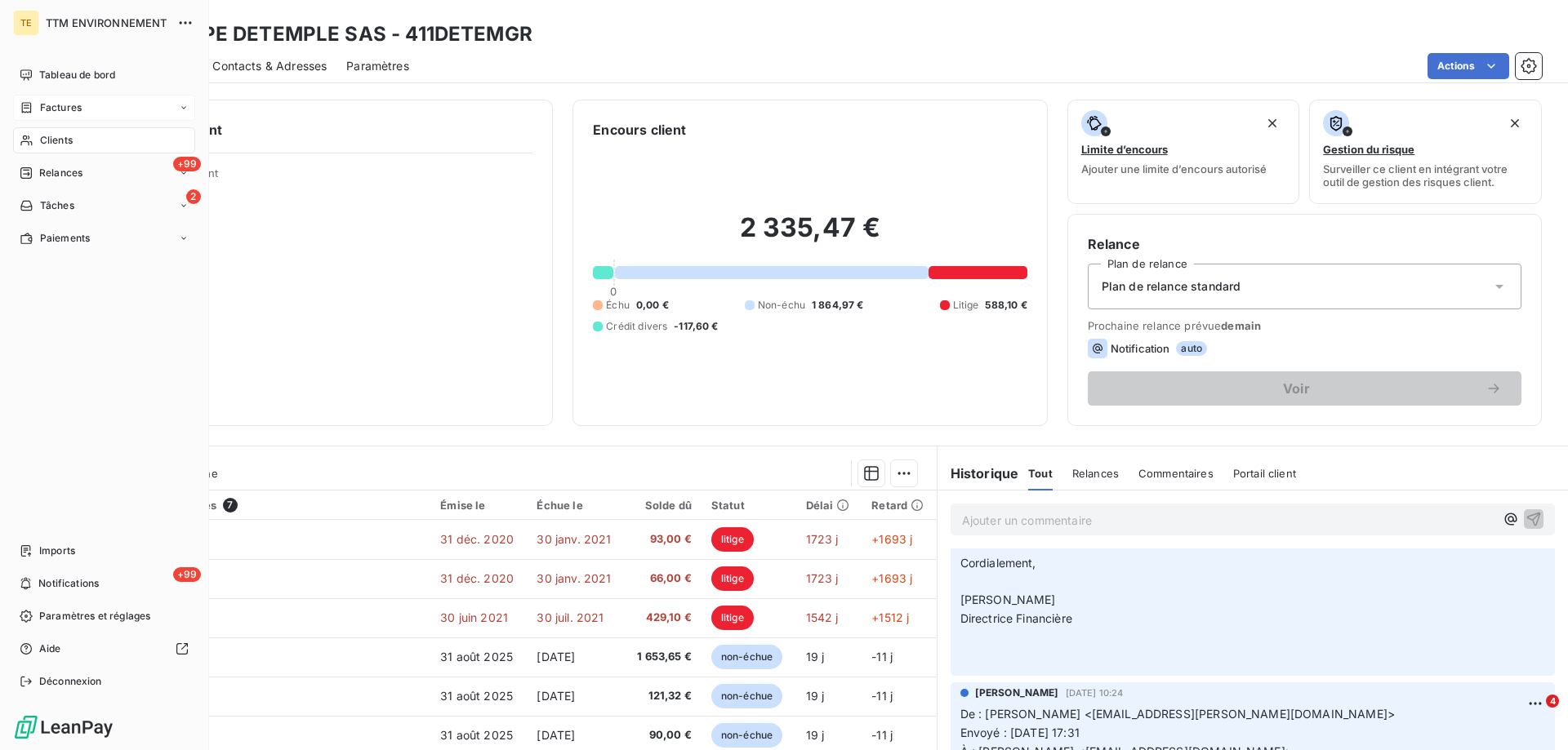
click at [52, 138] on span "Clients" at bounding box center [56, 140] width 32 height 15
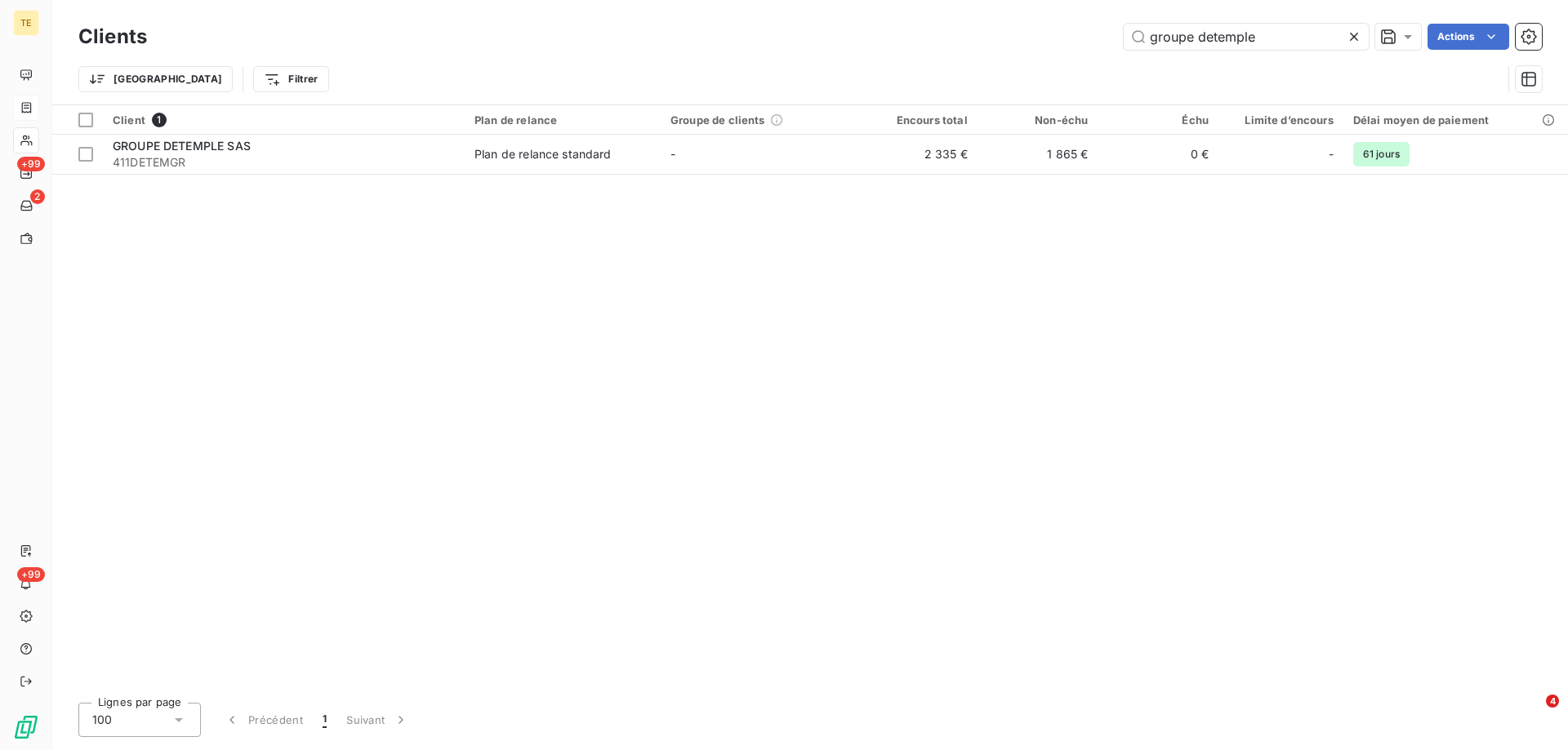
drag, startPoint x: 947, startPoint y: 44, endPoint x: 790, endPoint y: 39, distance: 157.1
click at [790, 39] on div "groupe detemple Actions" at bounding box center [854, 36] width 1375 height 26
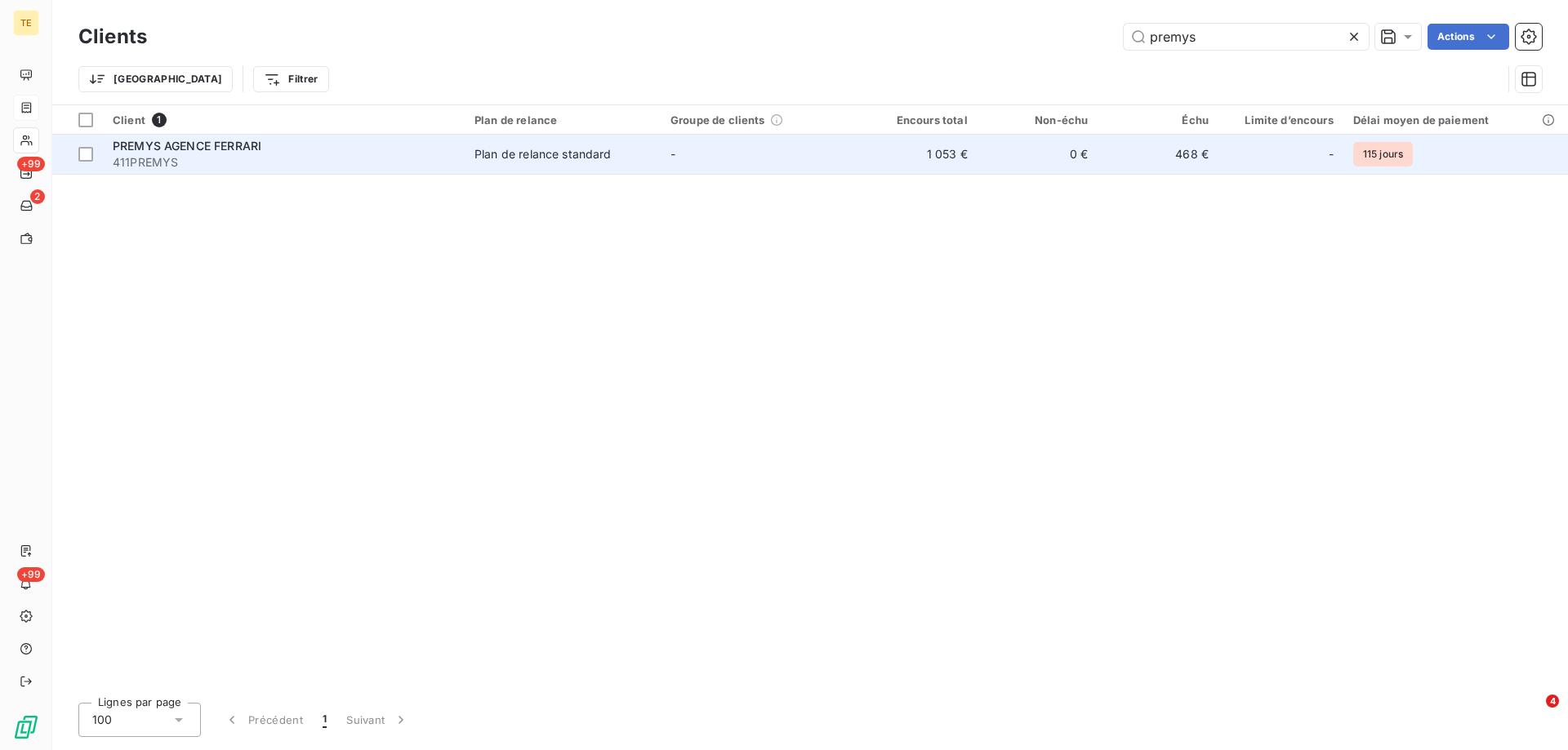
type input "premys"
click at [139, 152] on span "PREMYS AGENCE FERRARI" at bounding box center [187, 146] width 149 height 14
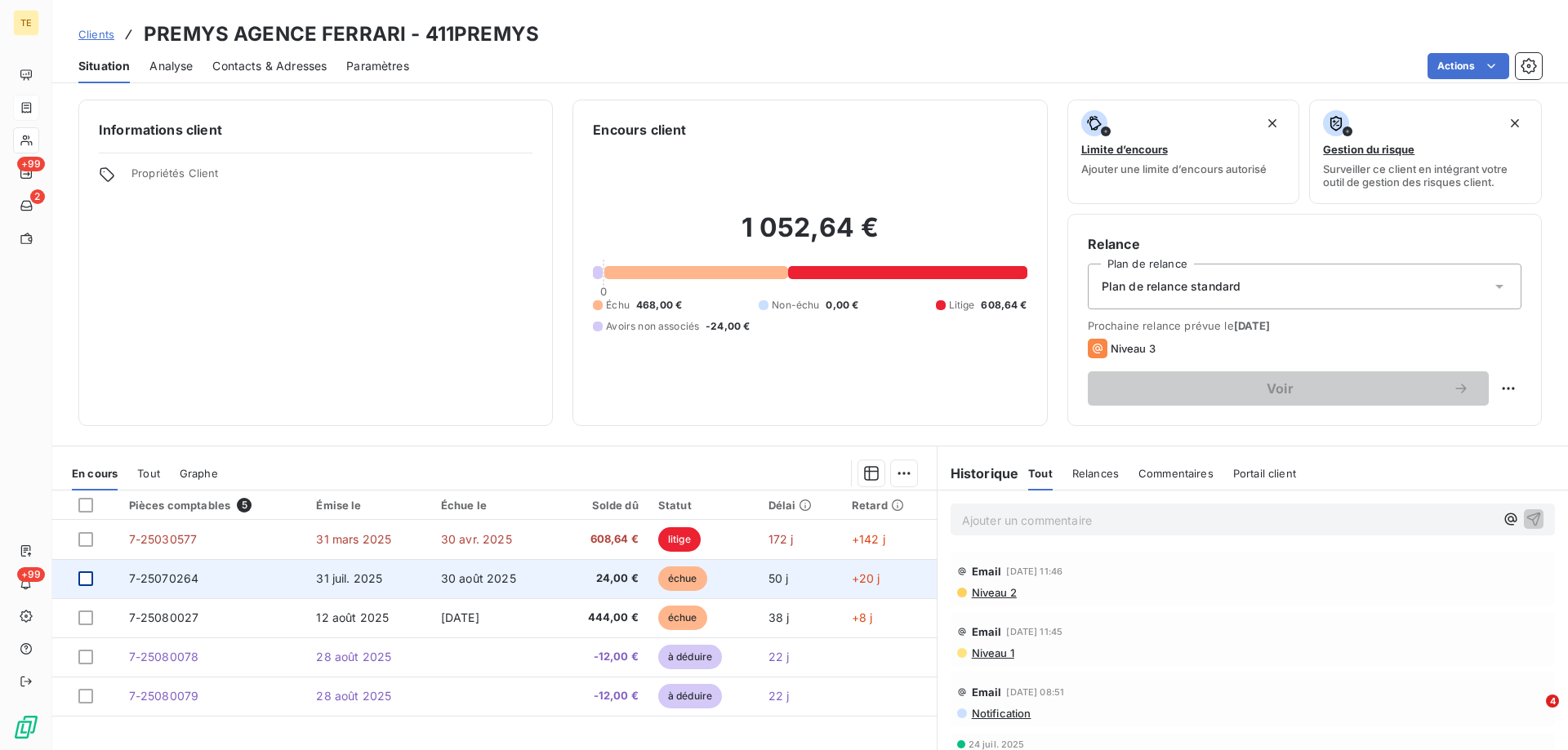
click at [84, 580] on div at bounding box center [85, 578] width 15 height 15
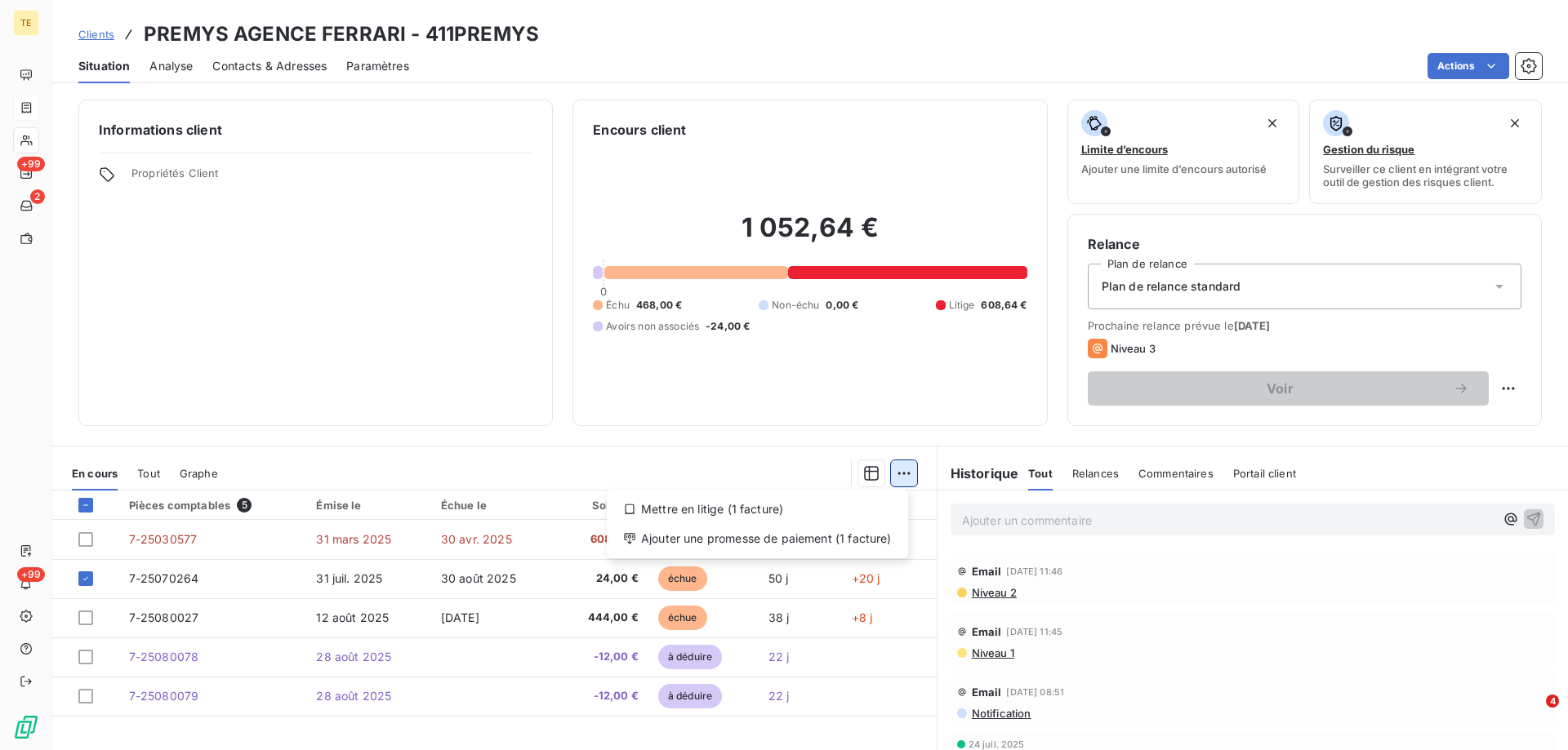
click at [894, 473] on html "TE +99 2 +99 Clients PREMYS AGENCE FERRARI - 411PREMYS Situation Analyse Contac…" at bounding box center [784, 375] width 1568 height 750
click at [1489, 66] on html "TE +99 2 +99 Clients PREMYS AGENCE FERRARI - 411PREMYS Situation Analyse Contac…" at bounding box center [784, 375] width 1568 height 750
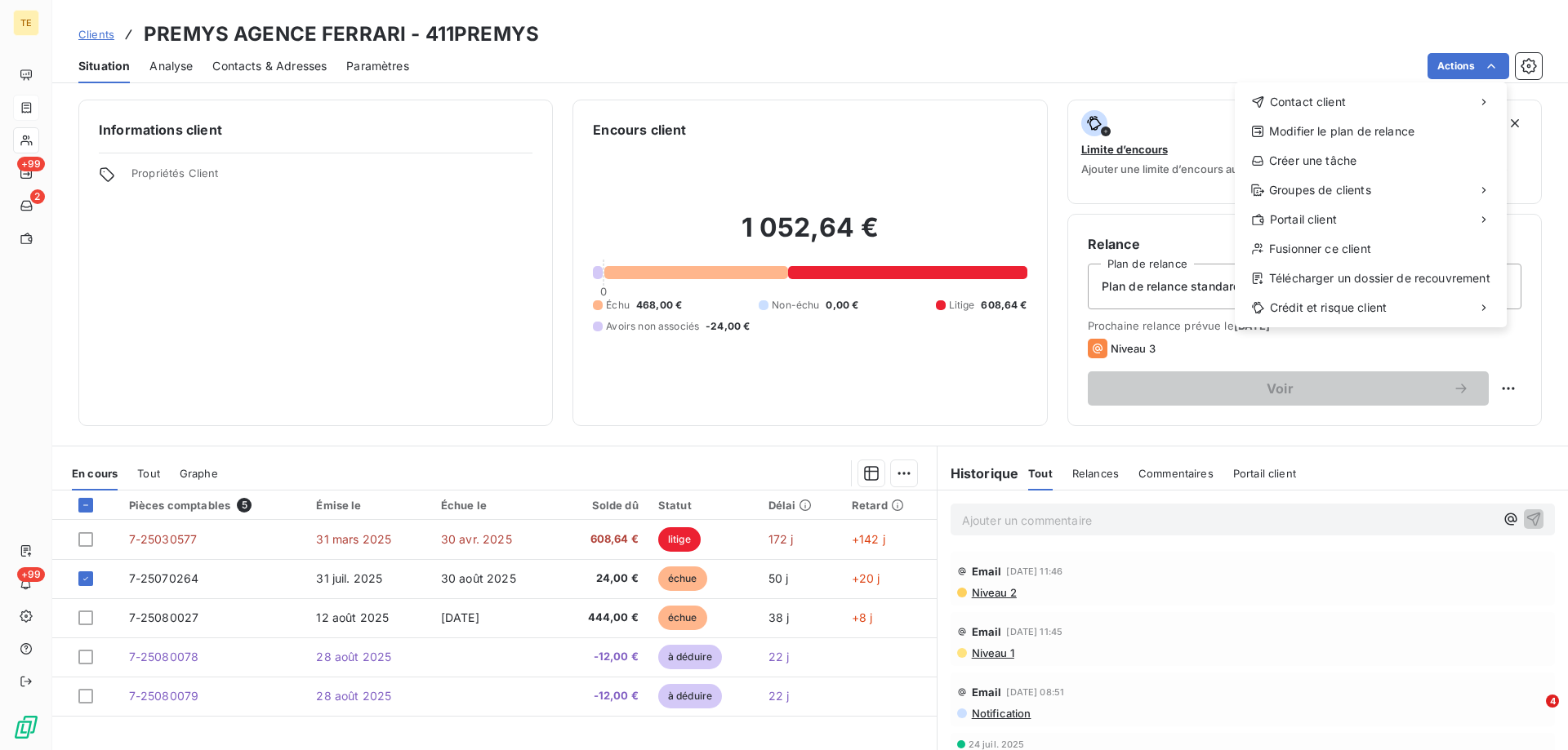
click at [157, 578] on html "TE +99 2 +99 Clients PREMYS AGENCE FERRARI - 411PREMYS Situation Analyse Contac…" at bounding box center [784, 375] width 1568 height 750
click at [169, 579] on html "TE +99 2 +99 Clients PREMYS AGENCE FERRARI - 411PREMYS Situation Analyse Contac…" at bounding box center [784, 375] width 1568 height 750
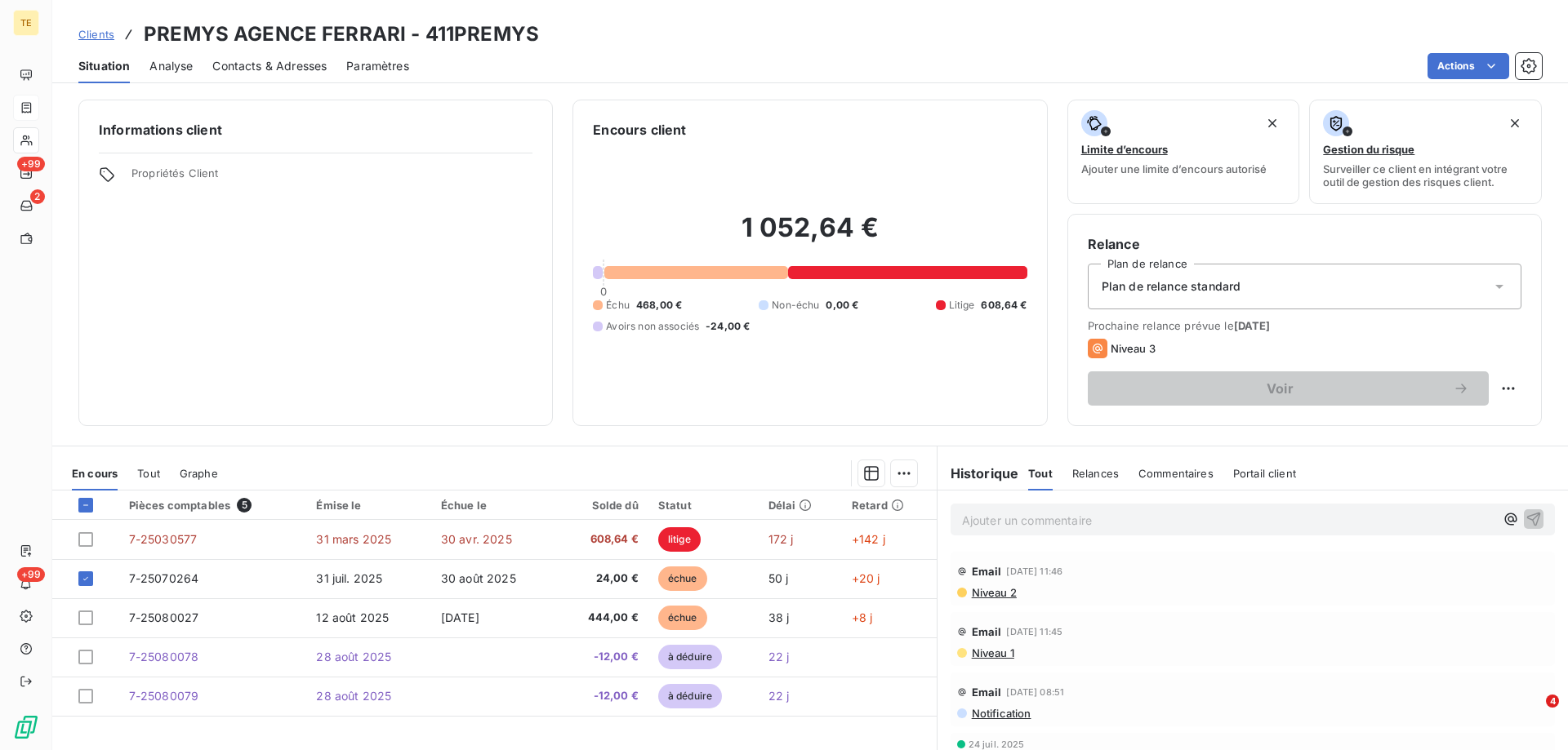
click at [169, 579] on span "7-25070264" at bounding box center [165, 578] width 71 height 14
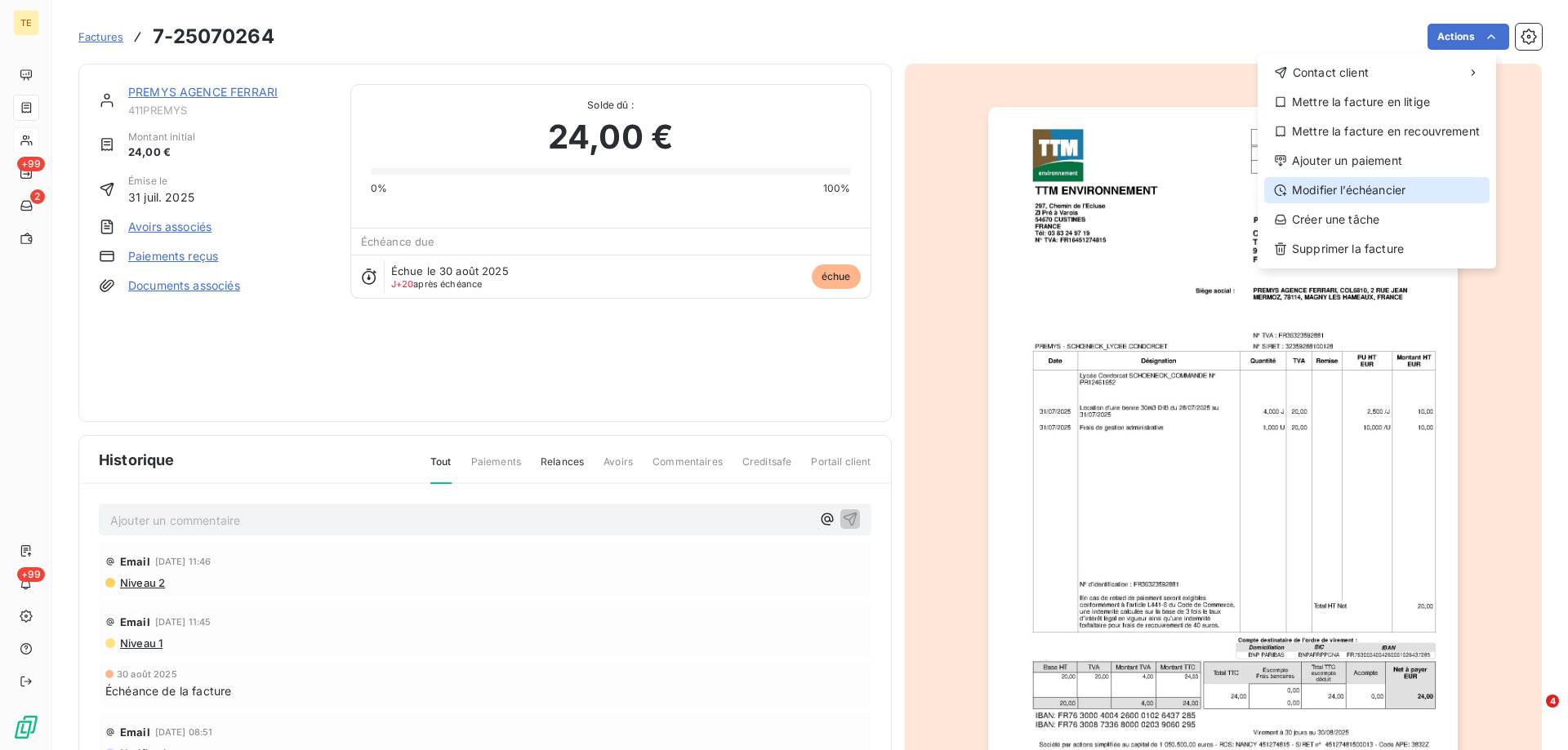
click at [1326, 187] on div "Modifier l’échéancier" at bounding box center [1377, 190] width 226 height 26
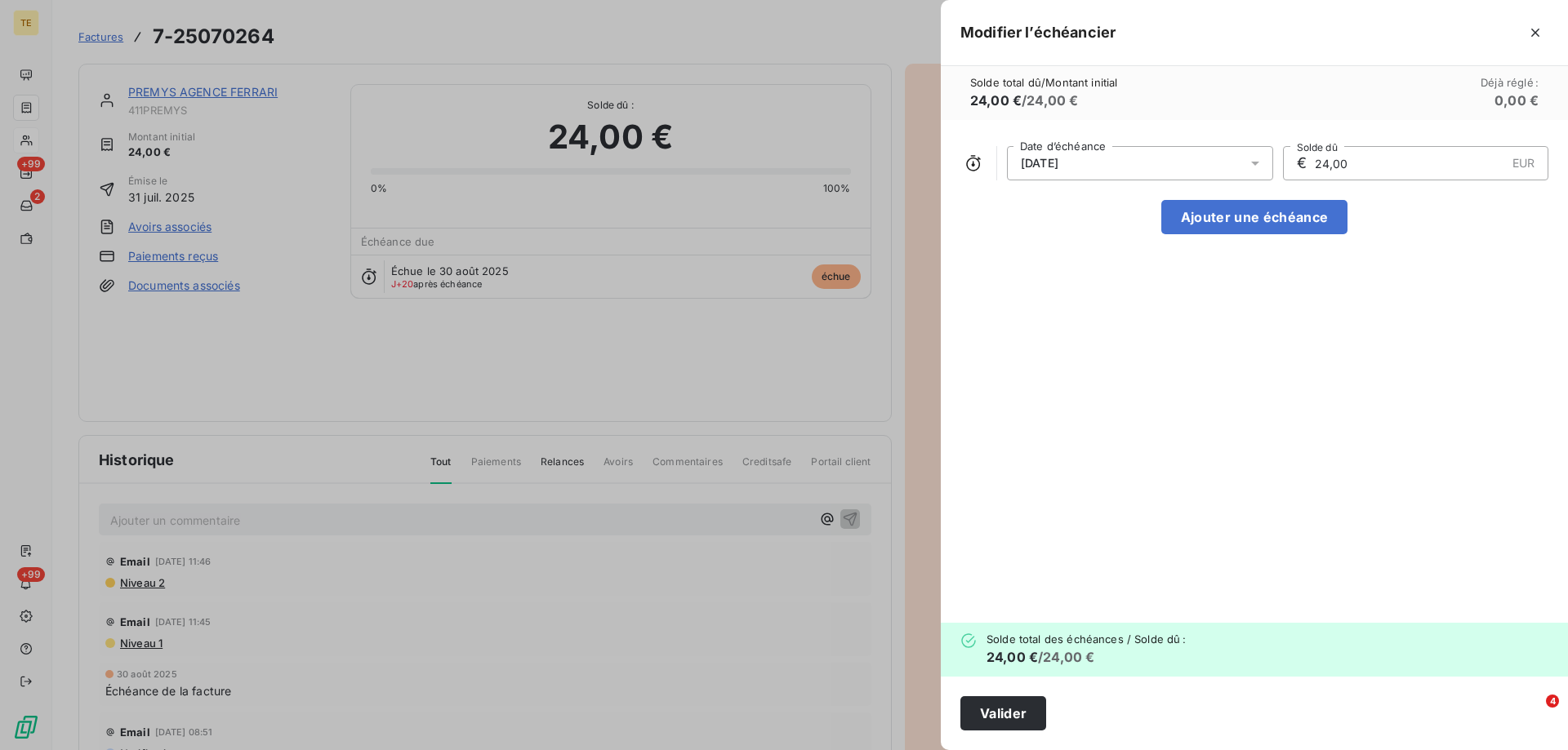
click at [1252, 164] on icon at bounding box center [1255, 163] width 17 height 17
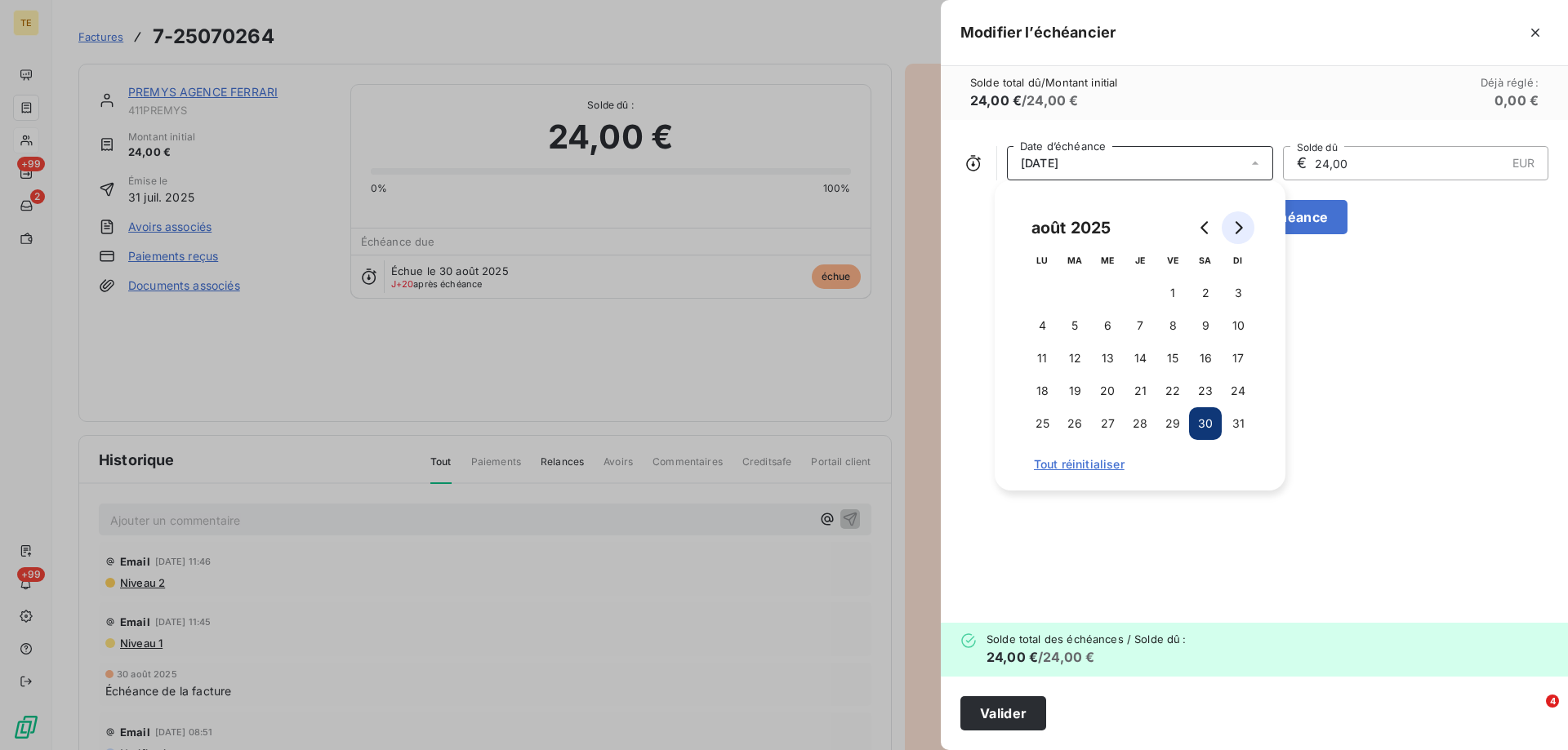
click at [1239, 225] on icon "Go to next month" at bounding box center [1239, 227] width 7 height 13
click at [1068, 424] on button "30" at bounding box center [1074, 424] width 32 height 32
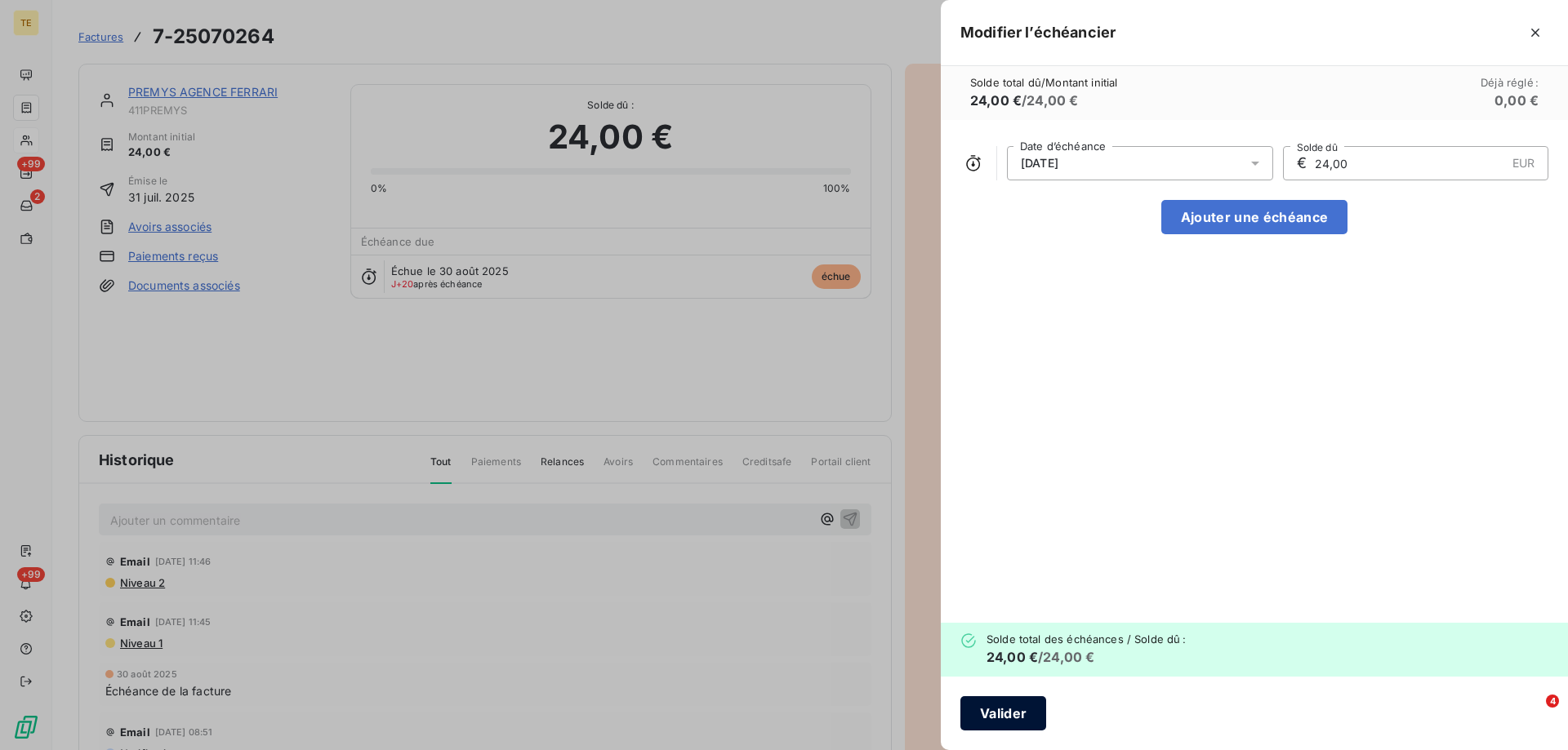
click at [1006, 717] on button "Valider" at bounding box center [1002, 713] width 85 height 34
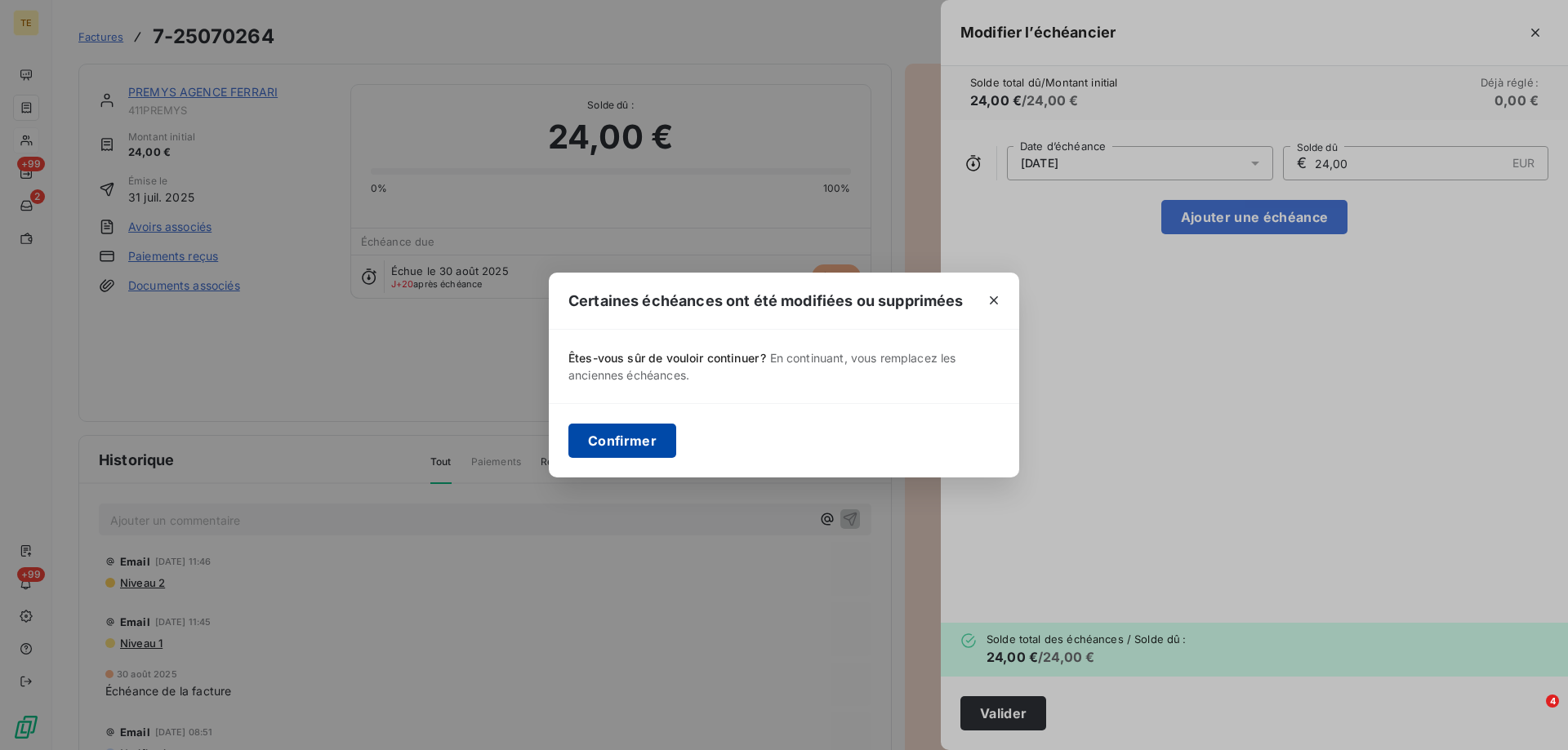
click at [622, 451] on button "Confirmer" at bounding box center [623, 440] width 108 height 34
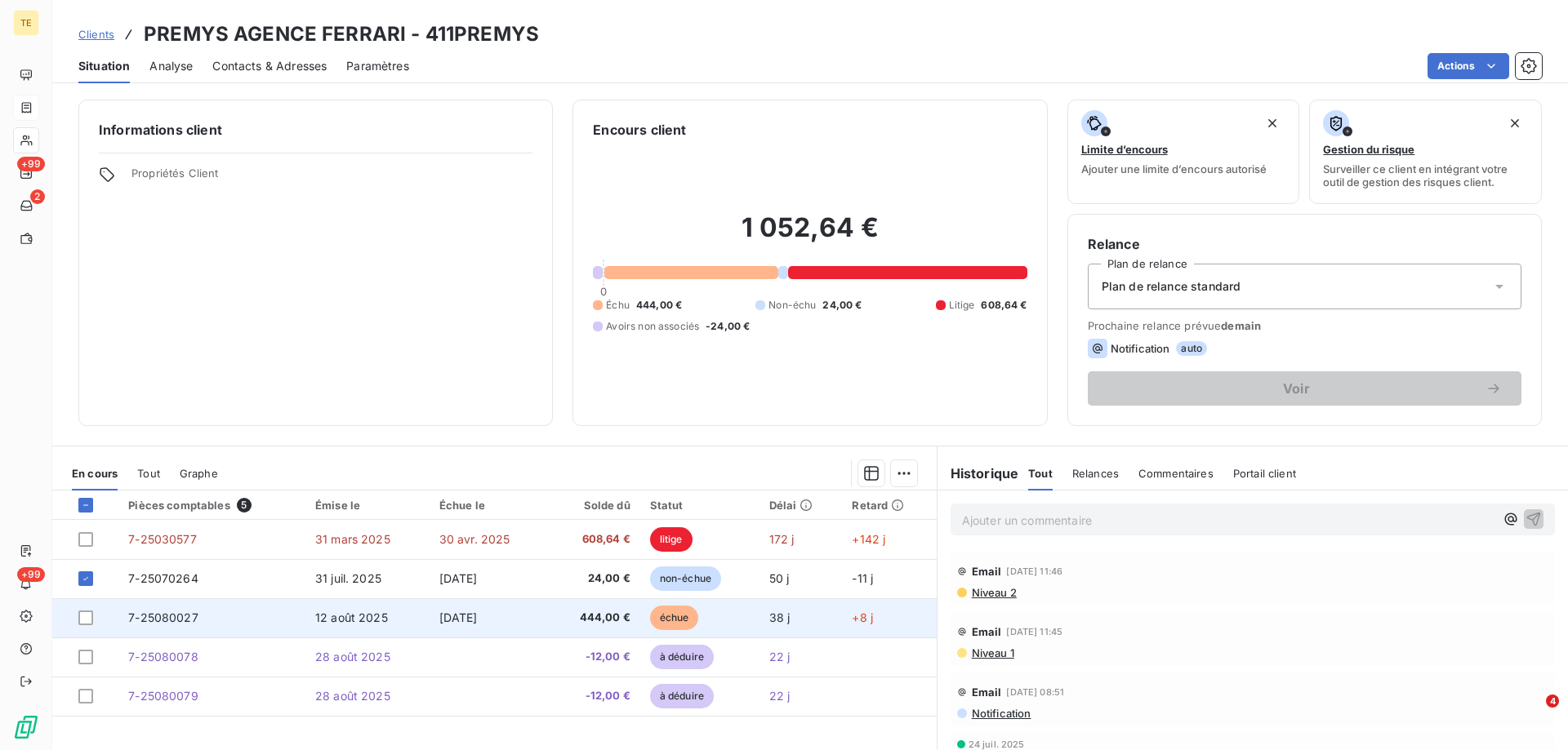
click at [151, 615] on span "7-25080027" at bounding box center [164, 618] width 71 height 14
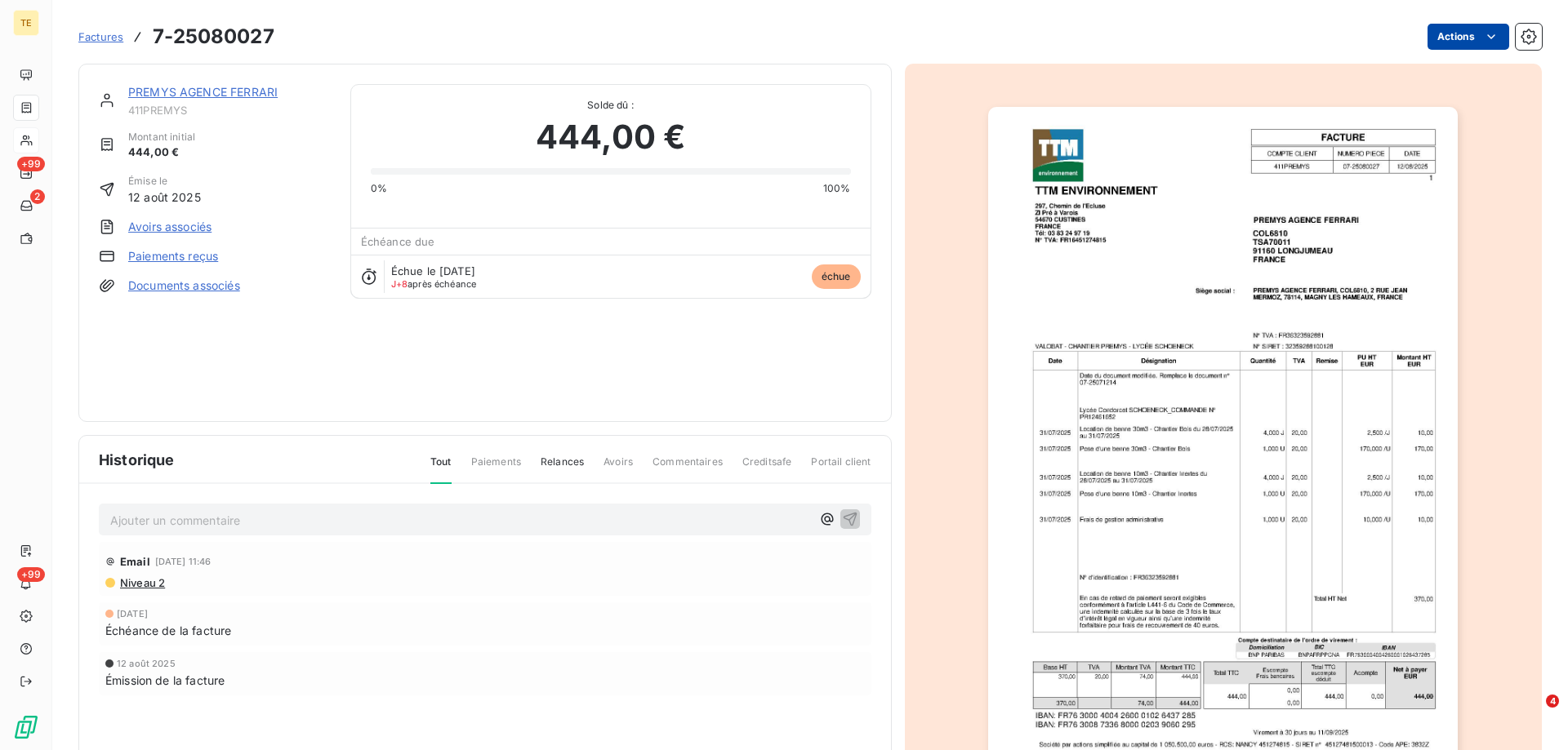
click at [1456, 30] on html "TE +99 2 +99 Factures 7-25080027 Actions PREMYS AGENCE FERRARI 411PREMYS Montan…" at bounding box center [784, 375] width 1568 height 750
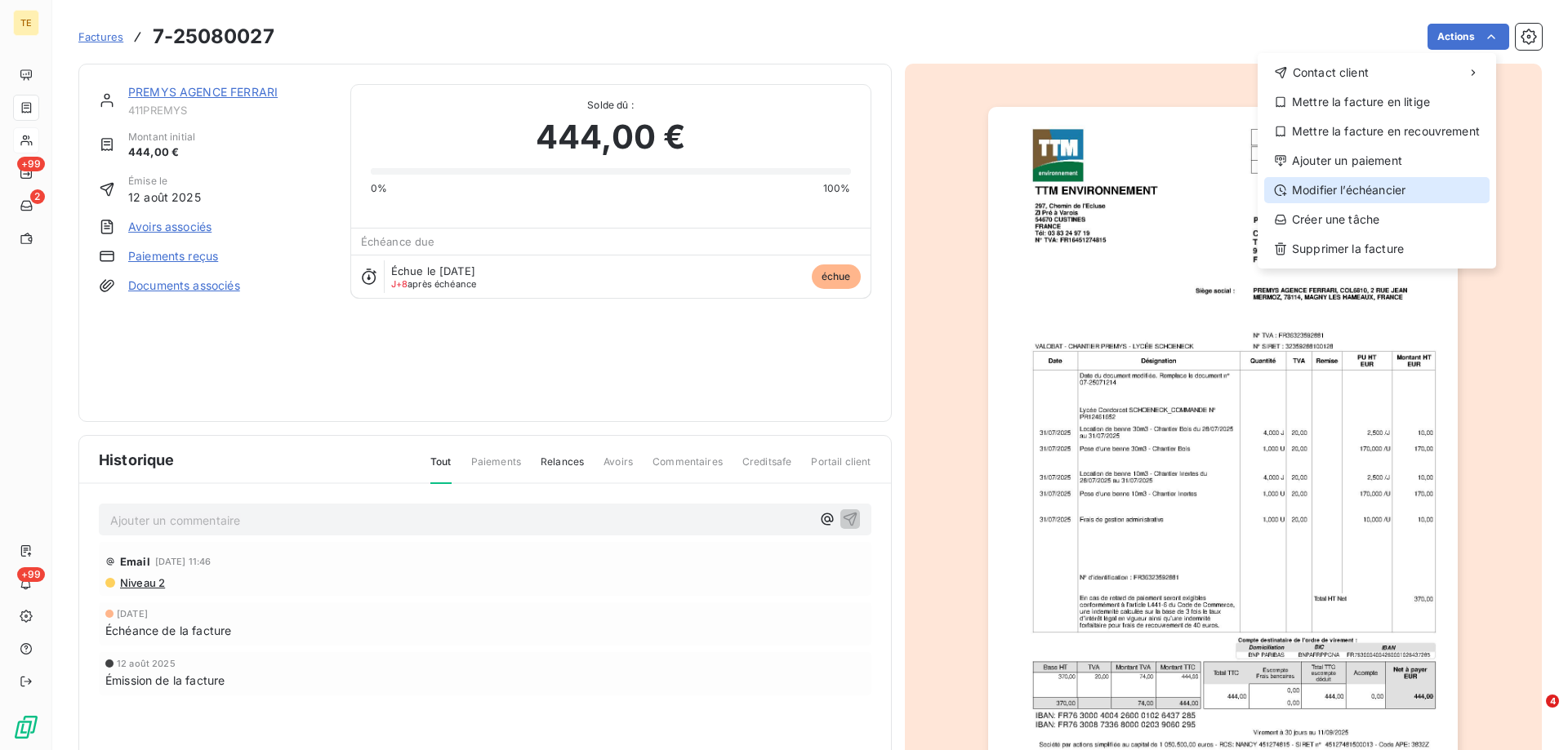
click at [1329, 191] on div "Modifier l’échéancier" at bounding box center [1377, 190] width 226 height 26
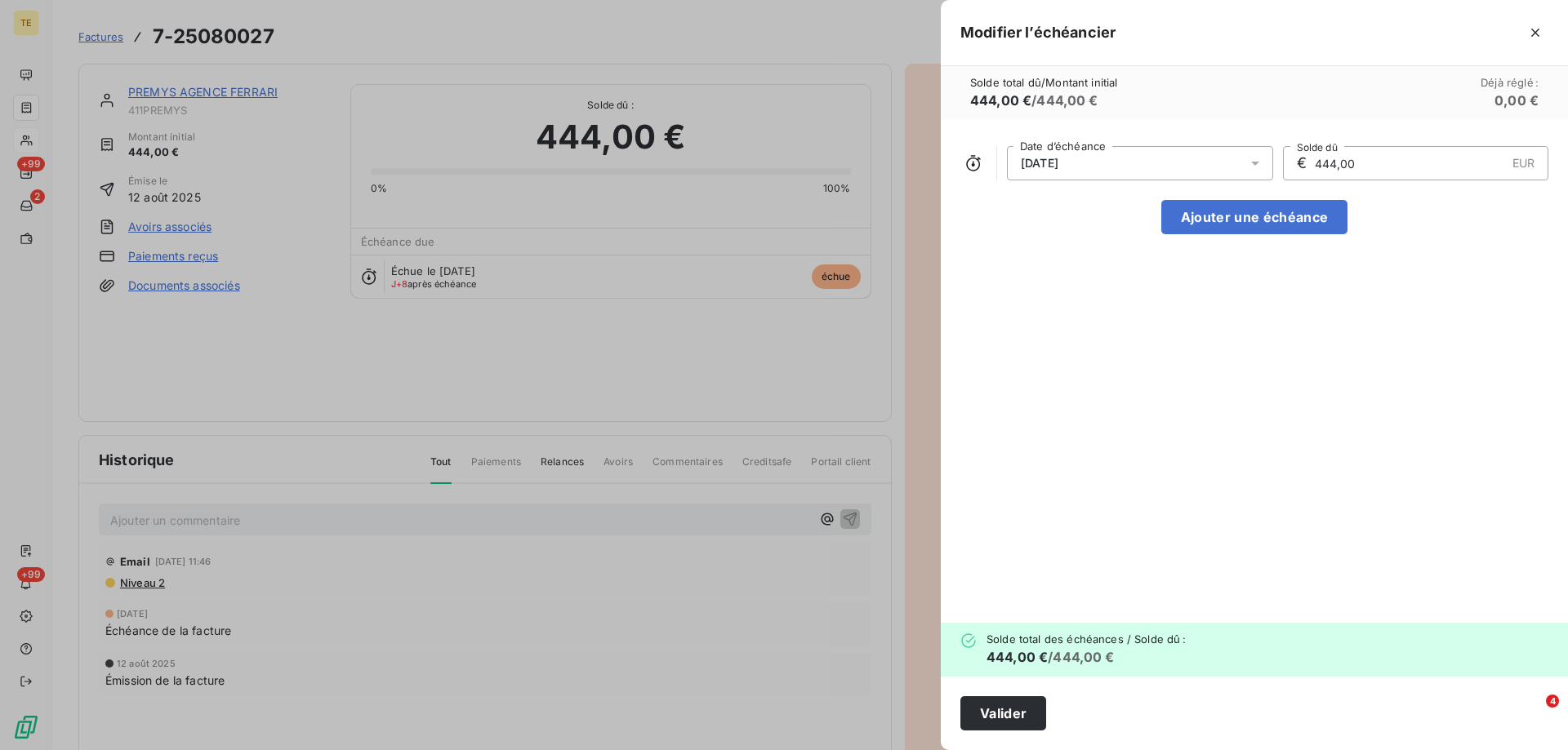
click at [1256, 164] on icon at bounding box center [1255, 164] width 8 height 4
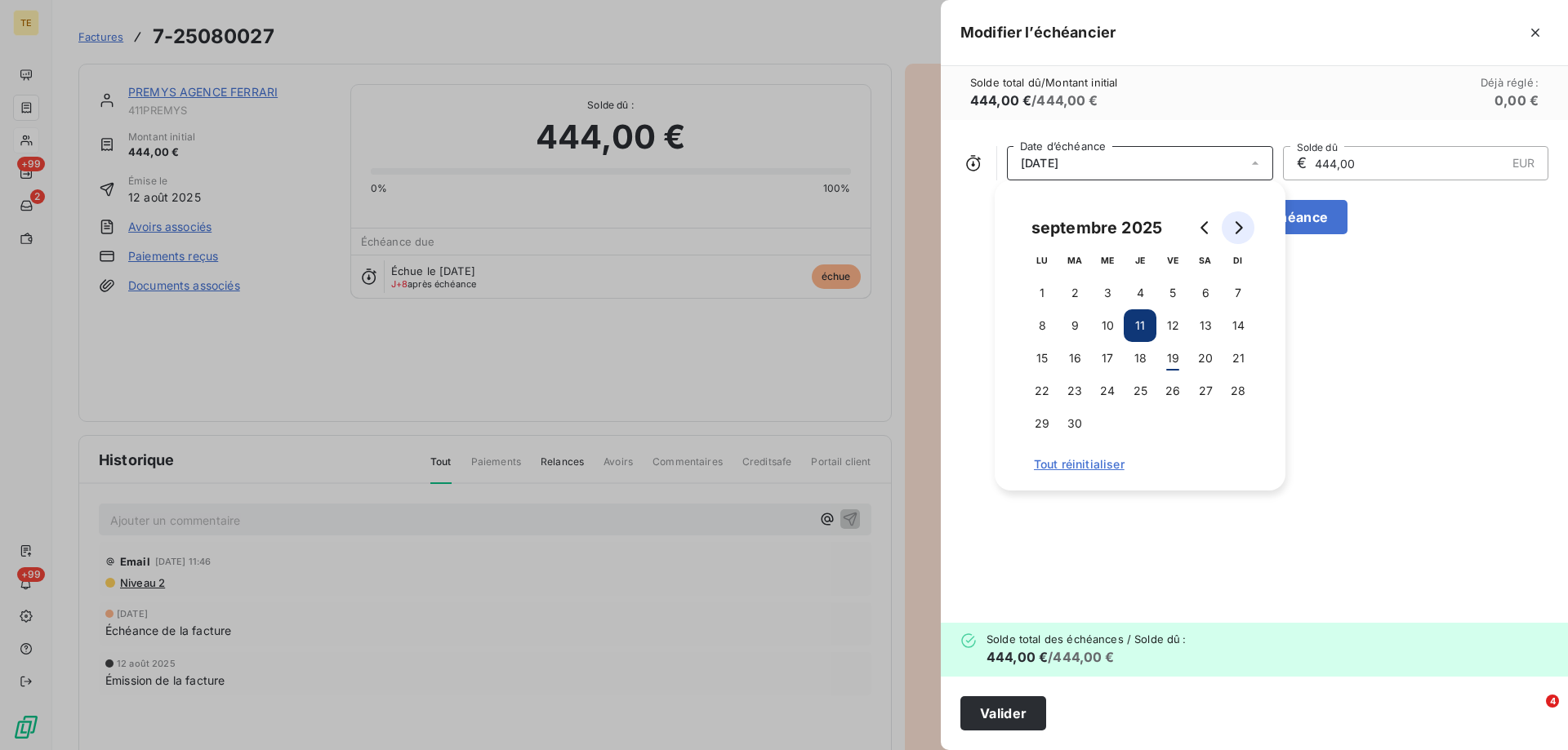
click at [1235, 218] on button "Go to next month" at bounding box center [1238, 227] width 32 height 32
click at [1208, 329] on button "11" at bounding box center [1204, 325] width 32 height 32
click at [1208, 326] on button "11" at bounding box center [1204, 325] width 32 height 32
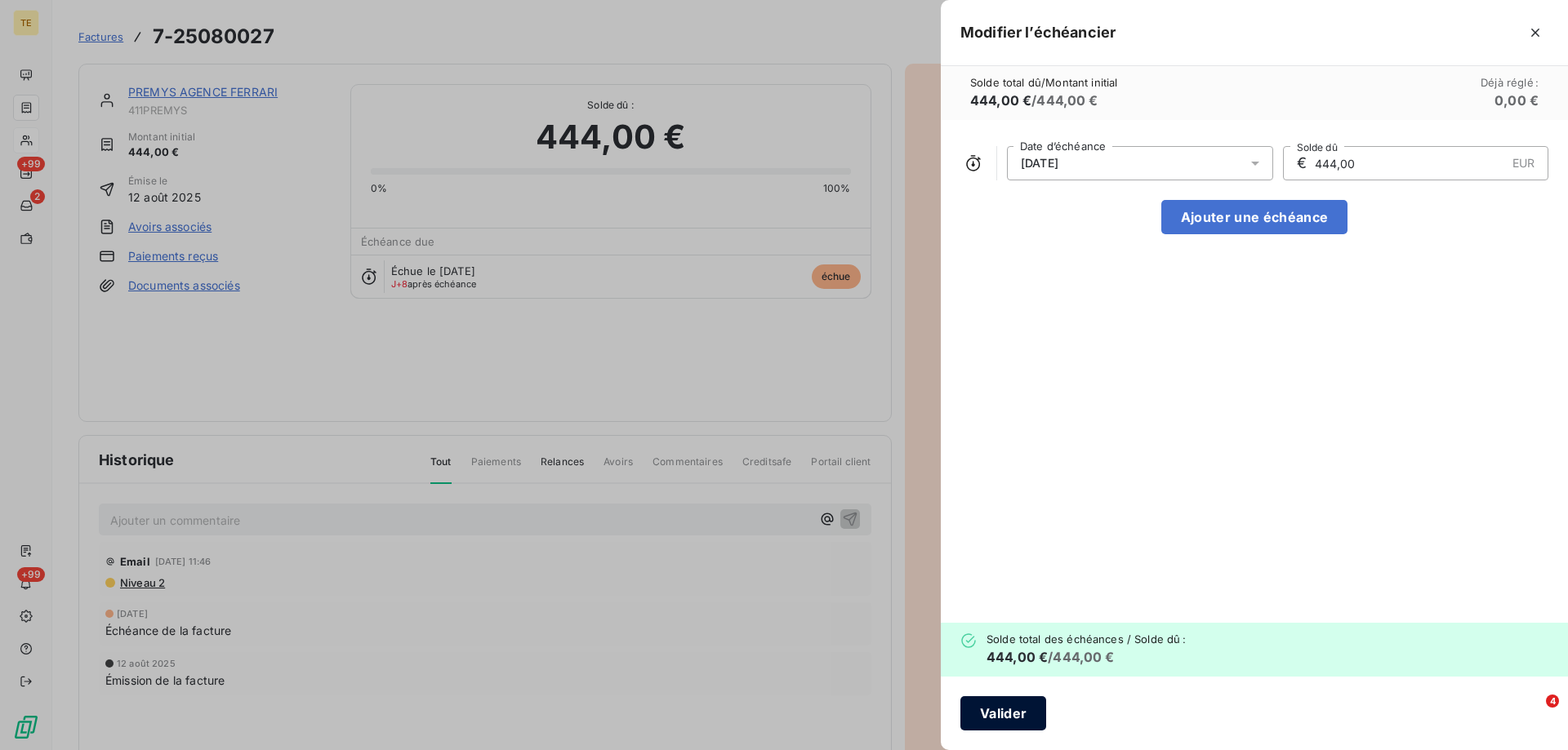
click at [1021, 711] on button "Valider" at bounding box center [1002, 713] width 85 height 34
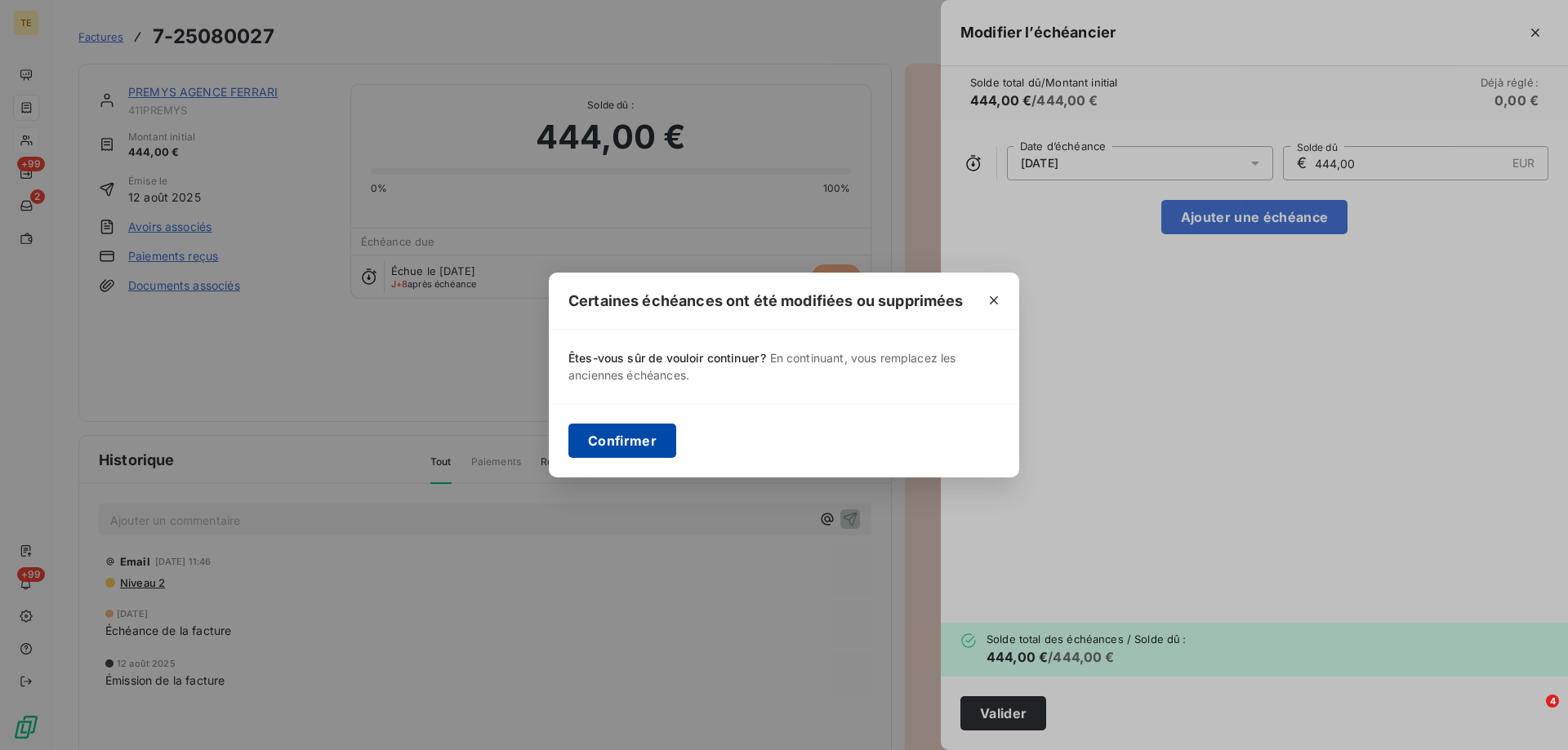
click at [641, 433] on button "Confirmer" at bounding box center [623, 440] width 108 height 34
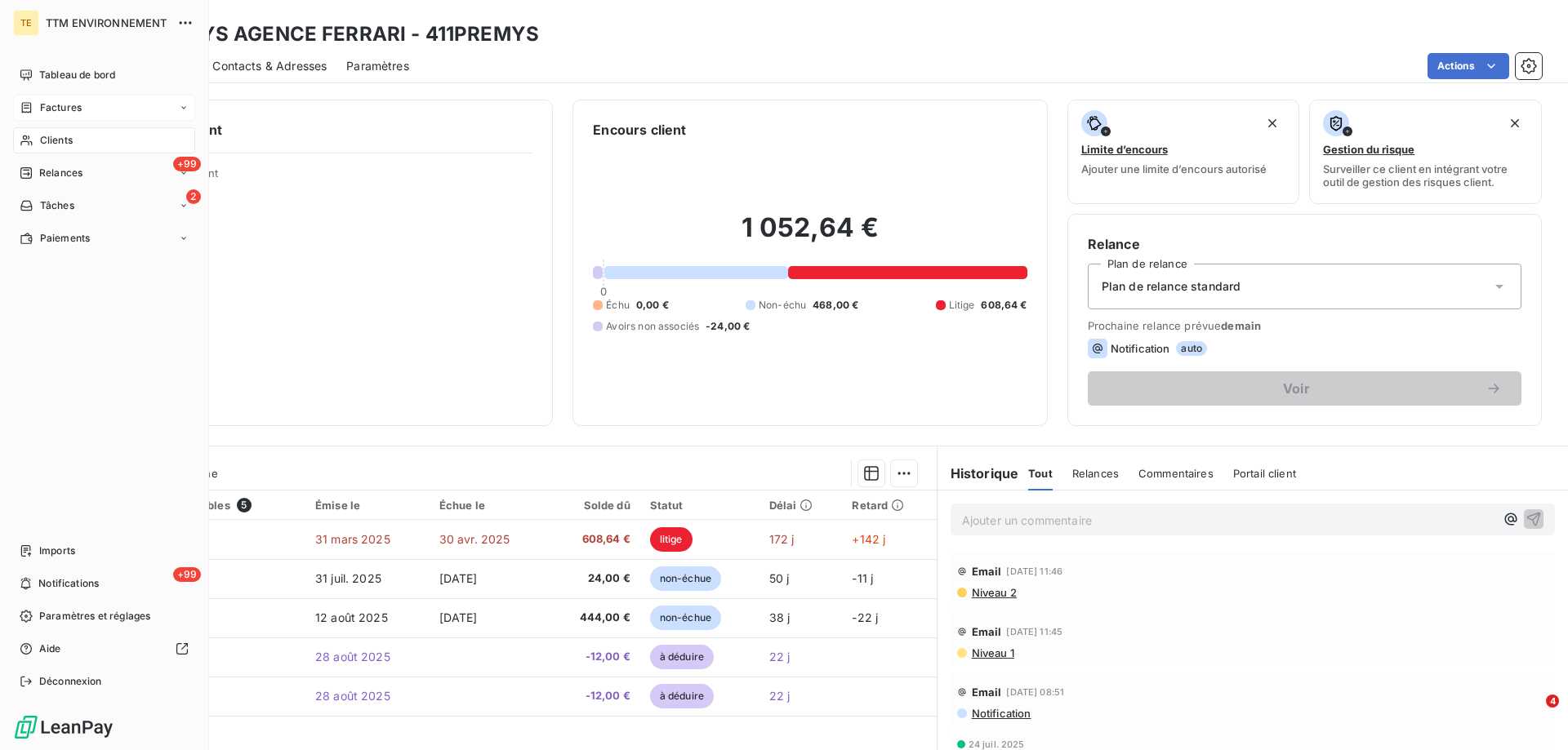
click at [58, 136] on span "Clients" at bounding box center [56, 140] width 32 height 15
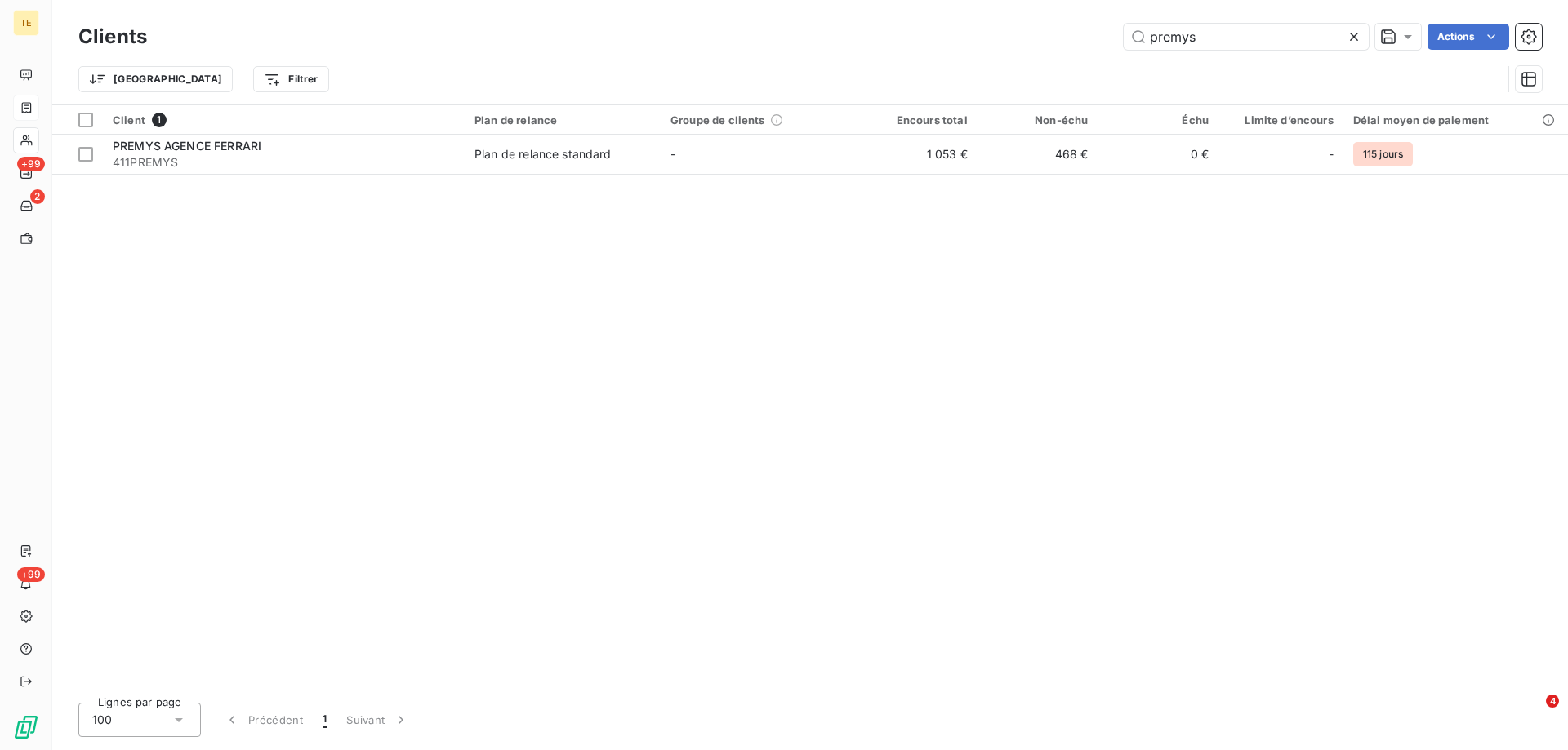
drag, startPoint x: 1205, startPoint y: 40, endPoint x: 1114, endPoint y: 40, distance: 91.0
click at [1114, 40] on div "premys Actions" at bounding box center [854, 36] width 1375 height 26
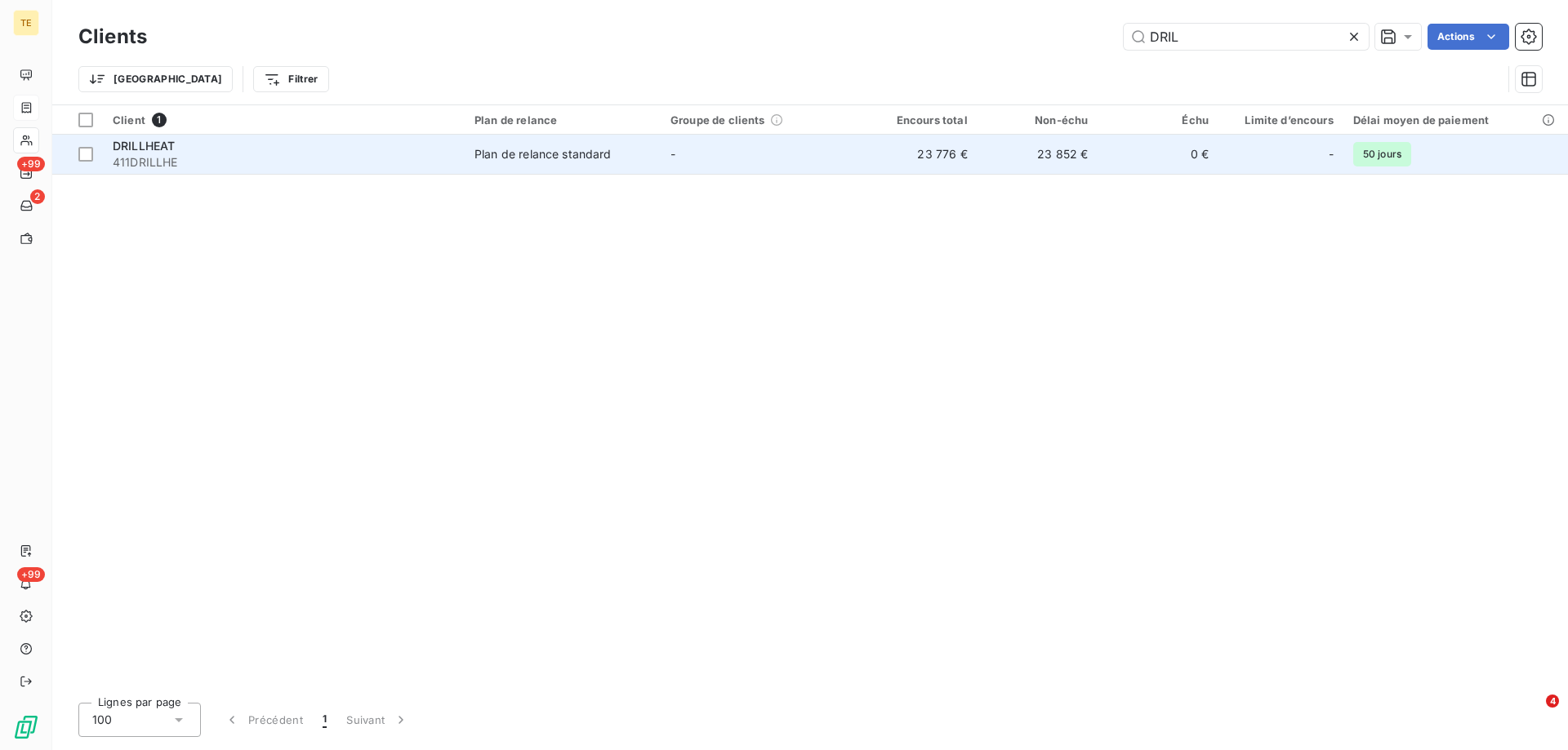
type input "DRIL"
click at [131, 145] on span "DRILLHEAT" at bounding box center [143, 146] width 62 height 14
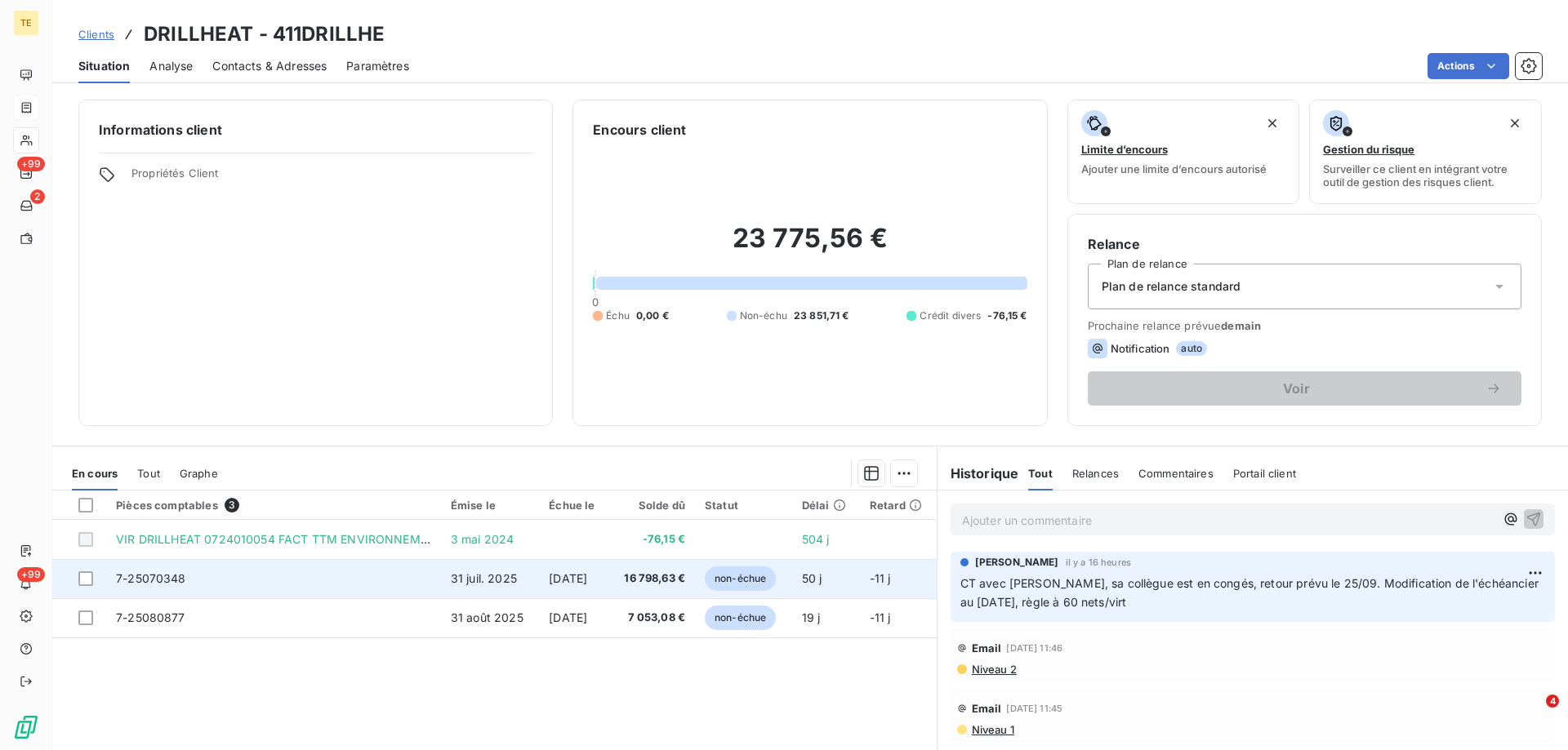
click at [468, 580] on span "31 juil. 2025" at bounding box center [483, 578] width 66 height 14
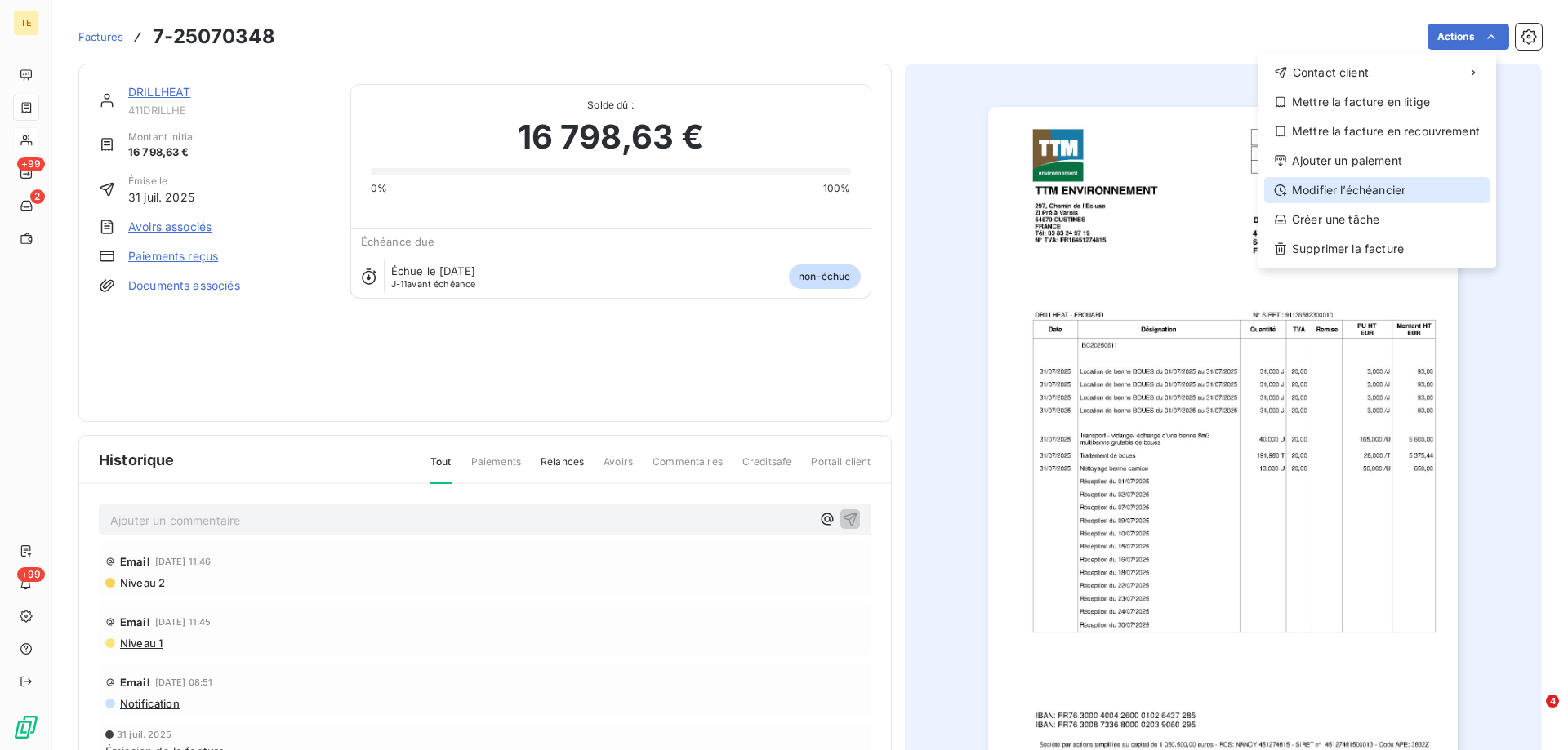
click at [1344, 193] on div "Modifier l’échéancier" at bounding box center [1377, 190] width 226 height 26
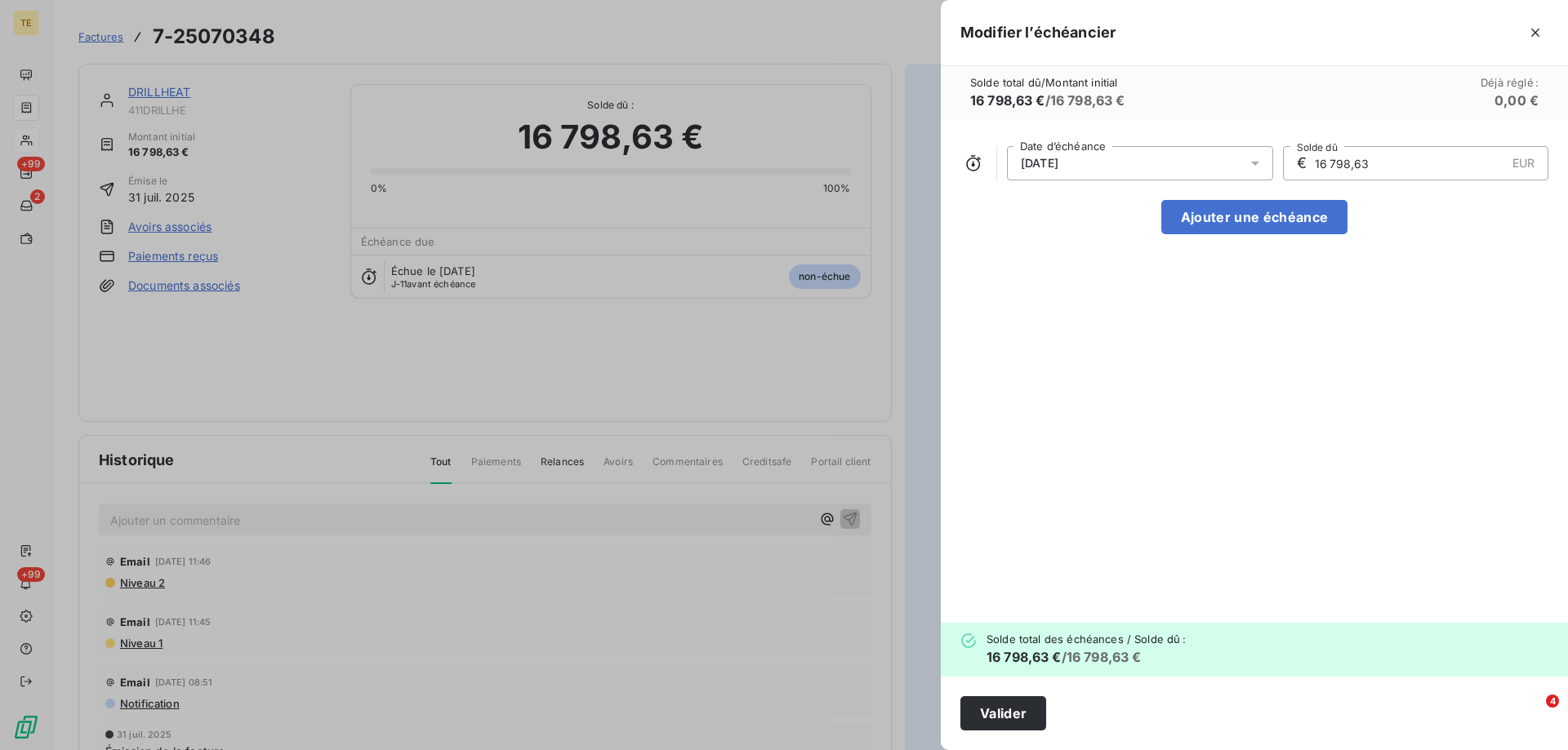
click at [1258, 162] on icon at bounding box center [1255, 164] width 8 height 4
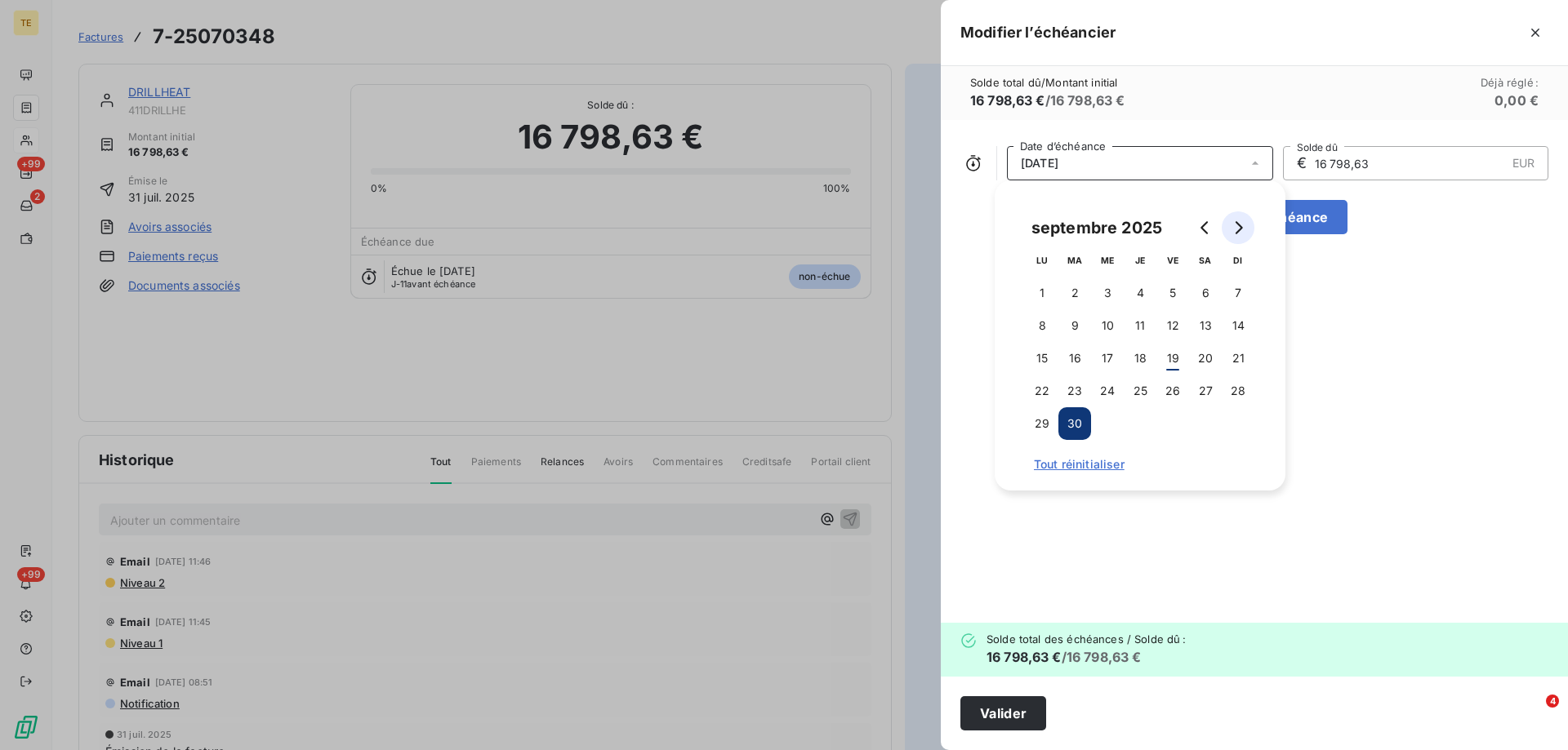
click at [1242, 225] on icon "Go to next month" at bounding box center [1238, 227] width 13 height 13
click at [1207, 224] on icon "Go to previous month" at bounding box center [1204, 227] width 13 height 13
click at [1205, 422] on button "30" at bounding box center [1204, 424] width 32 height 32
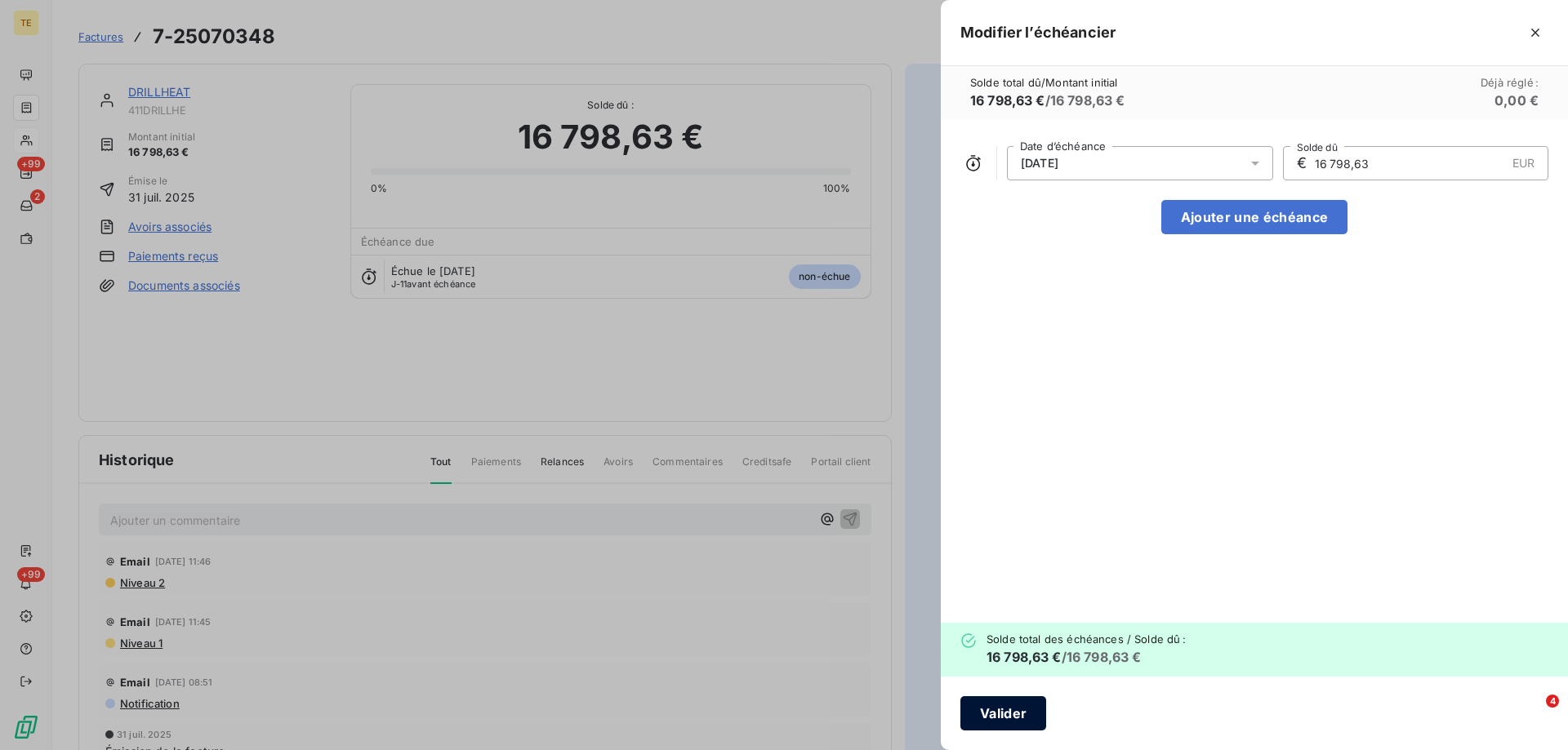
click at [1010, 722] on button "Valider" at bounding box center [1002, 713] width 85 height 34
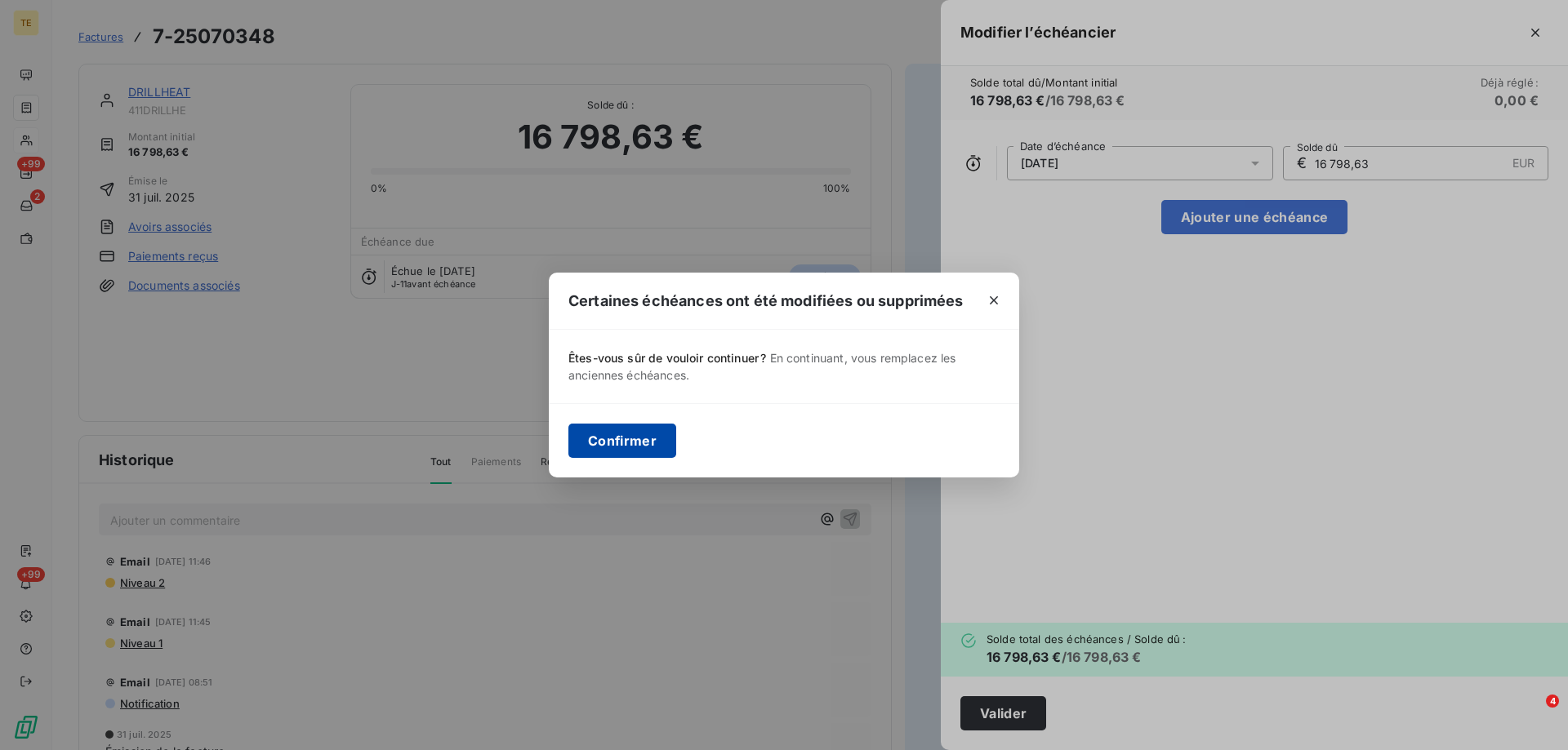
click at [624, 444] on button "Confirmer" at bounding box center [623, 440] width 108 height 34
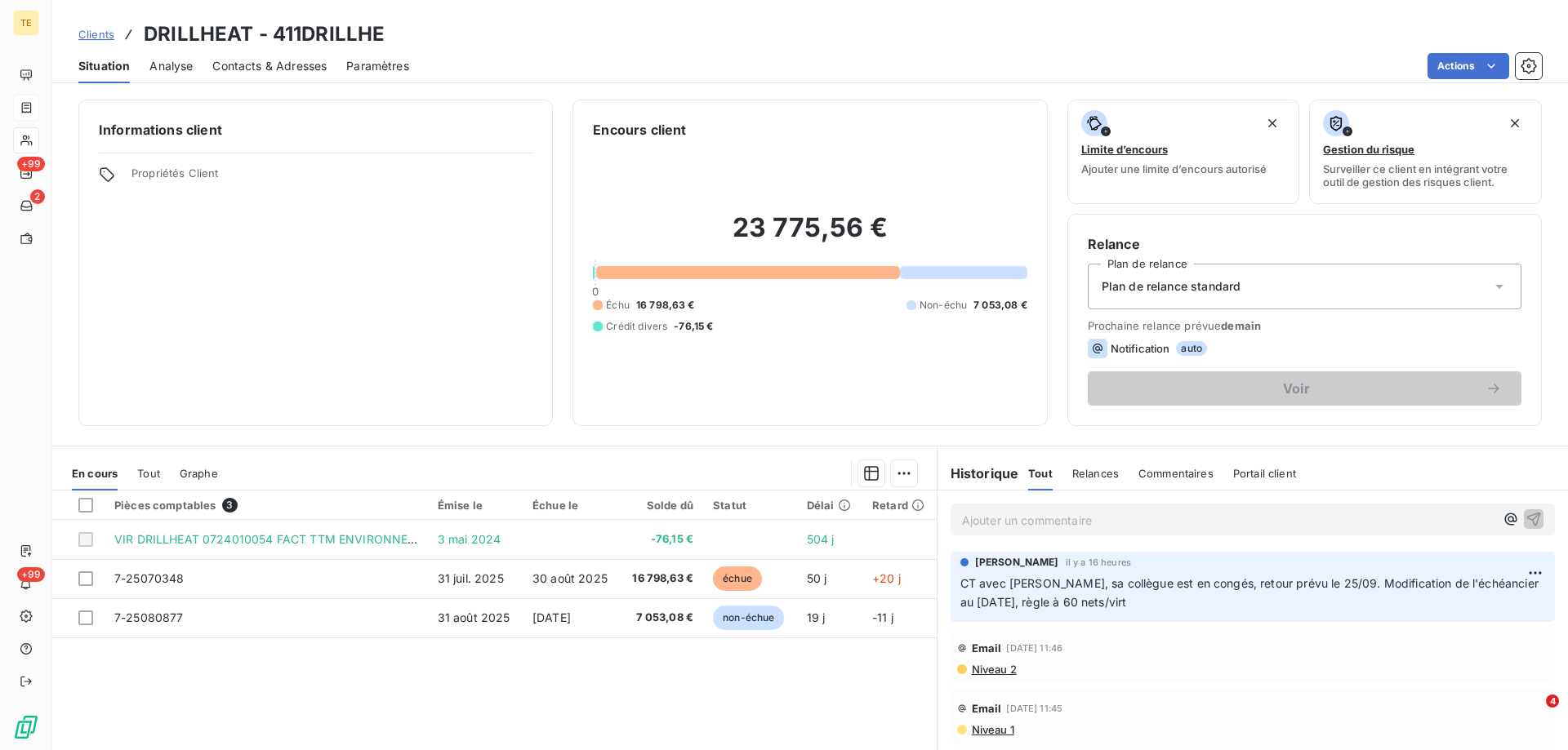
click at [245, 31] on h3 "DRILLHEAT - 411DRILLHE" at bounding box center [265, 34] width 241 height 29
click at [285, 66] on span "Contacts & Adresses" at bounding box center [269, 66] width 115 height 17
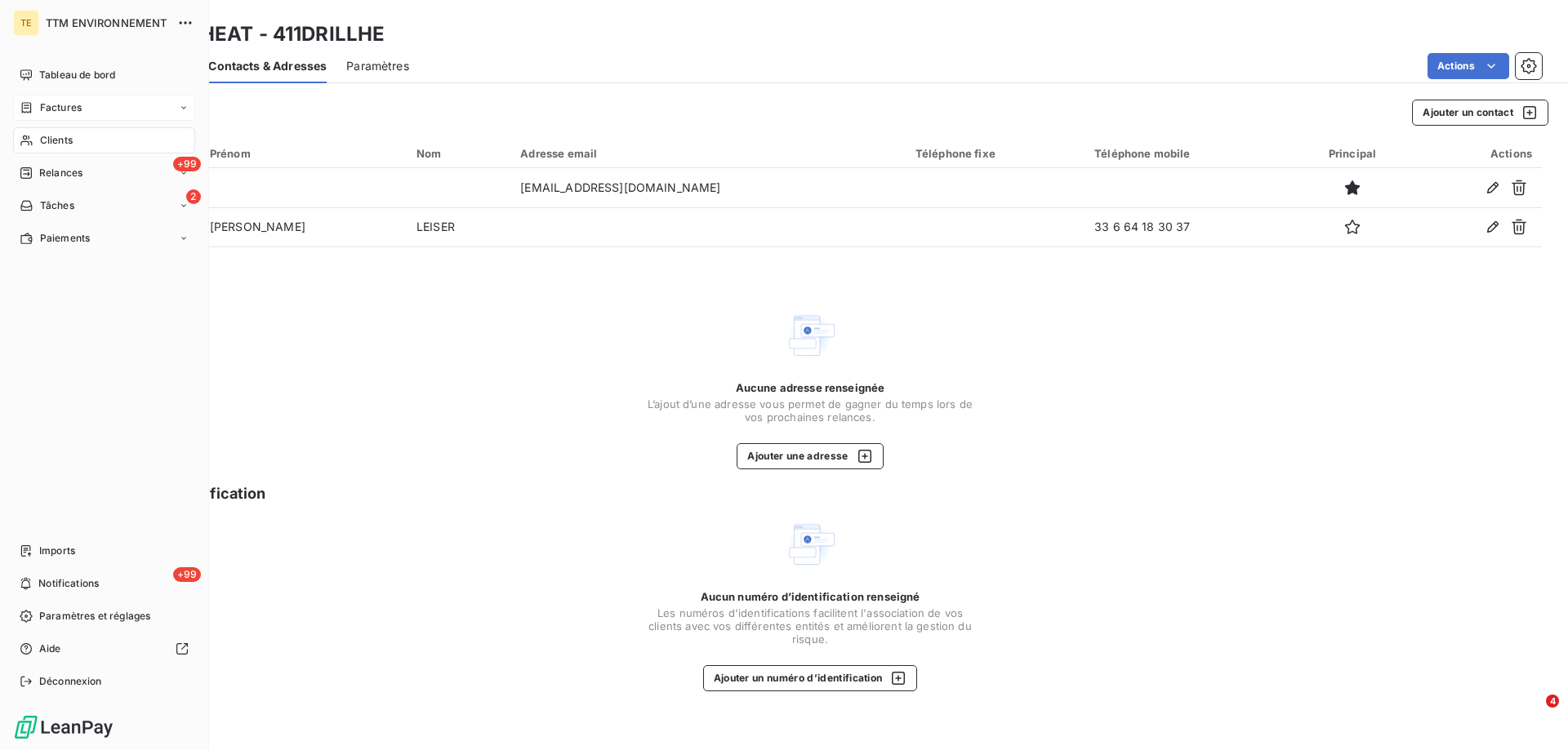
click at [64, 143] on span "Clients" at bounding box center [56, 140] width 32 height 15
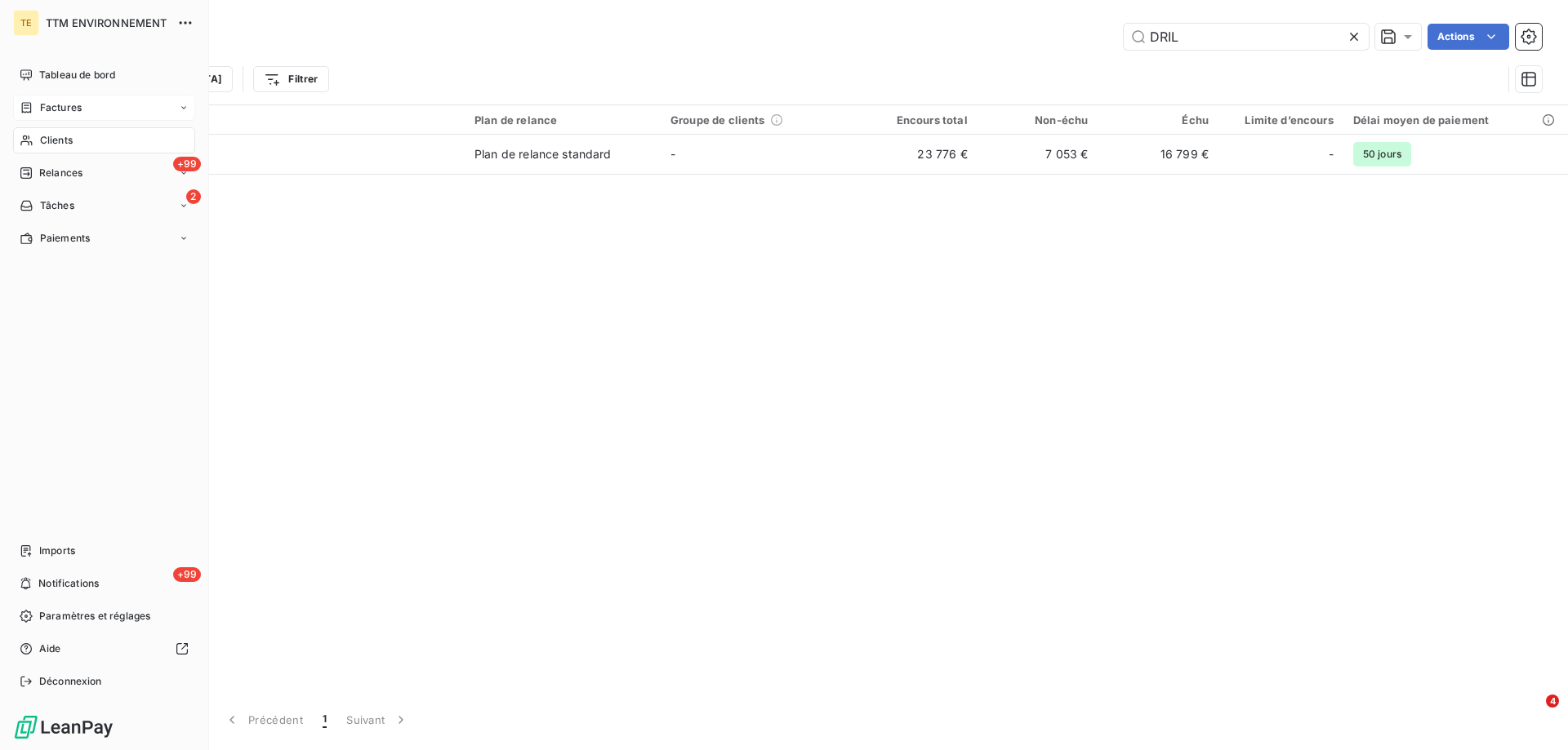
click at [54, 139] on span "Clients" at bounding box center [56, 140] width 32 height 15
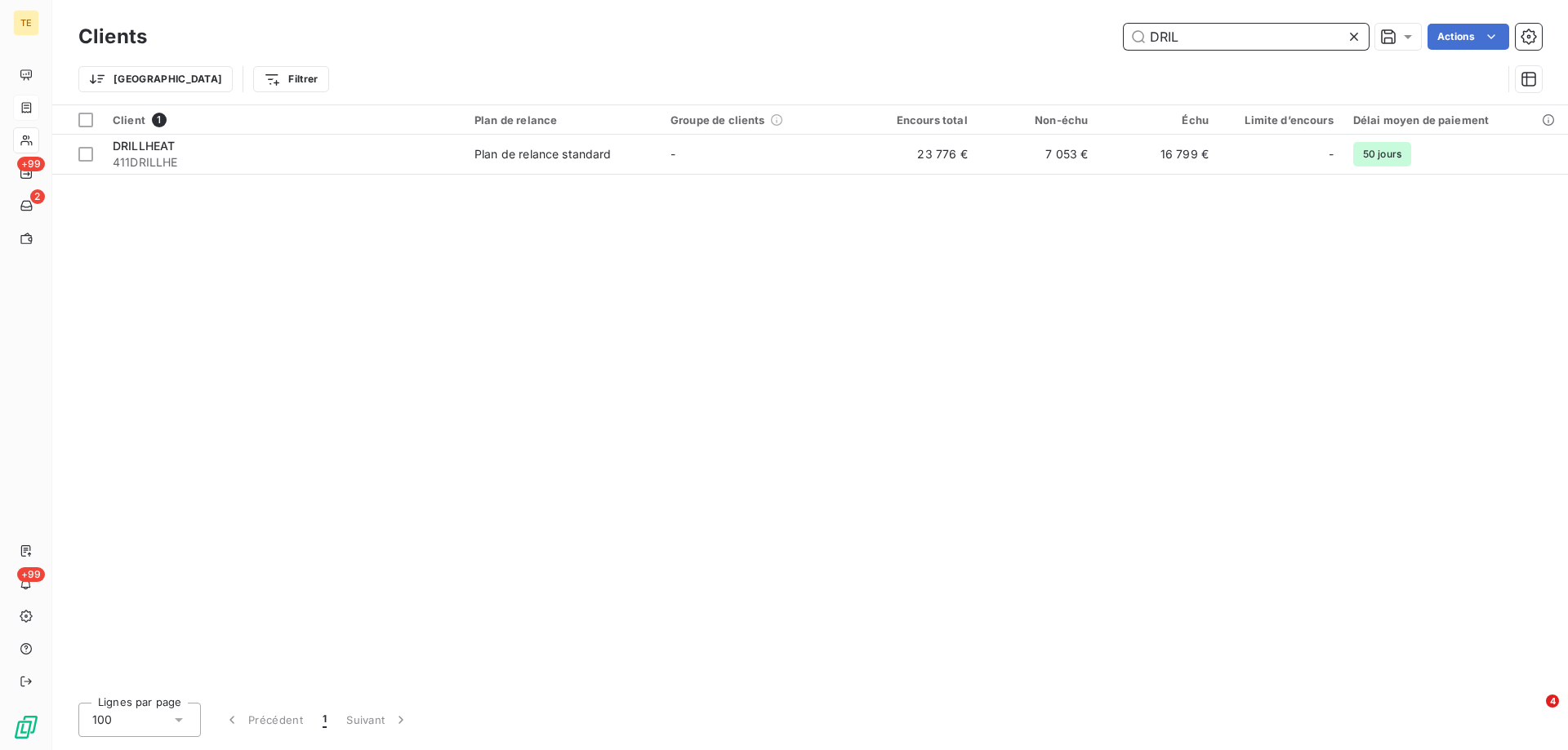
drag, startPoint x: 1184, startPoint y: 41, endPoint x: 998, endPoint y: 27, distance: 186.5
click at [998, 27] on div "DRIL Actions" at bounding box center [854, 36] width 1375 height 26
type input "e"
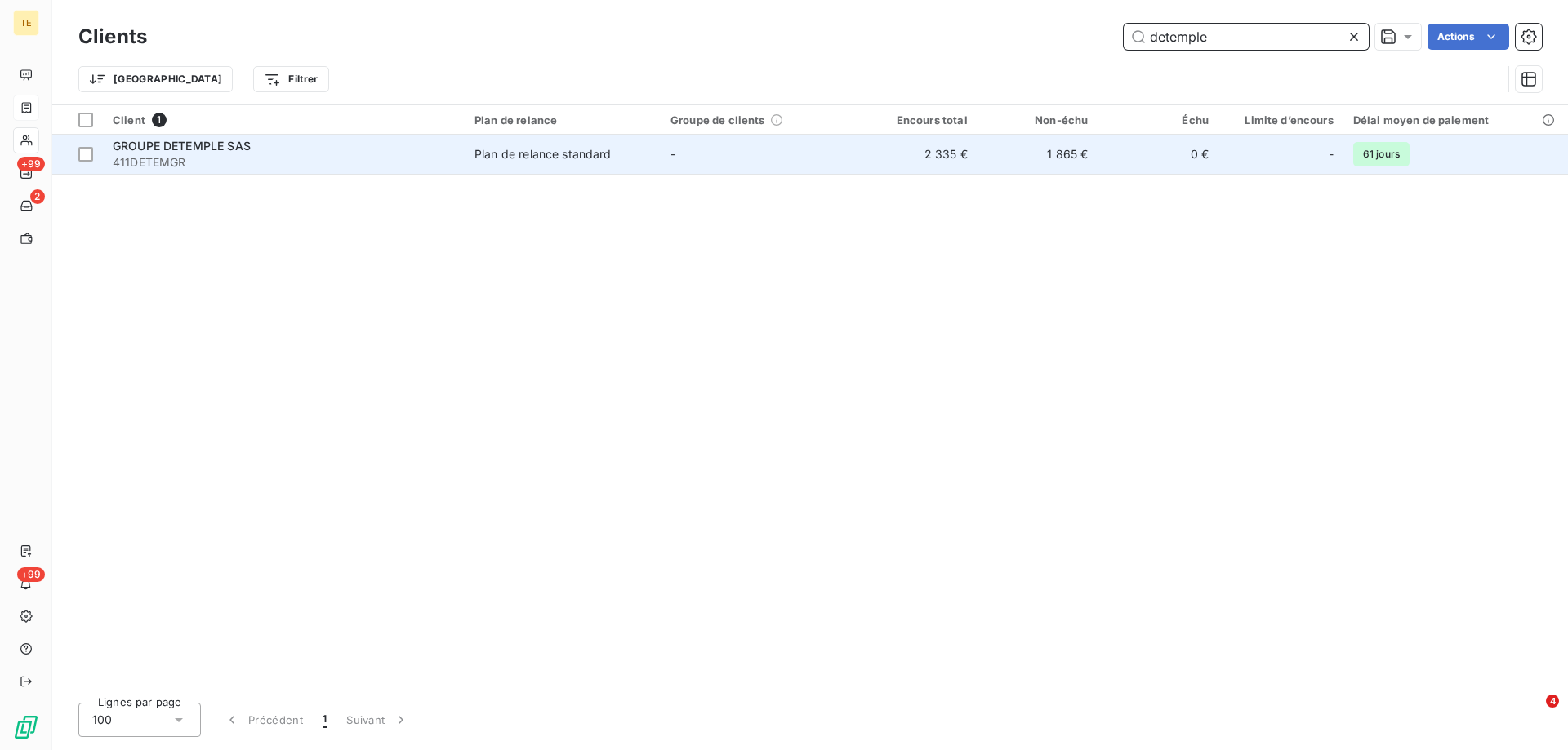
type input "detemple"
click at [149, 154] on span "411DETEMGR" at bounding box center [283, 162] width 342 height 17
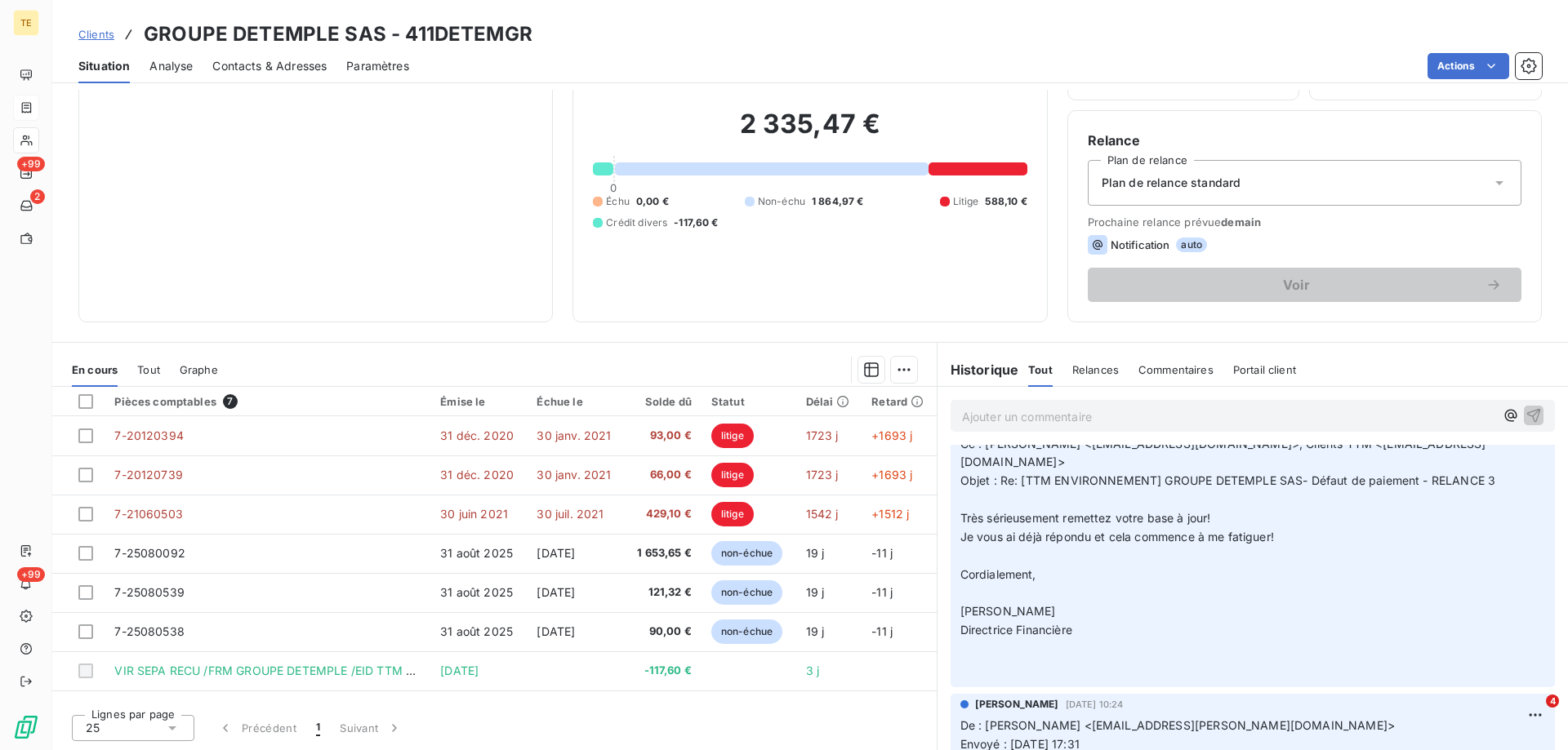
scroll to position [1273, 0]
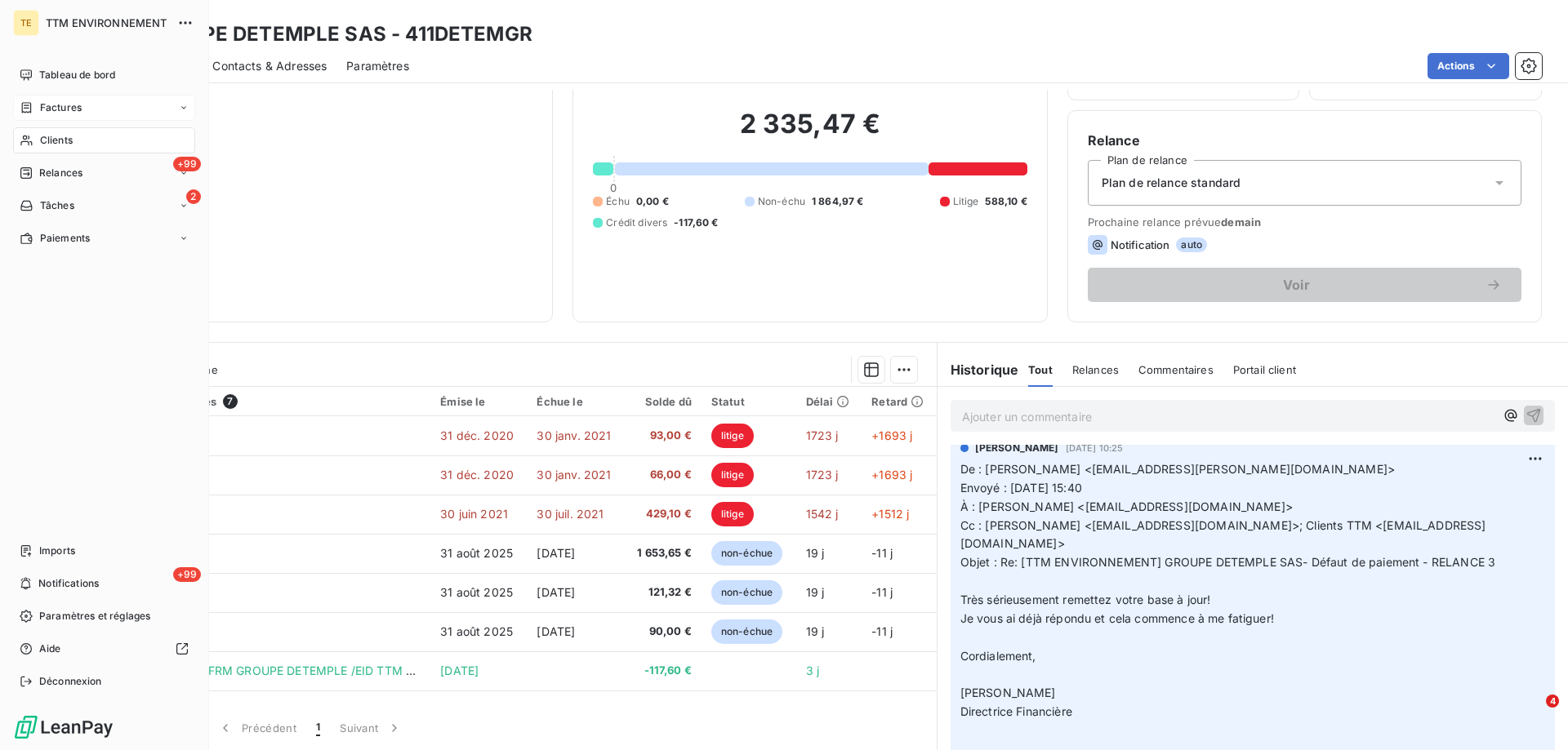
click at [53, 133] on span "Clients" at bounding box center [56, 140] width 32 height 15
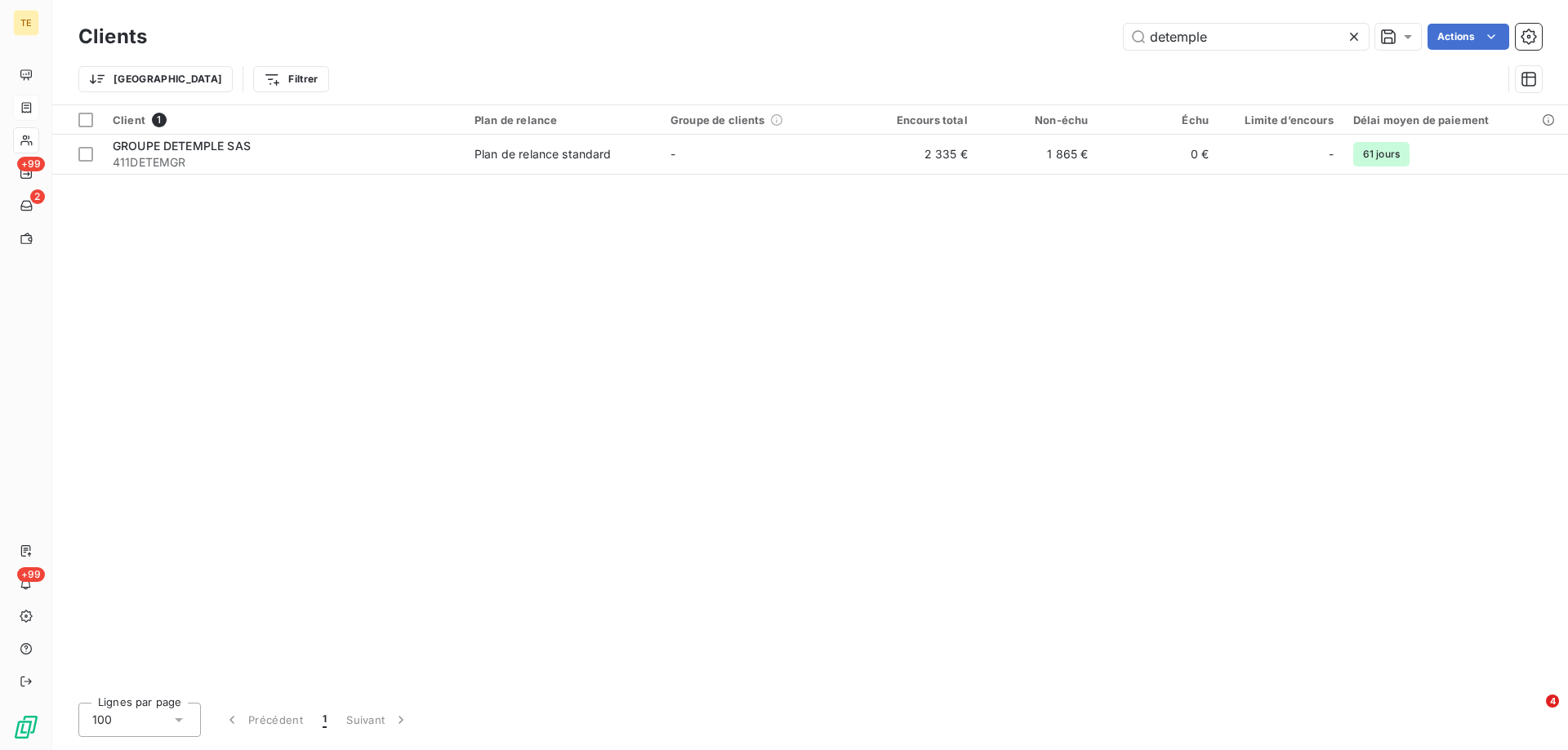
drag, startPoint x: 1224, startPoint y: 38, endPoint x: 971, endPoint y: 49, distance: 253.2
click at [971, 49] on div "detemple Actions" at bounding box center [854, 36] width 1375 height 26
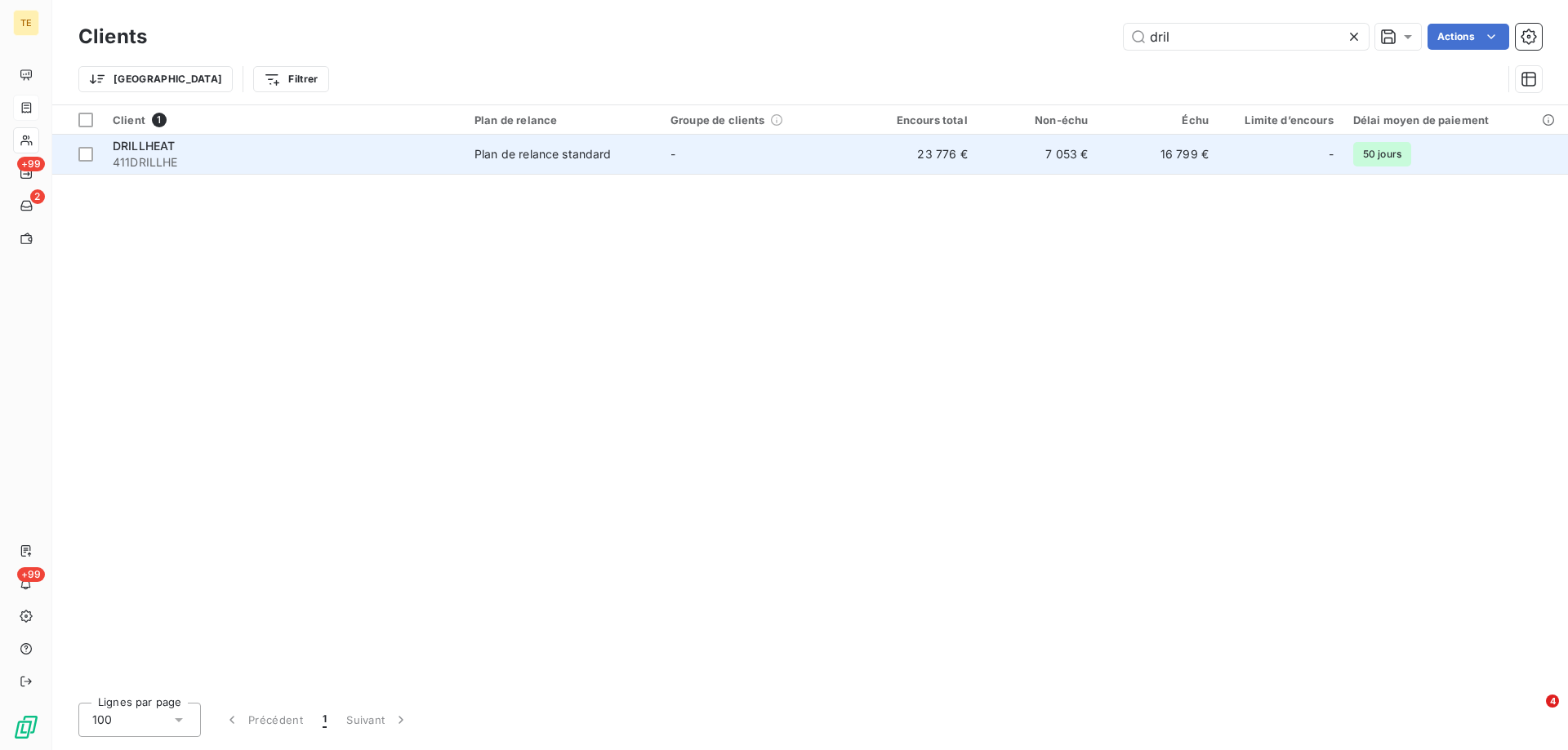
type input "dril"
click at [134, 171] on td "DRILLHEAT 411DRILLHE" at bounding box center [283, 154] width 362 height 39
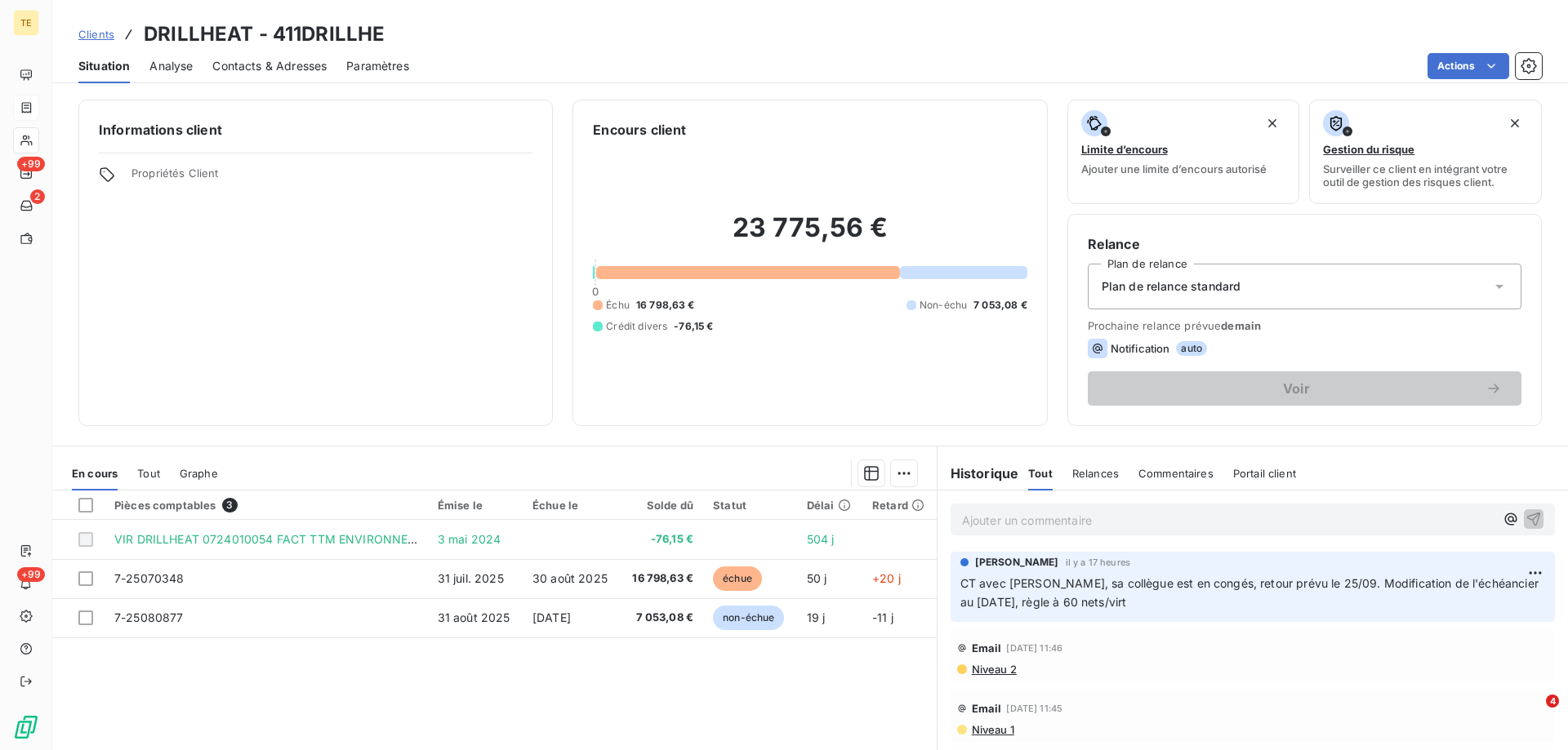
click at [222, 59] on span "Contacts & Adresses" at bounding box center [269, 66] width 115 height 17
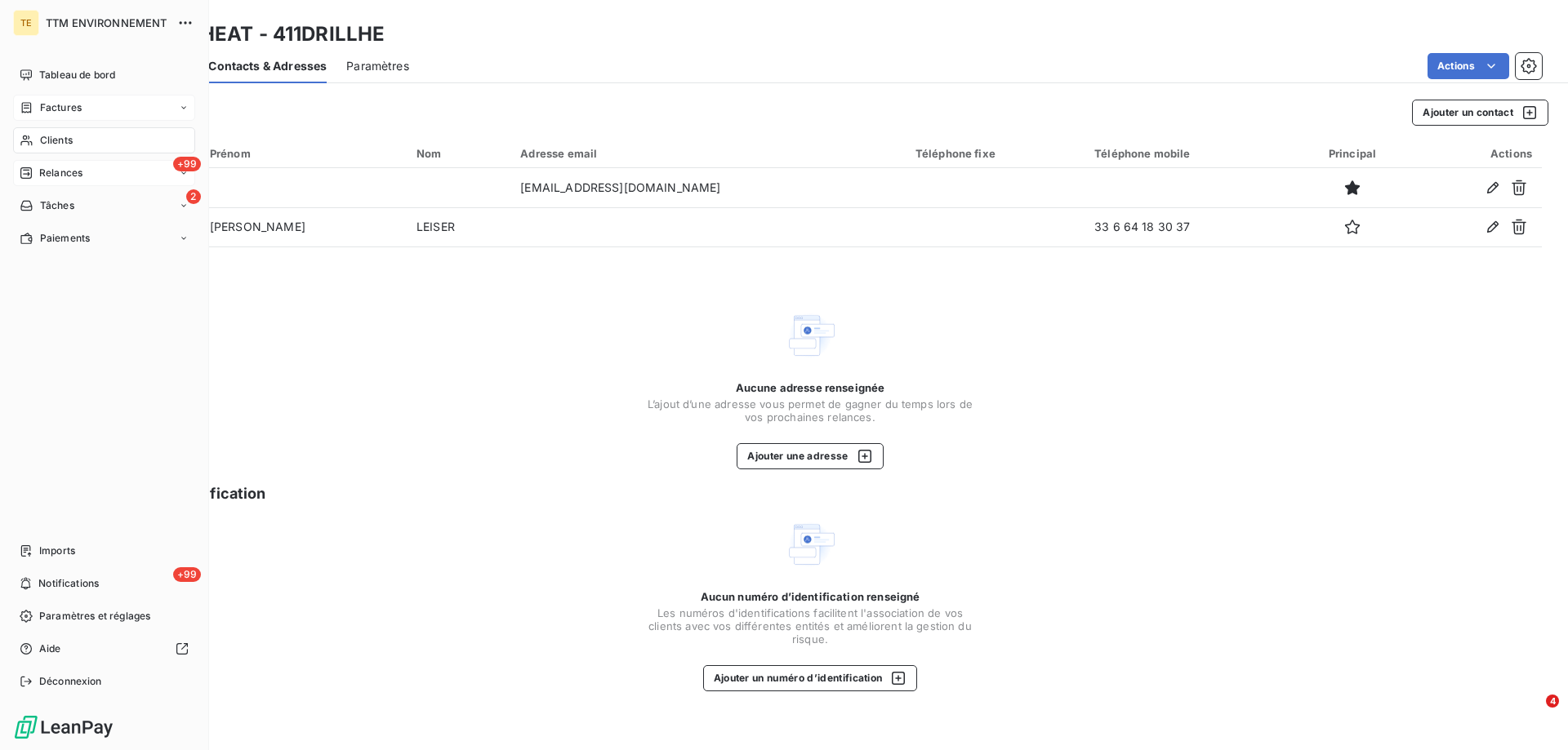
drag, startPoint x: 57, startPoint y: 146, endPoint x: 57, endPoint y: 175, distance: 29.0
click at [57, 175] on nav "Tableau de bord Factures Clients +99 Relances 2 Tâches Paiements" at bounding box center [104, 156] width 182 height 189
click at [57, 175] on span "Relances" at bounding box center [61, 173] width 43 height 15
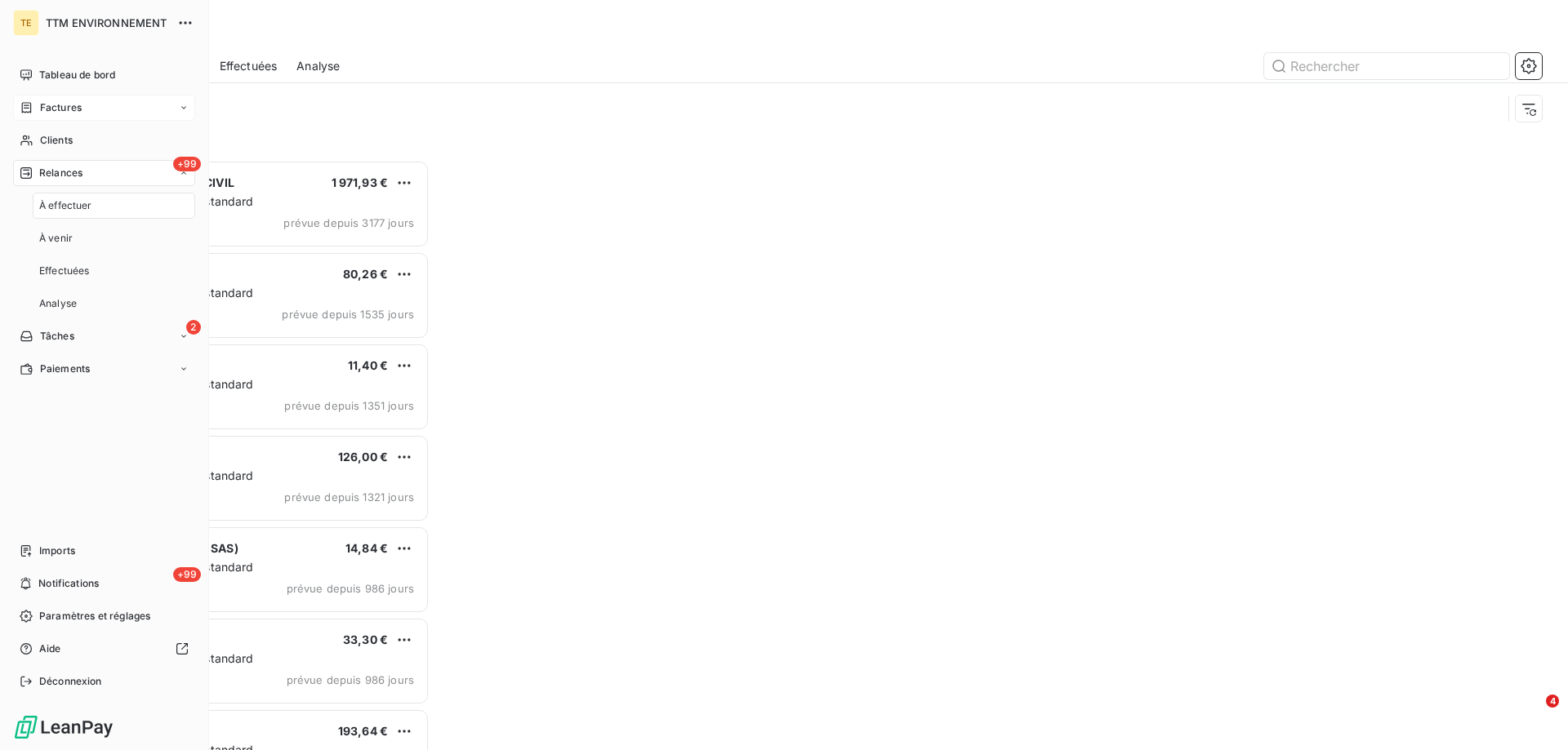
scroll to position [578, 339]
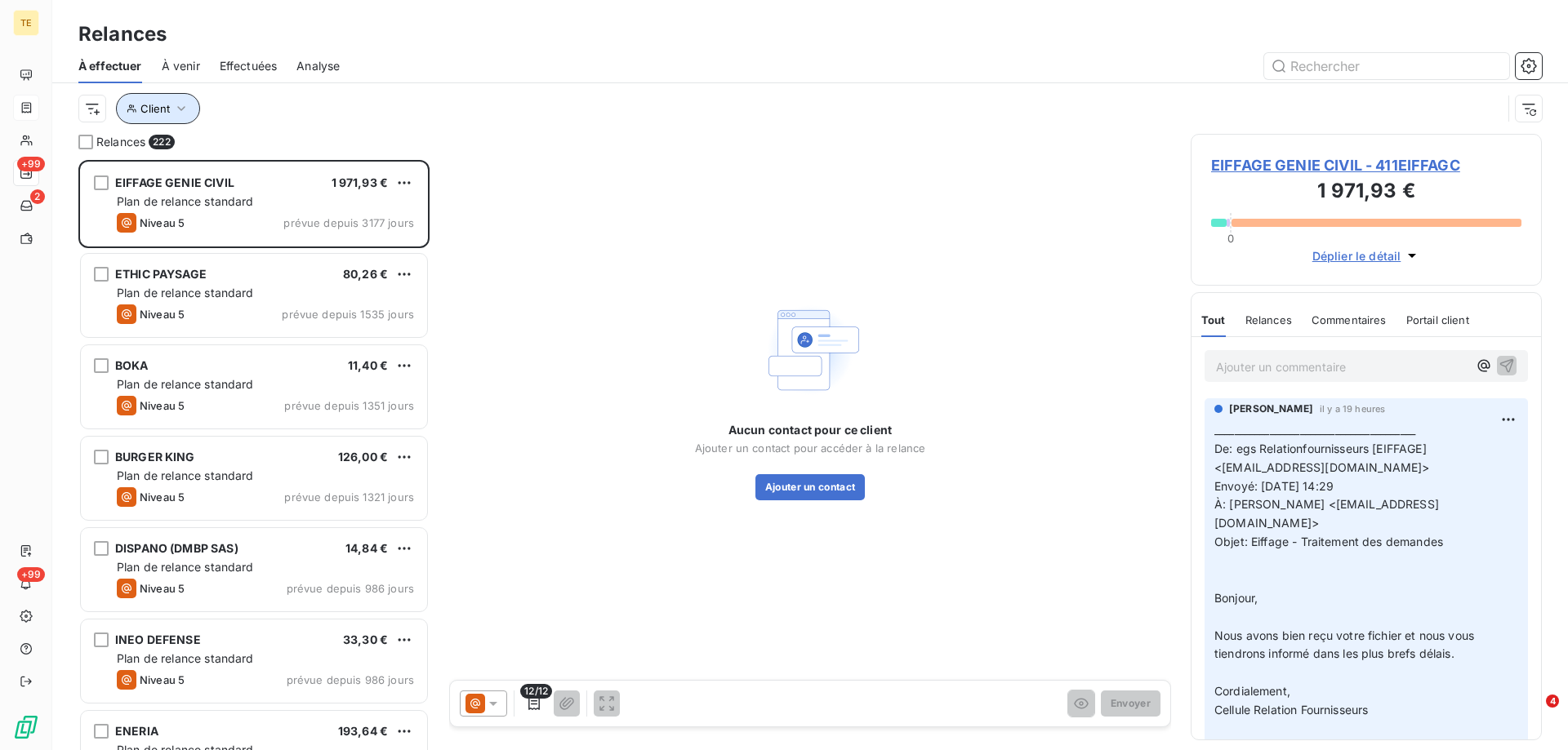
click at [180, 115] on icon "button" at bounding box center [181, 108] width 17 height 17
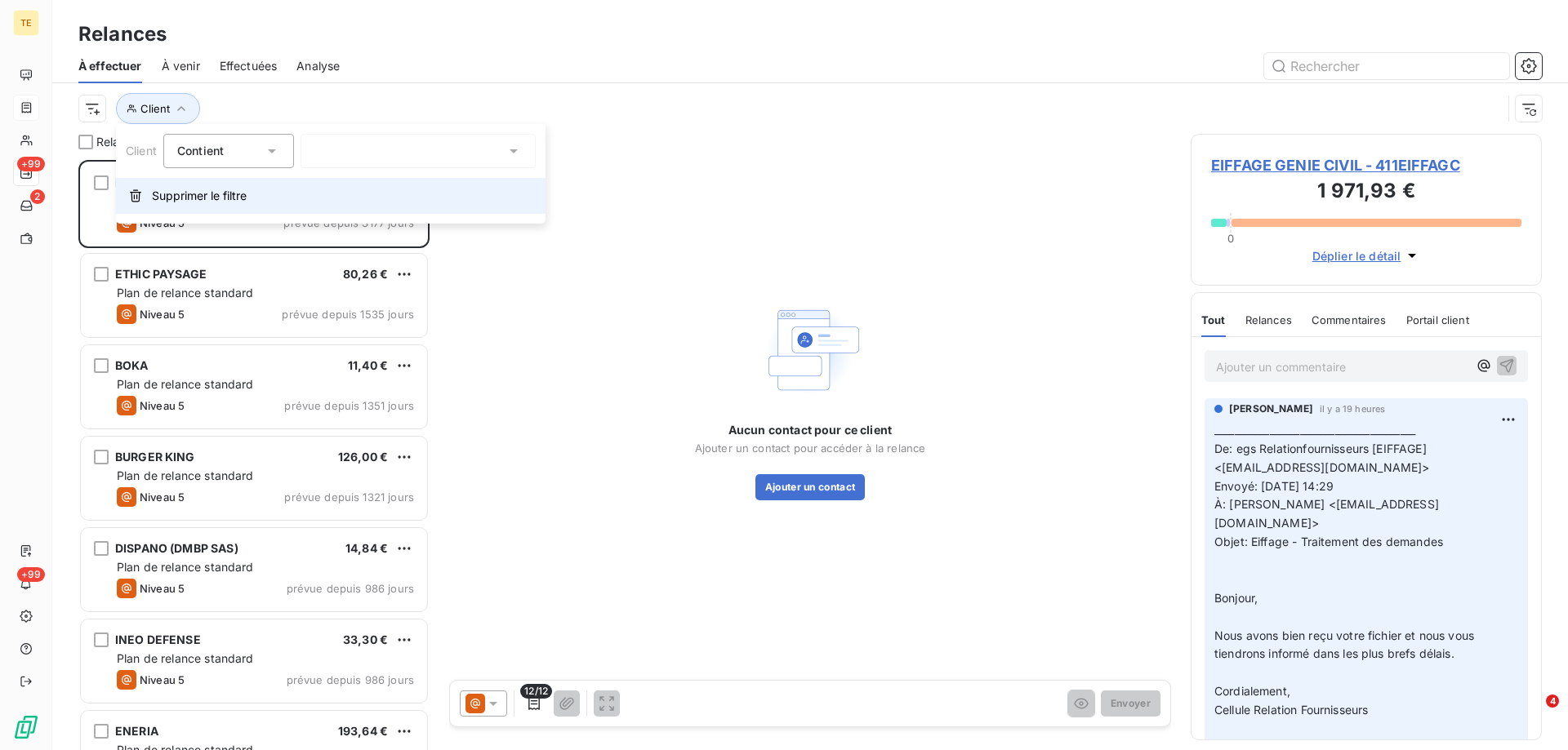
click at [175, 197] on span "Supprimer le filtre" at bounding box center [199, 196] width 95 height 17
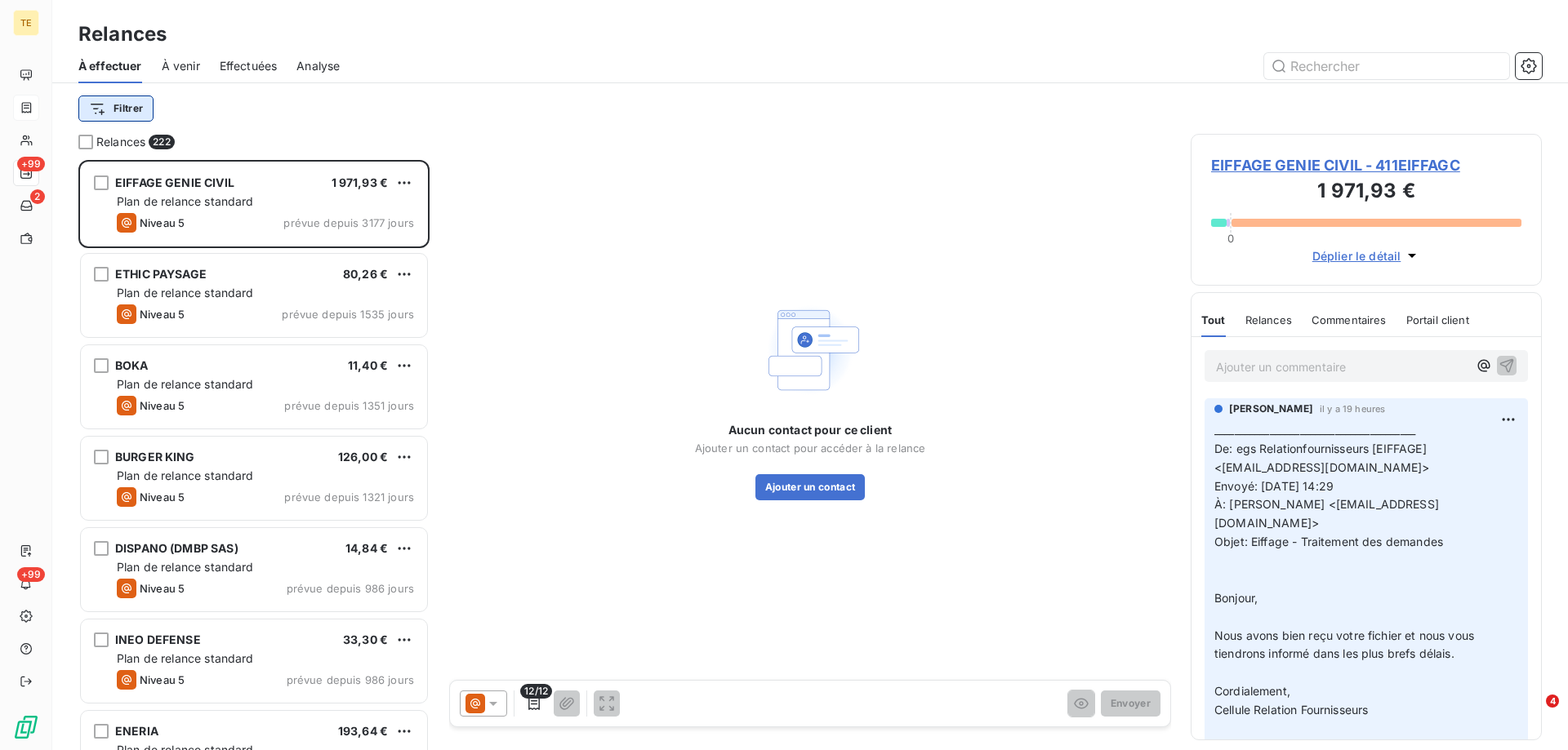
click at [125, 115] on html "TE +99 2 +99 Relances À effectuer À venir Effectuées Analyse Filtrer Relances 2…" at bounding box center [784, 375] width 1568 height 750
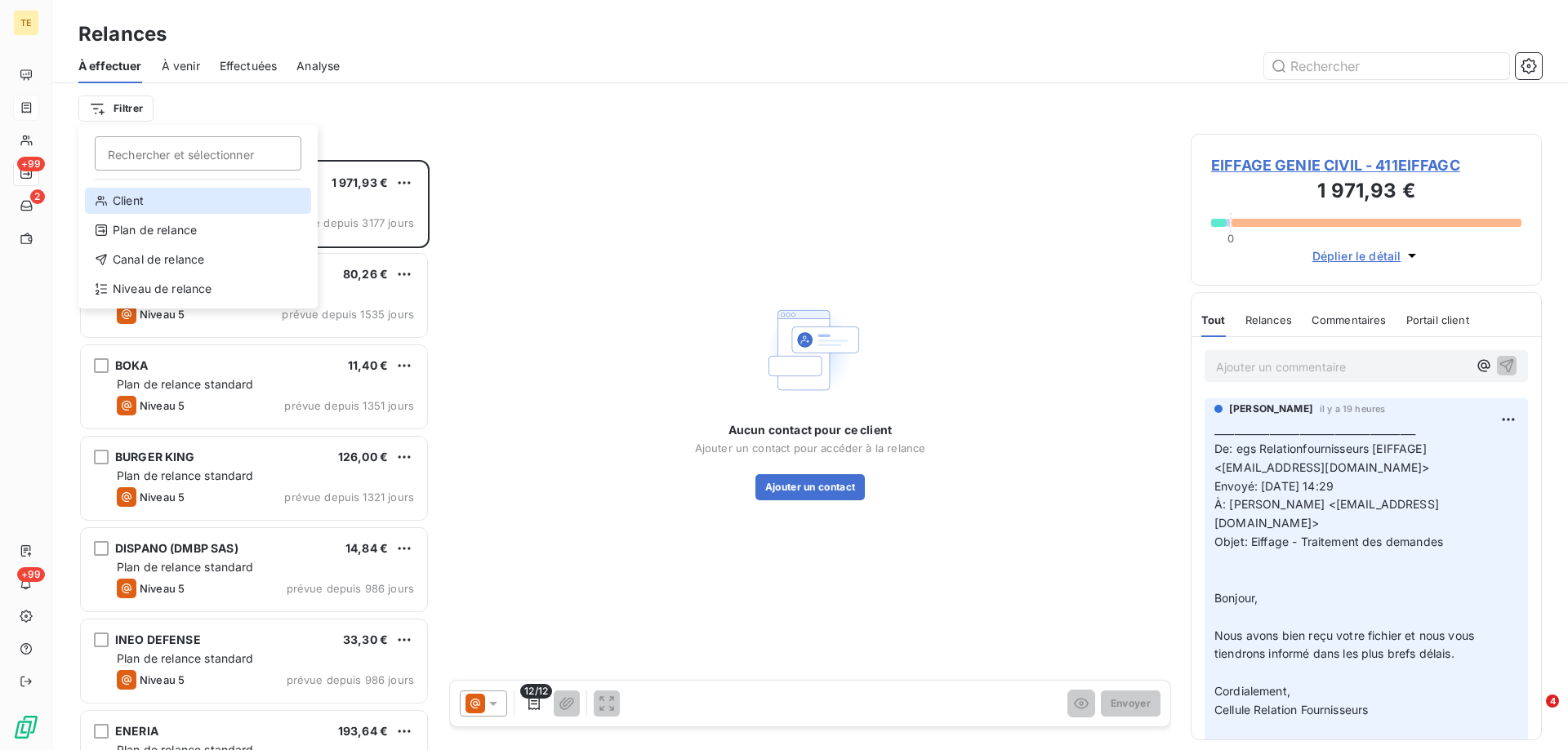
click at [126, 196] on div "Client" at bounding box center [198, 201] width 227 height 26
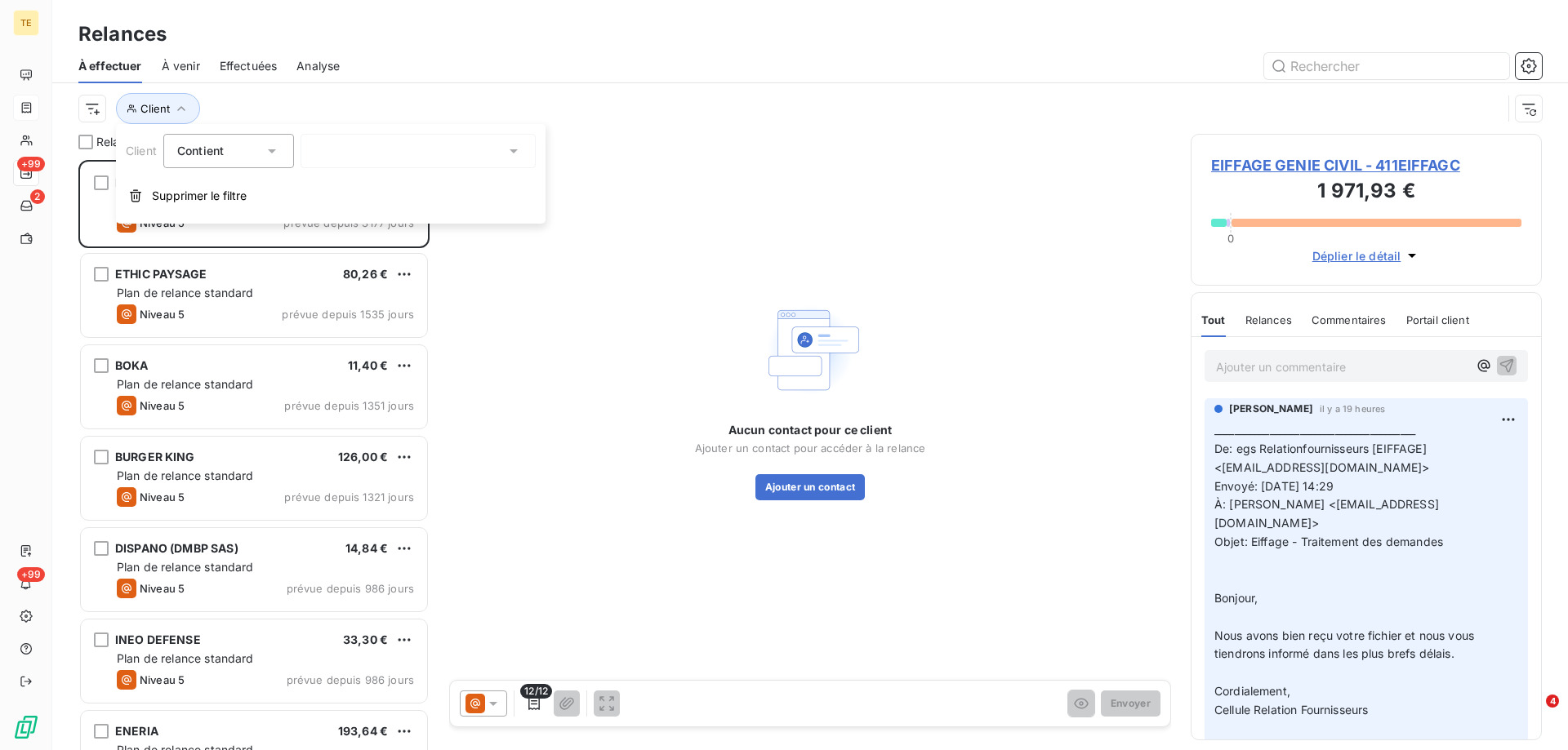
click at [388, 152] on div at bounding box center [418, 151] width 235 height 34
type input "dril"
click at [411, 189] on li "DRILLHEAT - 411DRILLHE" at bounding box center [418, 185] width 235 height 28
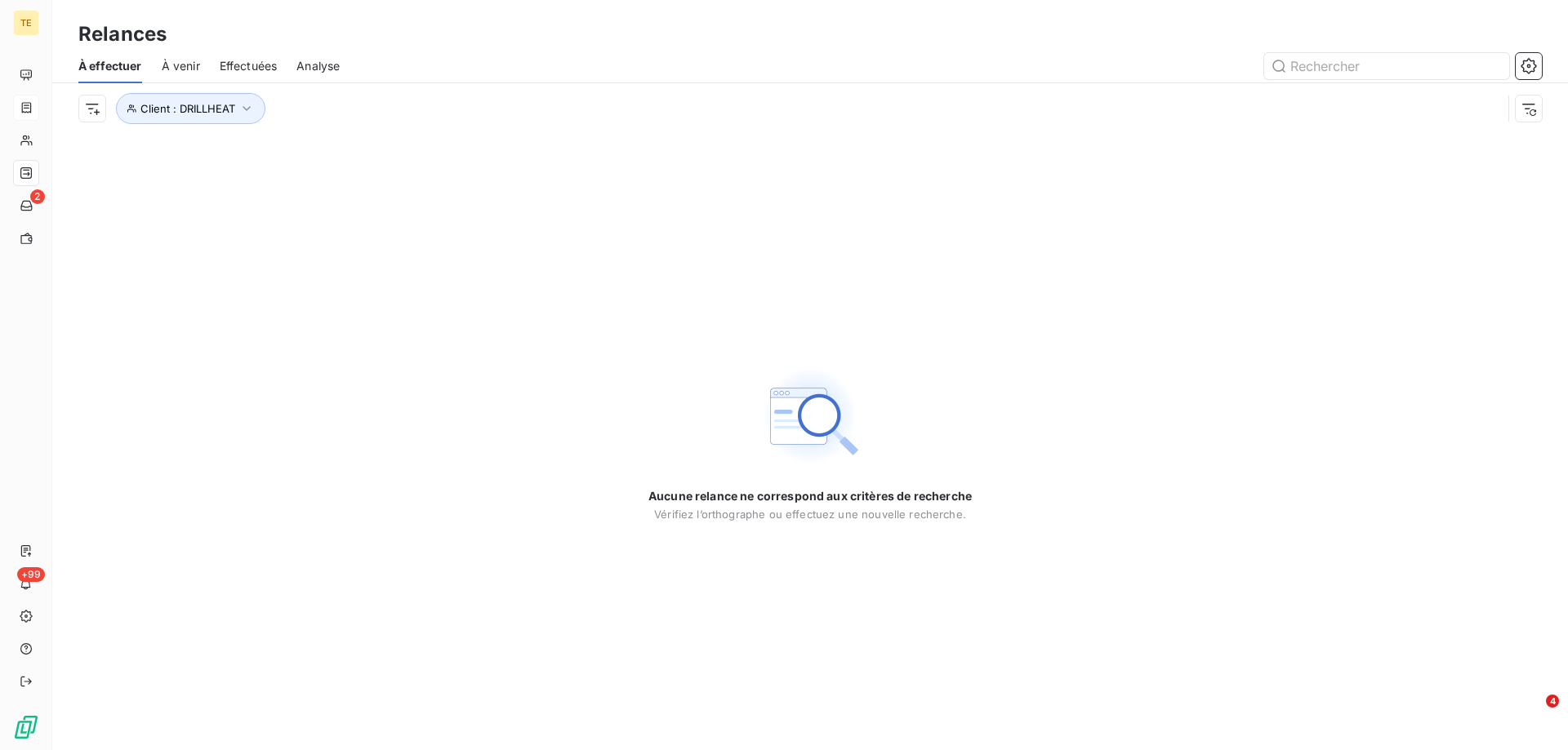
click at [268, 334] on div "Aucune relance ne correspond aux critères de recherche [PERSON_NAME] l’orthogra…" at bounding box center [809, 442] width 1515 height 617
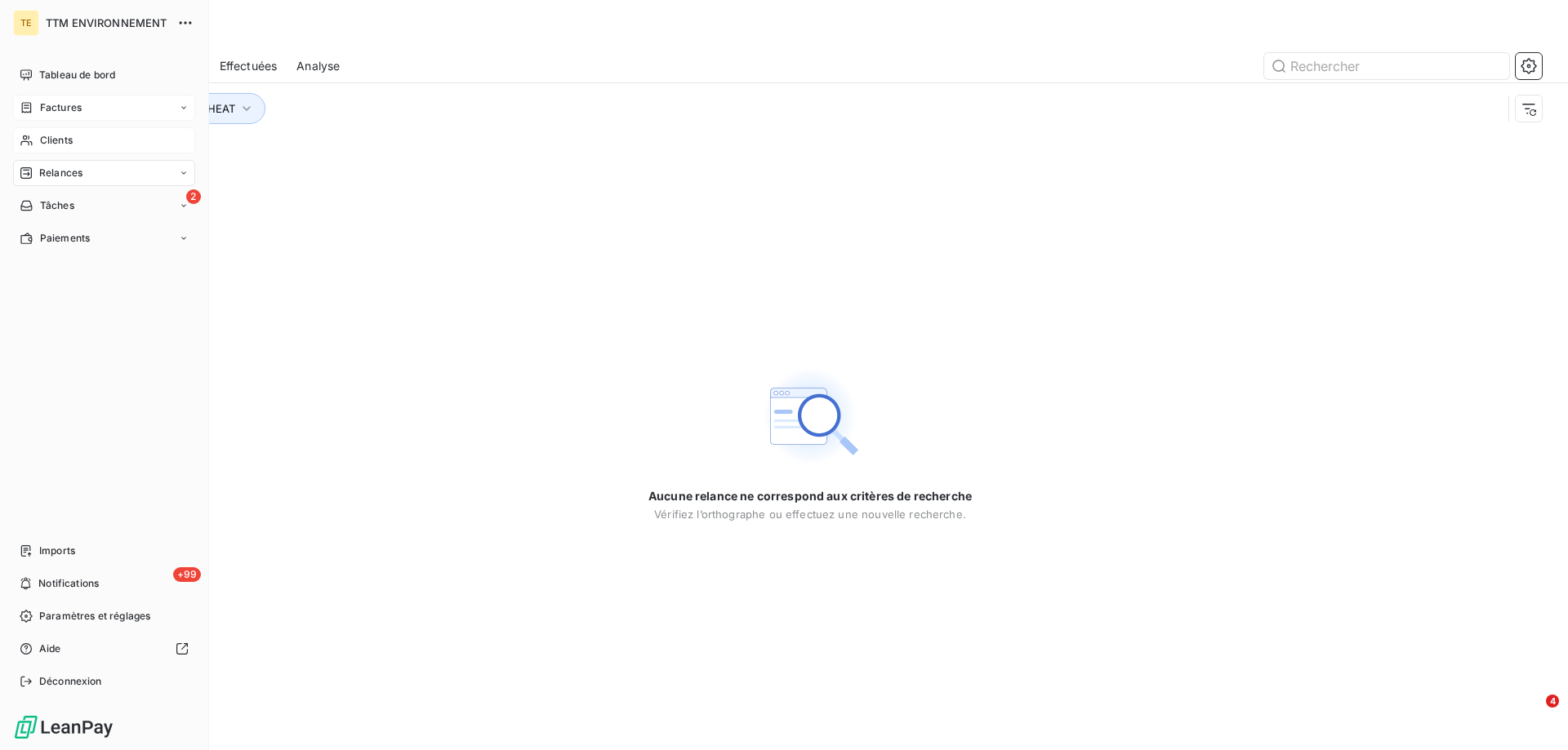
click at [57, 137] on span "Clients" at bounding box center [56, 140] width 32 height 15
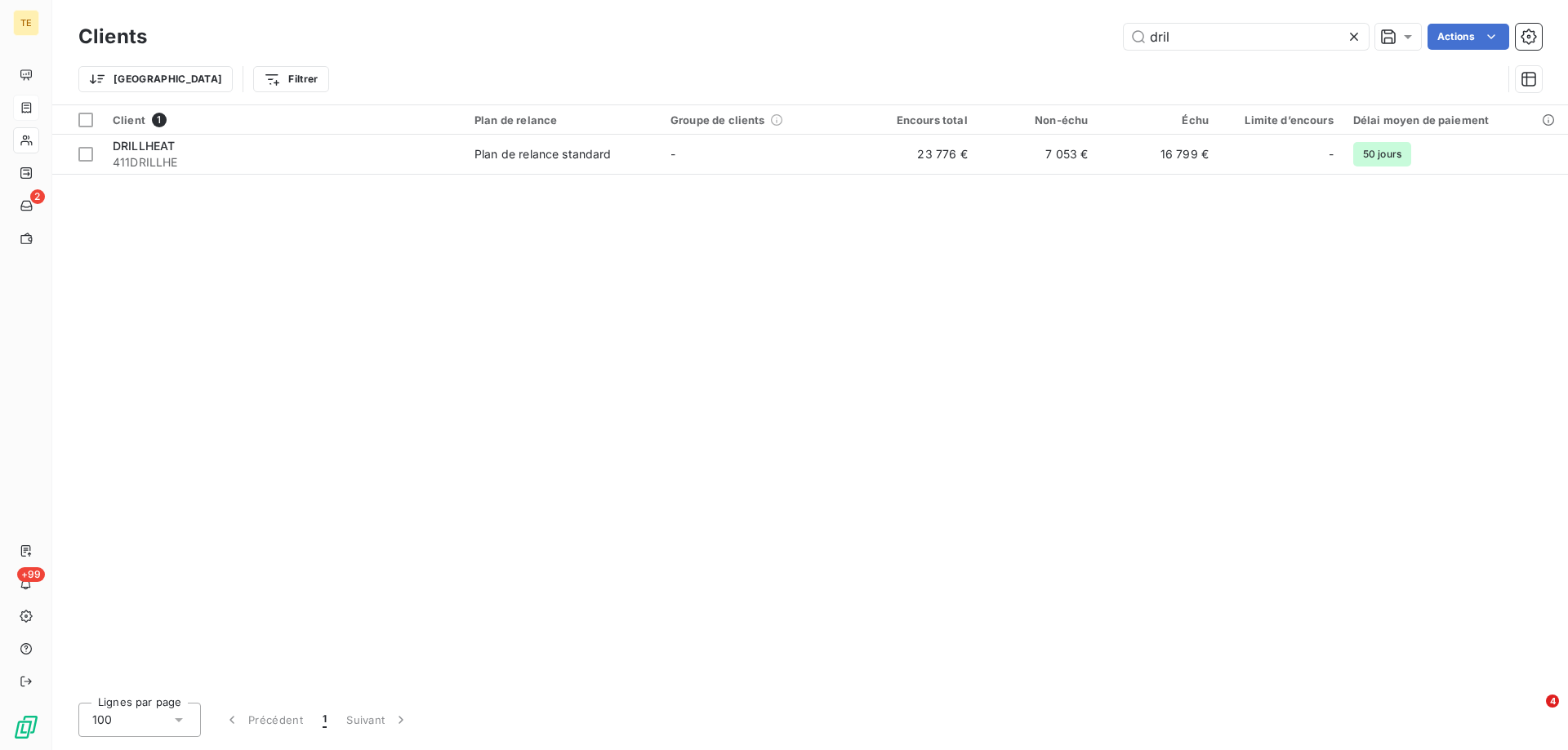
drag, startPoint x: 1161, startPoint y: 51, endPoint x: 1090, endPoint y: 53, distance: 71.0
click at [1090, 53] on div "Clients dril Actions" at bounding box center [810, 36] width 1463 height 34
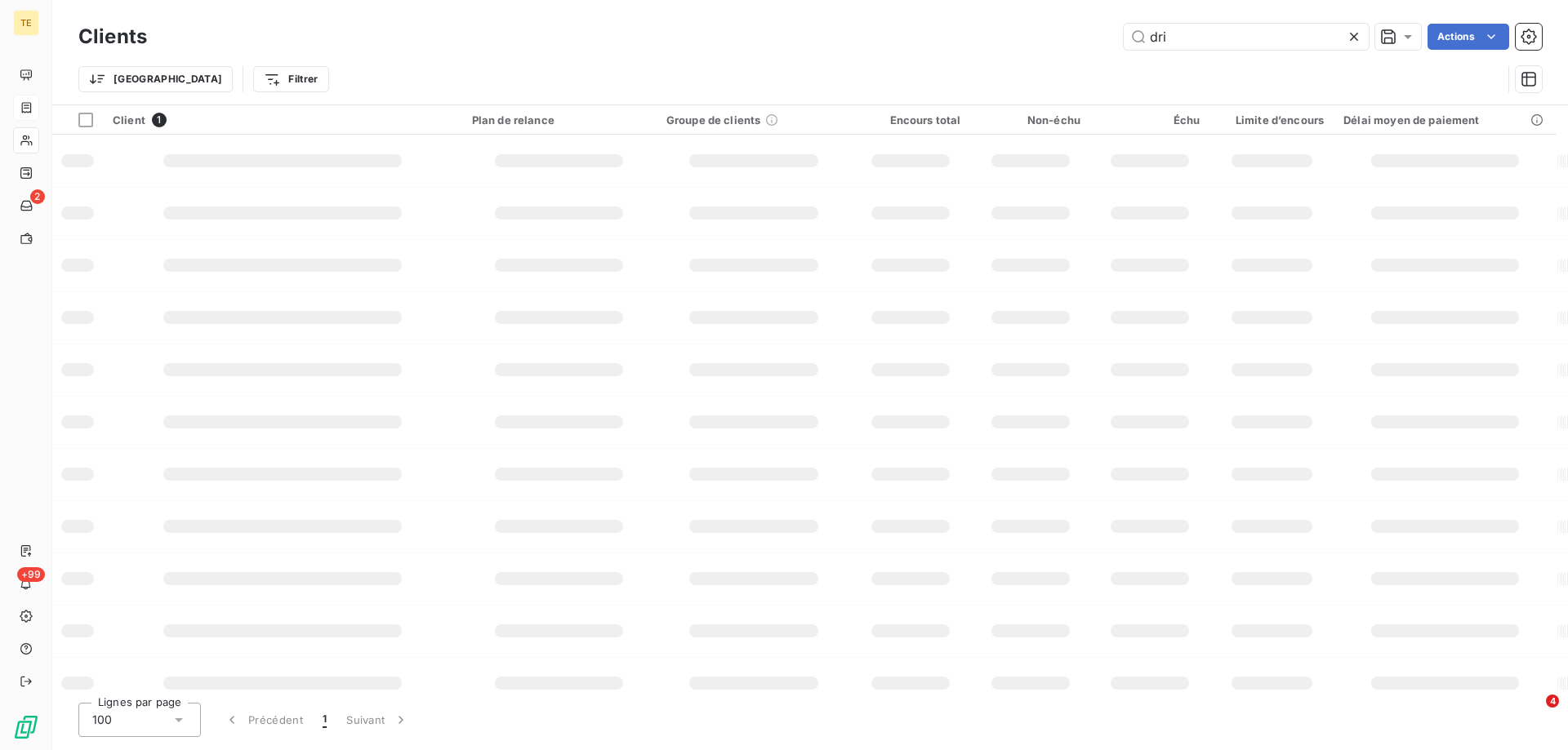
type input "dril"
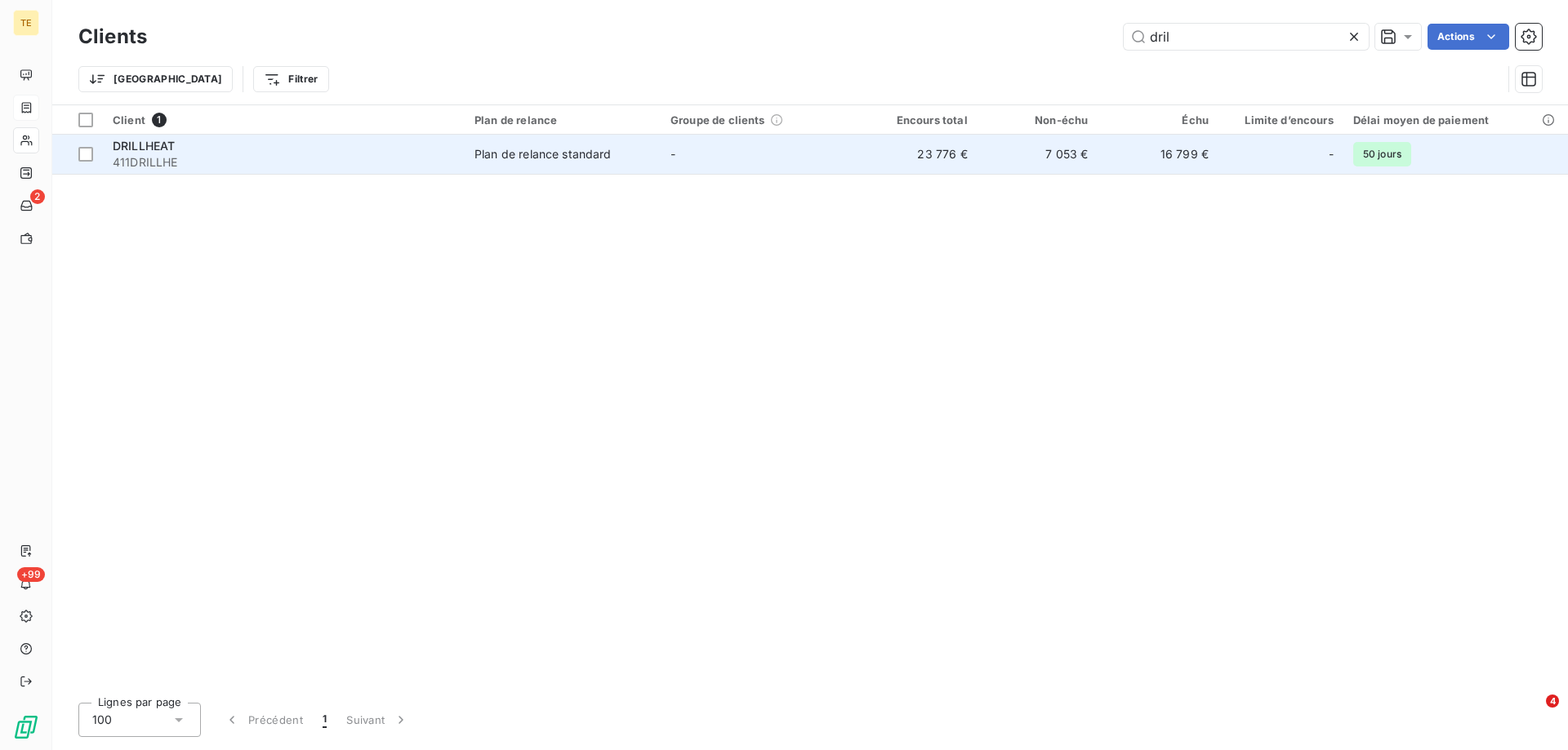
click at [174, 155] on span "411DRILLHE" at bounding box center [283, 162] width 342 height 17
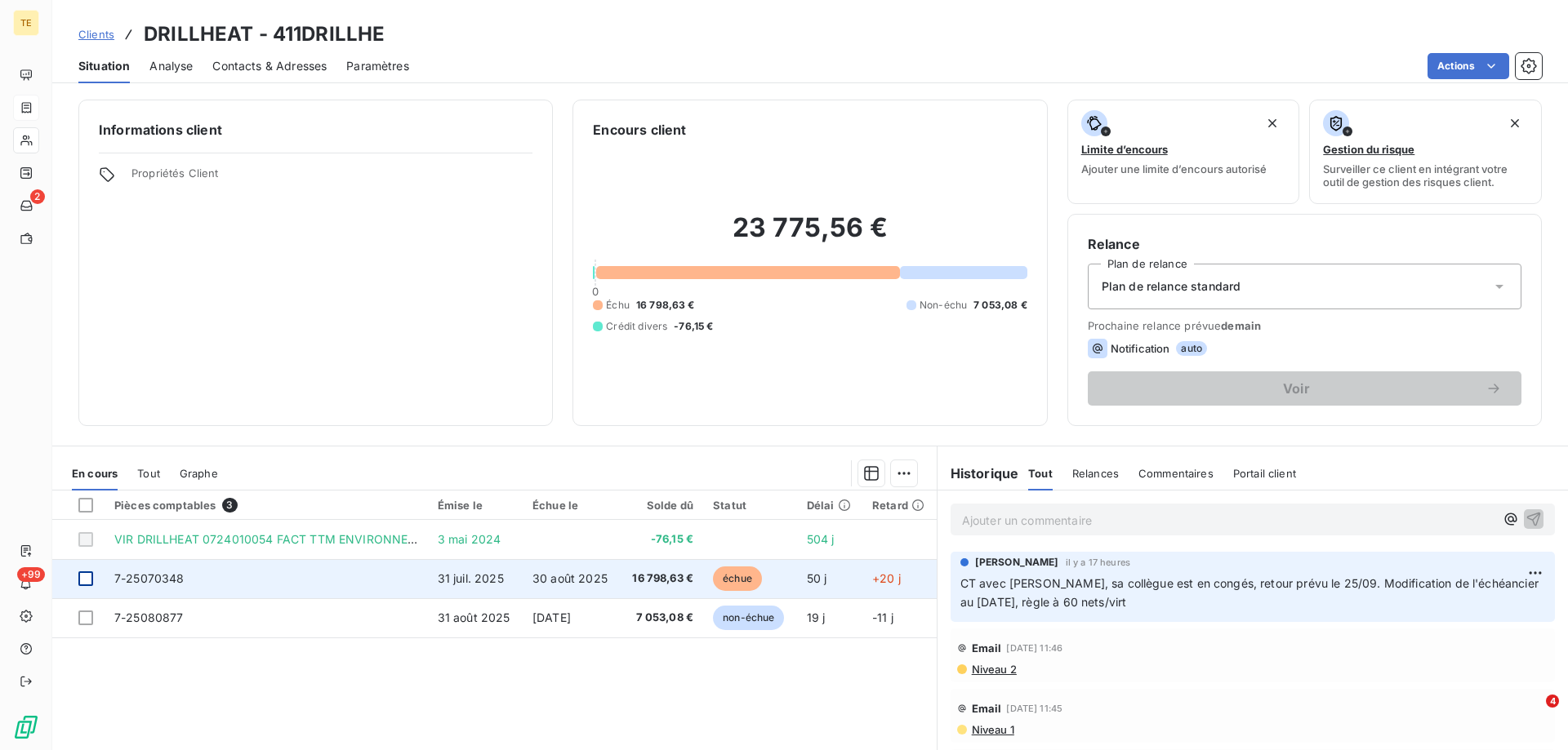
click at [81, 583] on div at bounding box center [85, 578] width 15 height 15
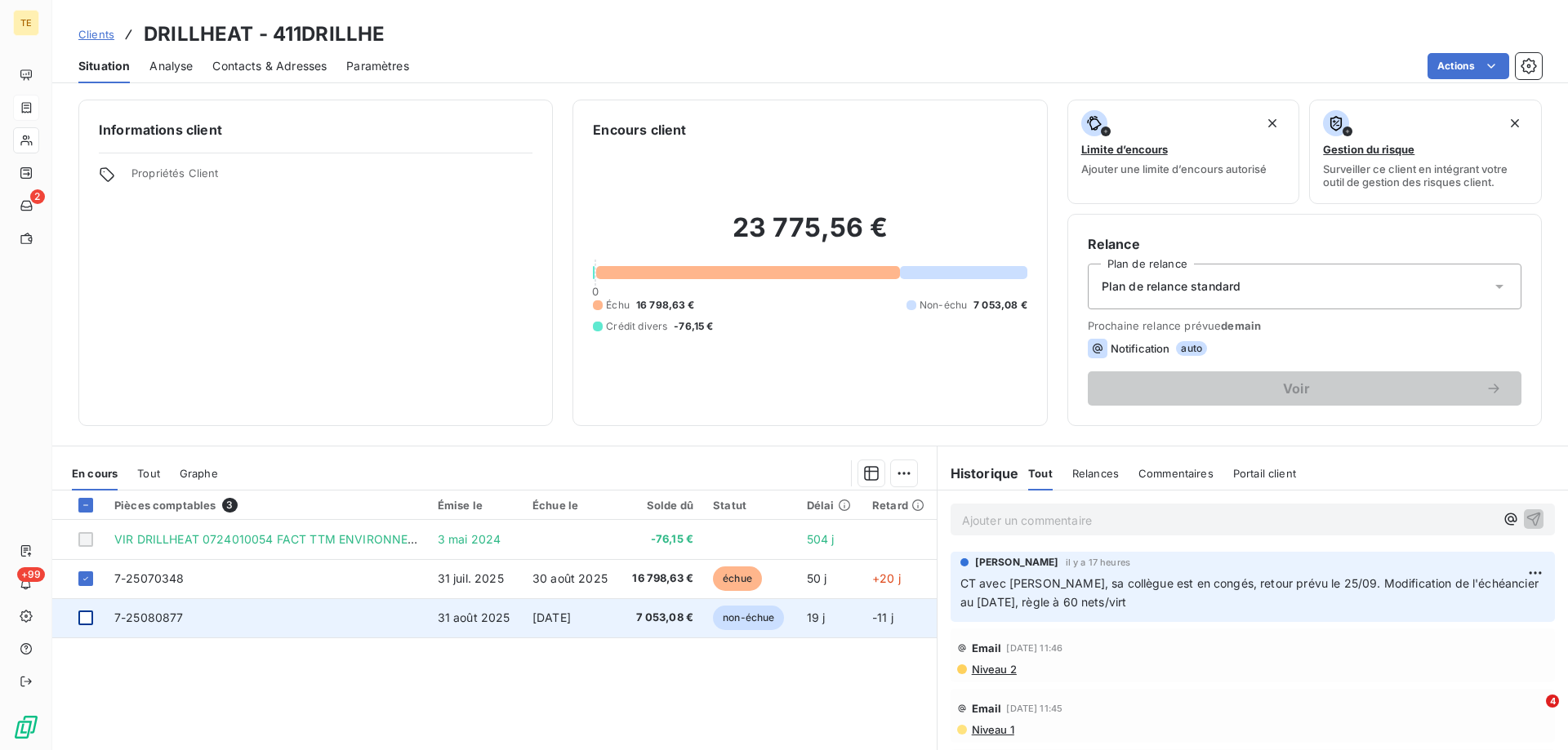
click at [89, 625] on div at bounding box center [85, 618] width 15 height 15
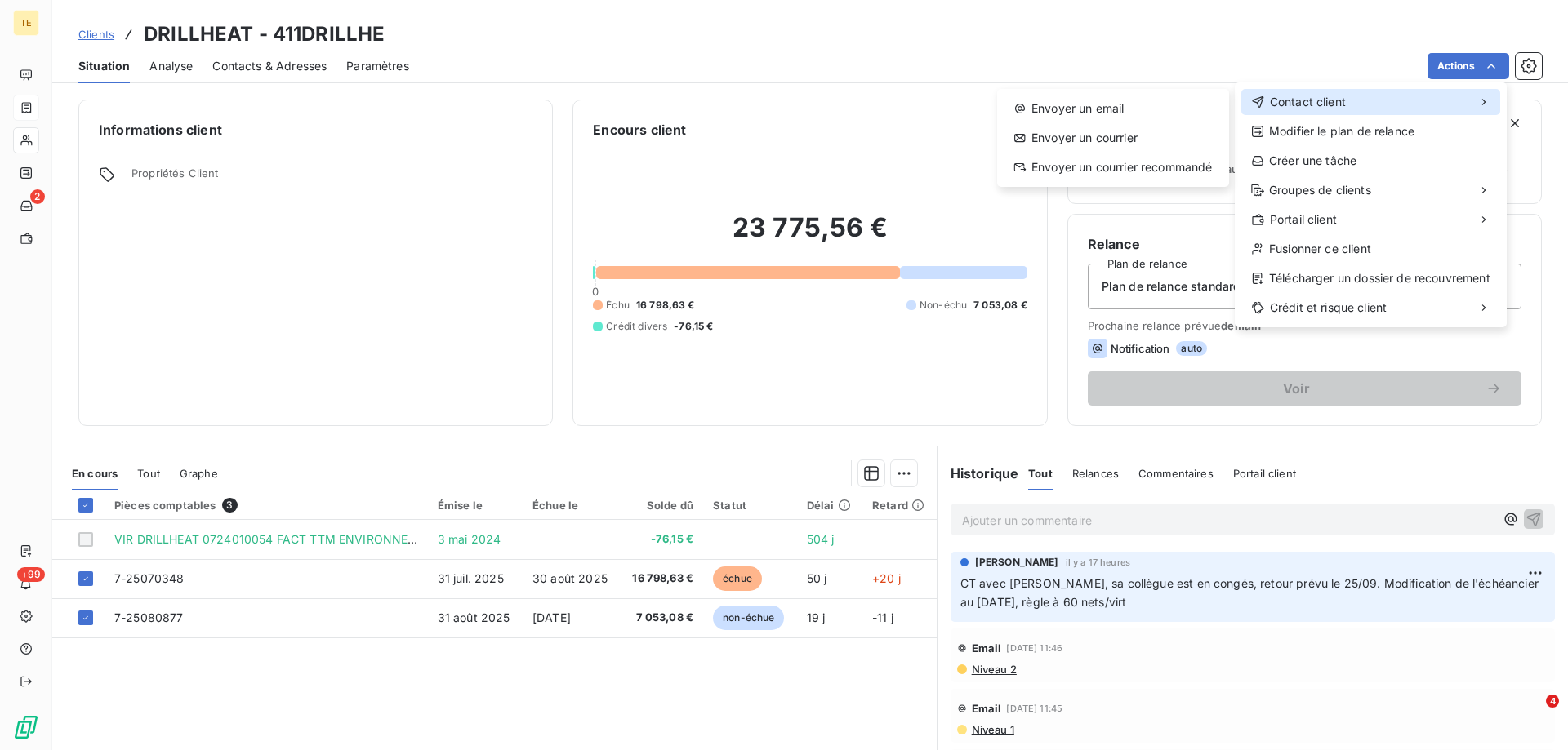
click at [1303, 106] on span "Contact client" at bounding box center [1307, 102] width 76 height 17
click at [1071, 106] on div "Envoyer un email" at bounding box center [1112, 108] width 219 height 26
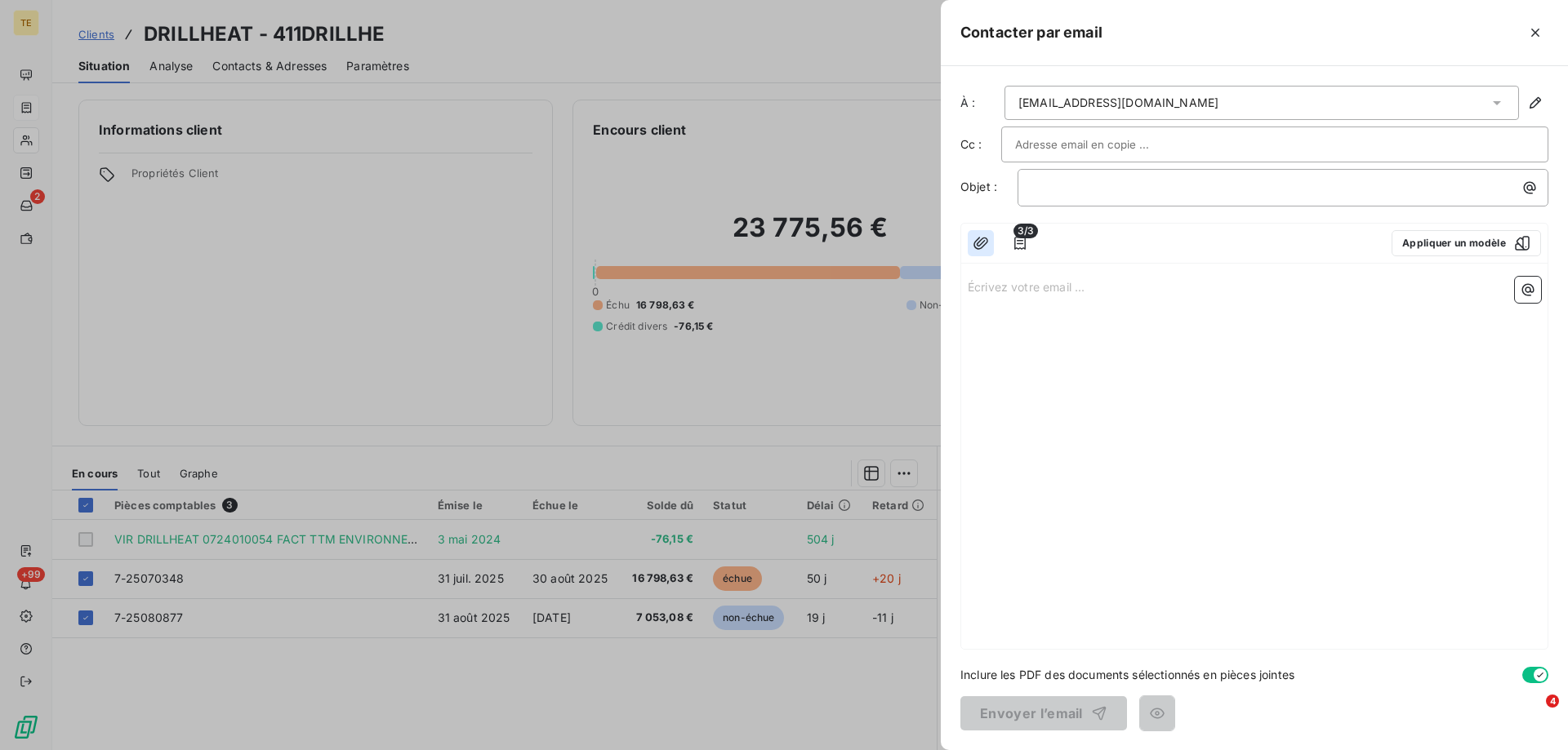
click at [979, 244] on icon "button" at bounding box center [981, 243] width 17 height 17
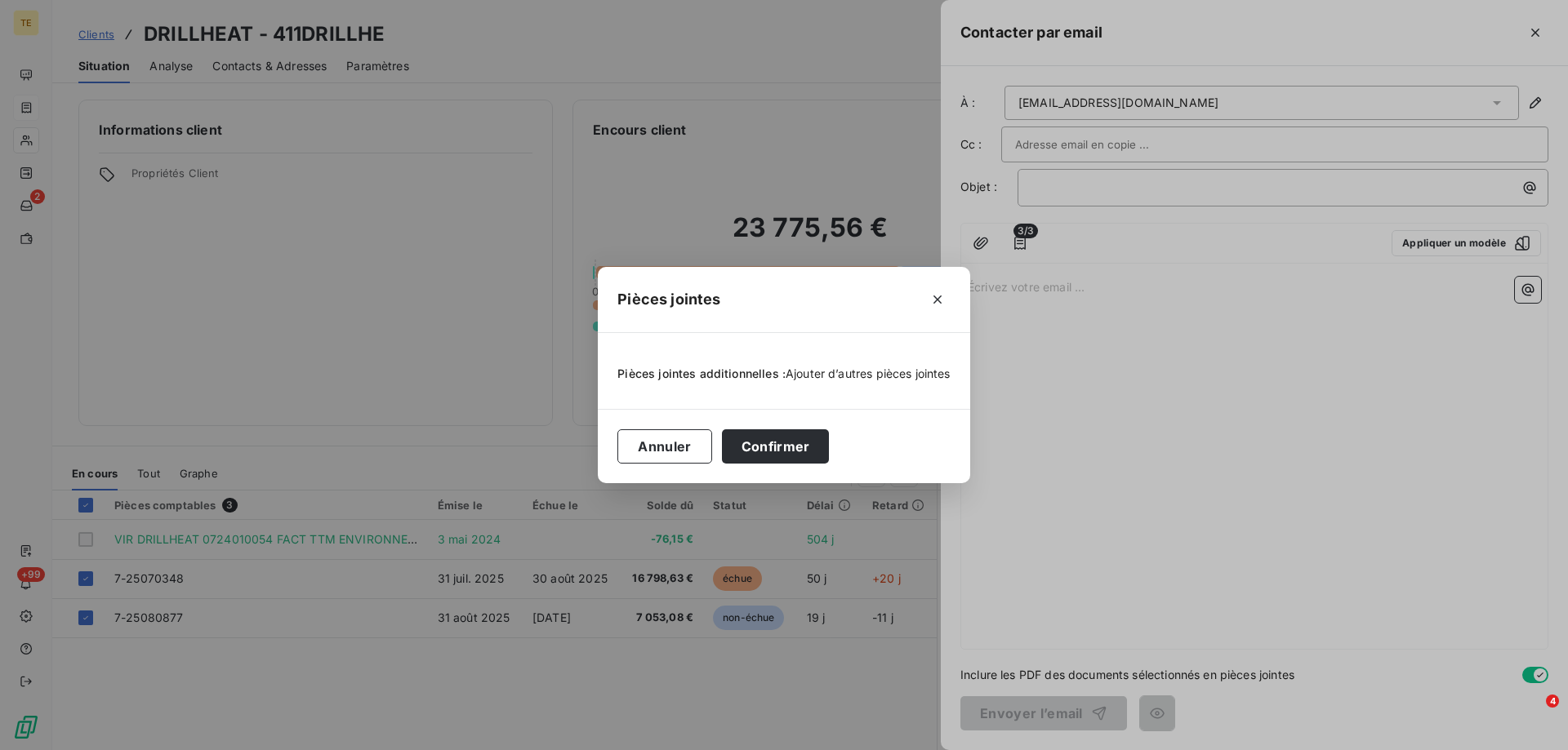
click at [831, 374] on span "Ajouter d’autres pièces jointes" at bounding box center [868, 374] width 165 height 14
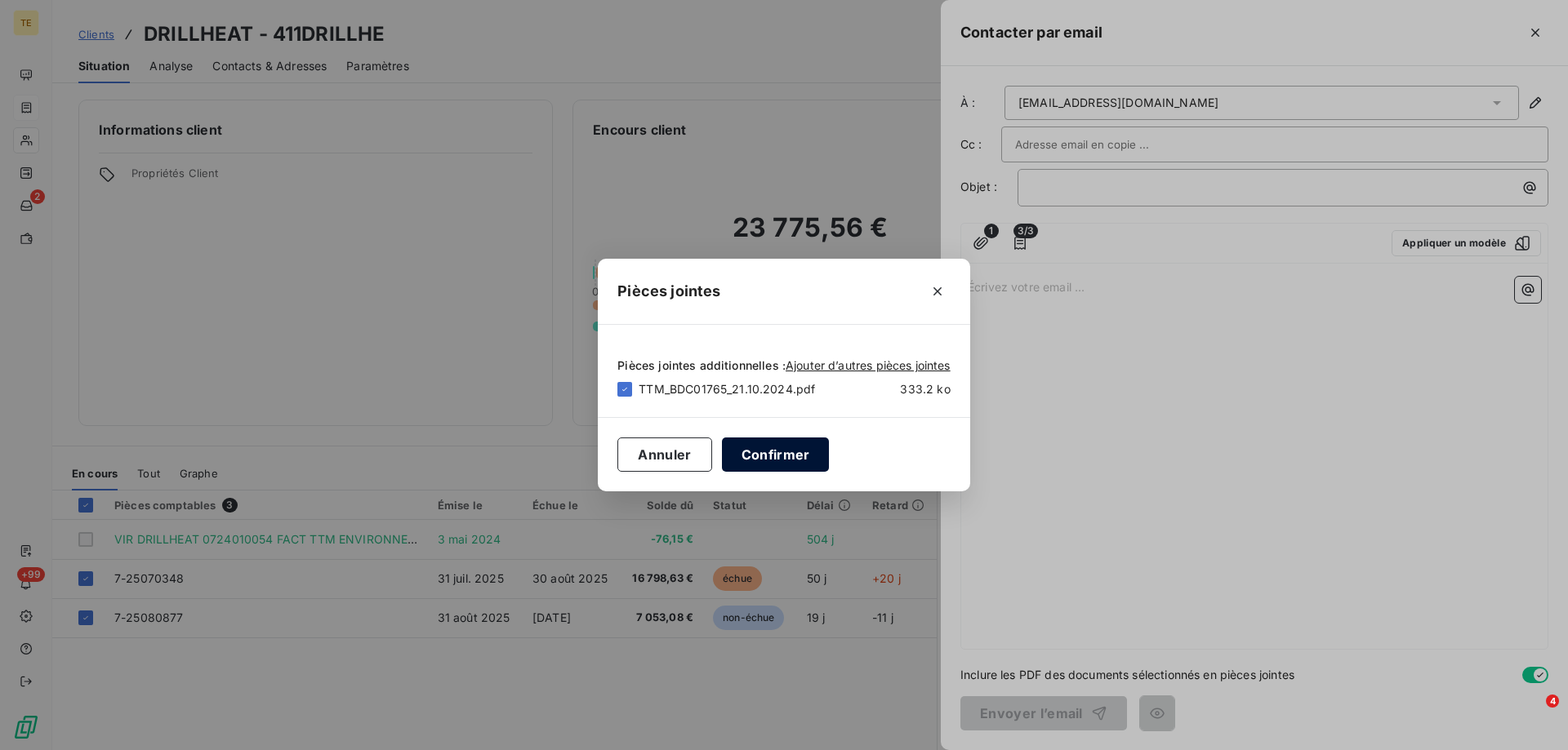
click at [802, 450] on button "Confirmer" at bounding box center [776, 454] width 108 height 34
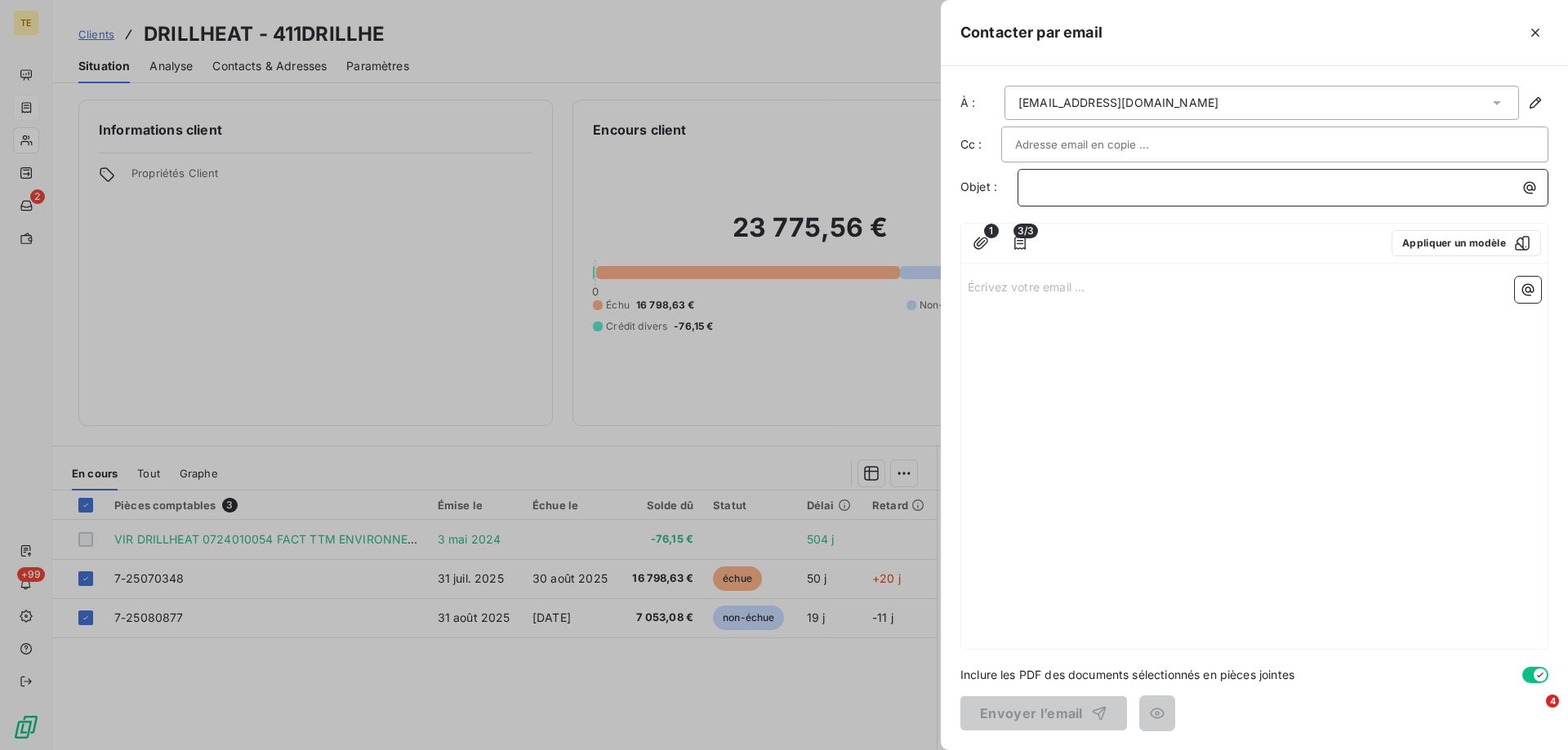
click at [1062, 190] on p "﻿" at bounding box center [1287, 187] width 511 height 19
click at [1017, 282] on p "Écrivez votre email ... ﻿" at bounding box center [1254, 285] width 574 height 19
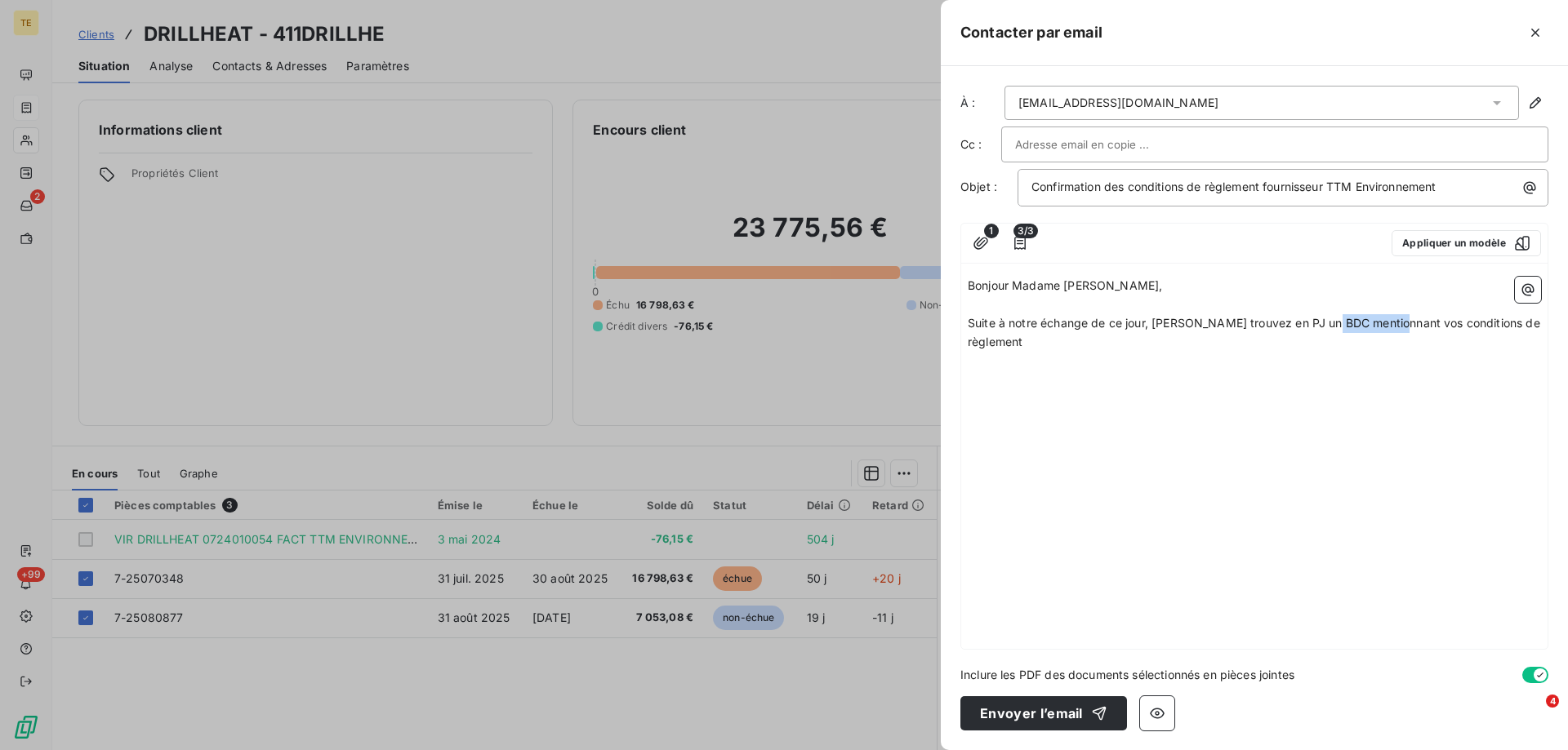
drag, startPoint x: 1391, startPoint y: 320, endPoint x: 1346, endPoint y: 303, distance: 48.1
click at [1320, 320] on span "Suite à notre échange de ce jour, [PERSON_NAME] trouvez en PJ un BDC mentionnan…" at bounding box center [1255, 331] width 576 height 32
click at [1533, 325] on p "Suite à notre échange de ce jour, [PERSON_NAME] trouvez en PJ un BDC stipulant …" at bounding box center [1254, 333] width 574 height 37
drag, startPoint x: 1066, startPoint y: 344, endPoint x: 954, endPoint y: 348, distance: 112.1
click at [954, 348] on div "À : [EMAIL_ADDRESS][DOMAIN_NAME] Cc : Objet : Confirmation des conditions de rè…" at bounding box center [1254, 408] width 628 height 684
